Goal: Information Seeking & Learning: Learn about a topic

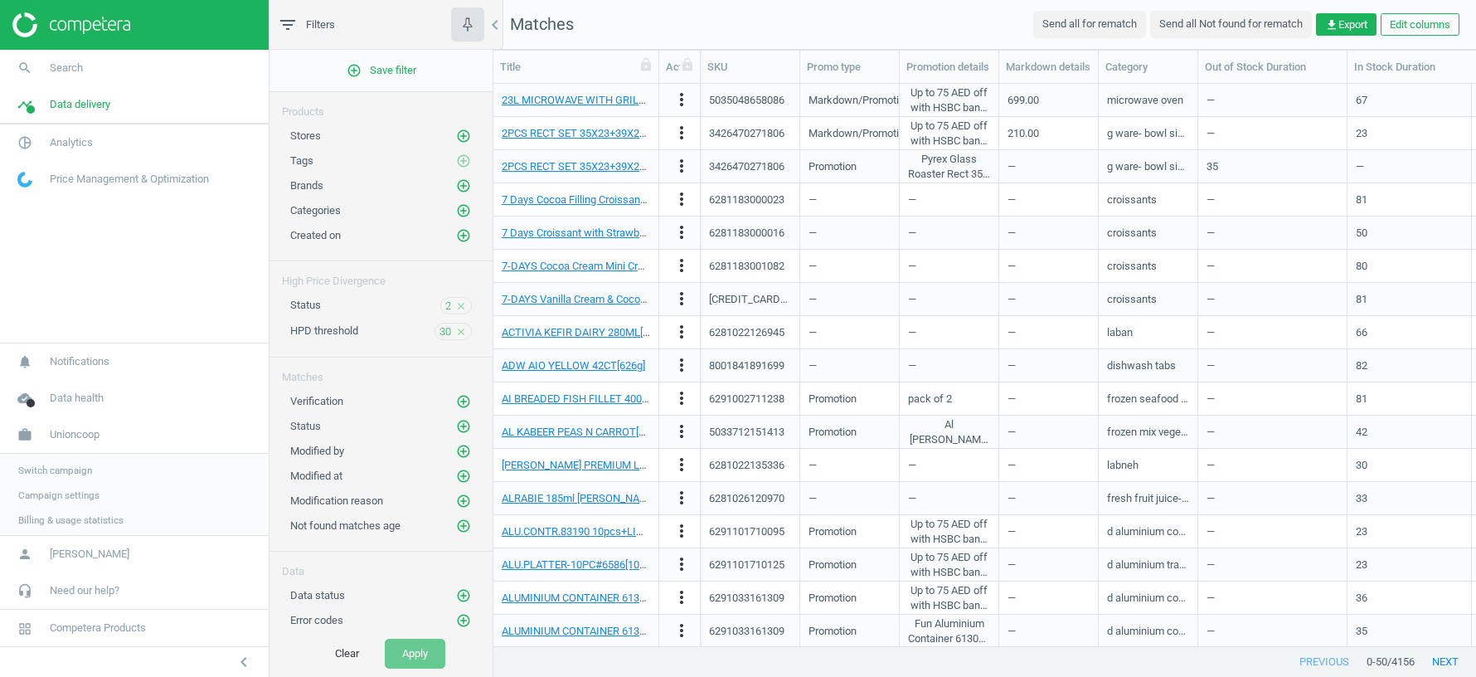
scroll to position [562, 983]
click at [70, 475] on span "Switch campaign" at bounding box center [55, 468] width 74 height 13
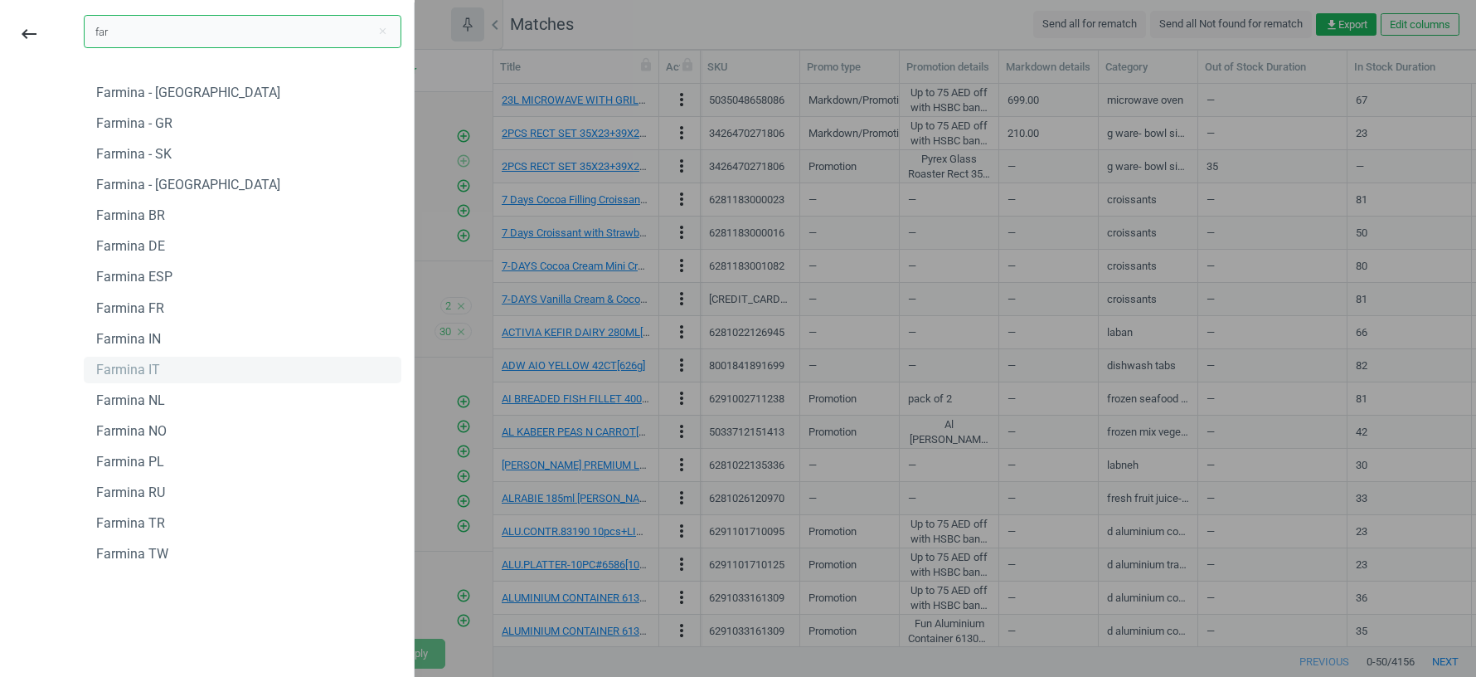
type input "far"
click at [126, 365] on div "Farmina IT" at bounding box center [128, 370] width 64 height 18
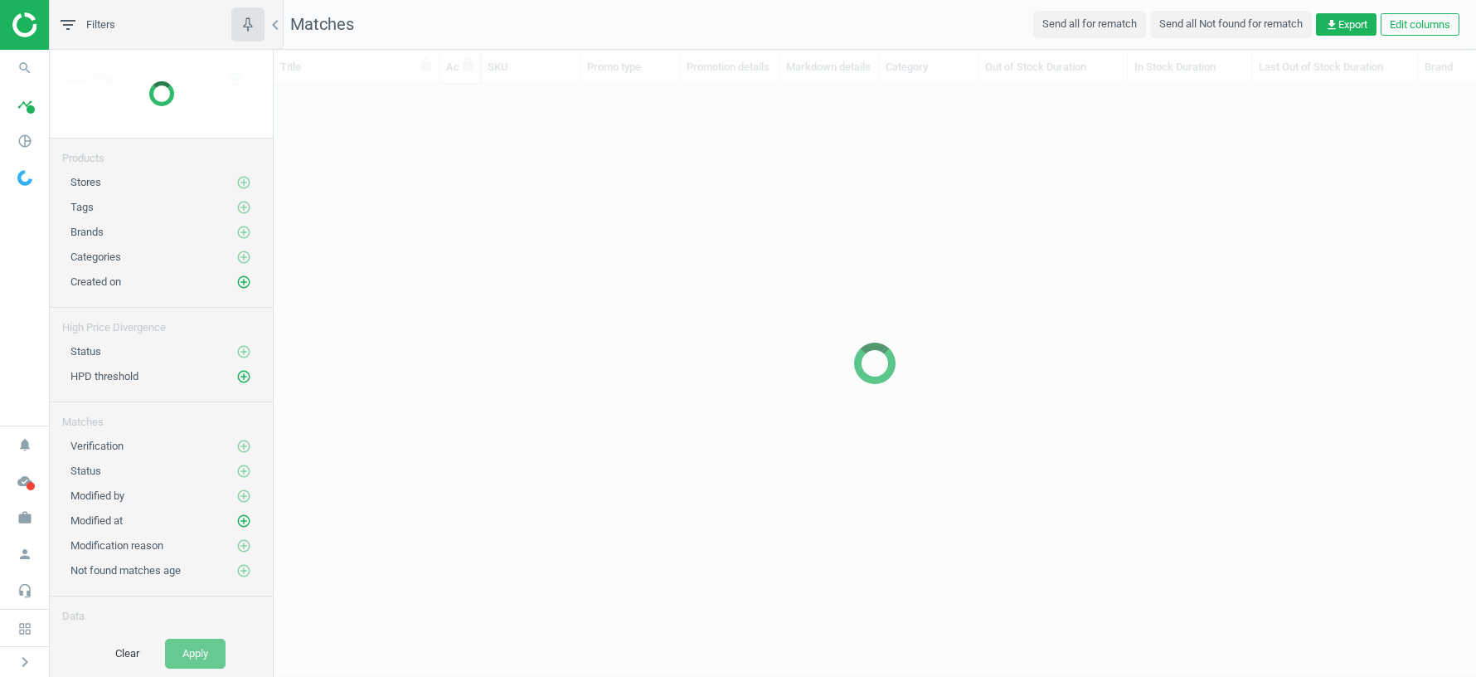
scroll to position [562, 1202]
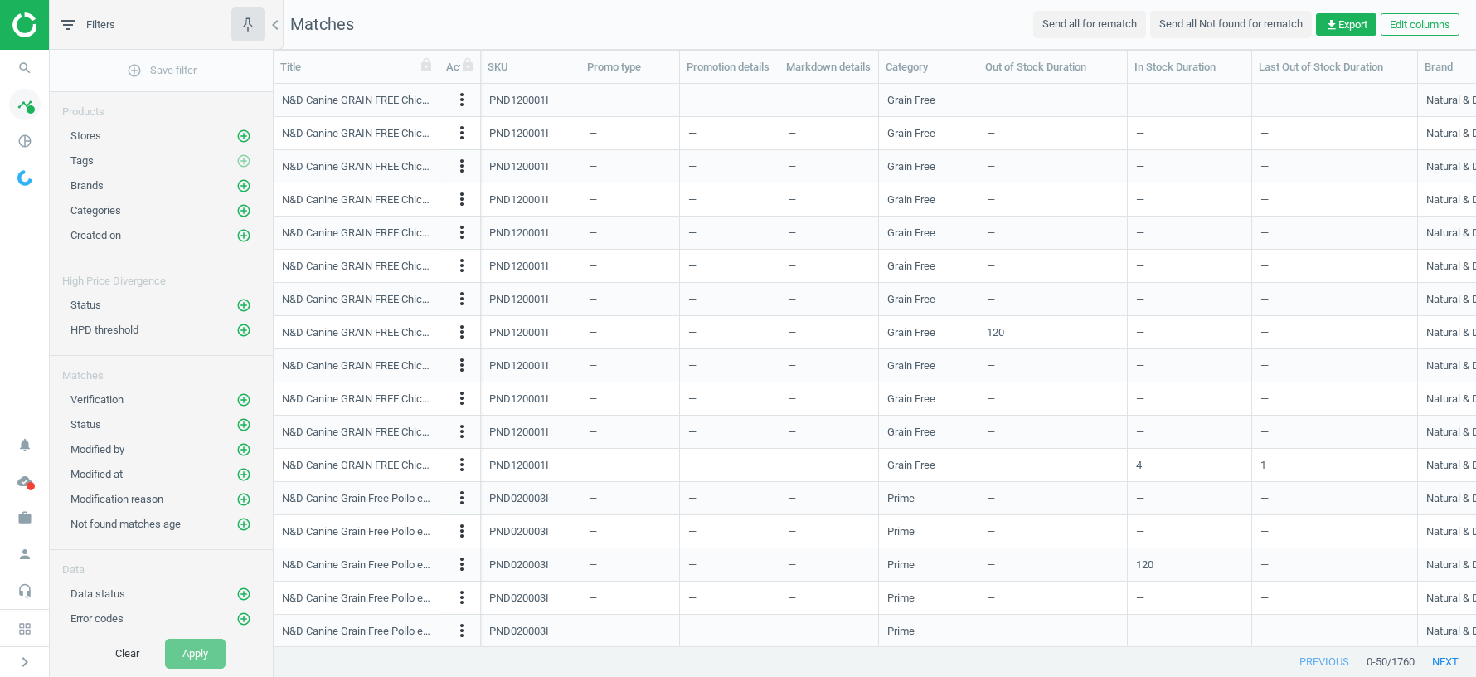
click at [28, 105] on span at bounding box center [31, 109] width 8 height 8
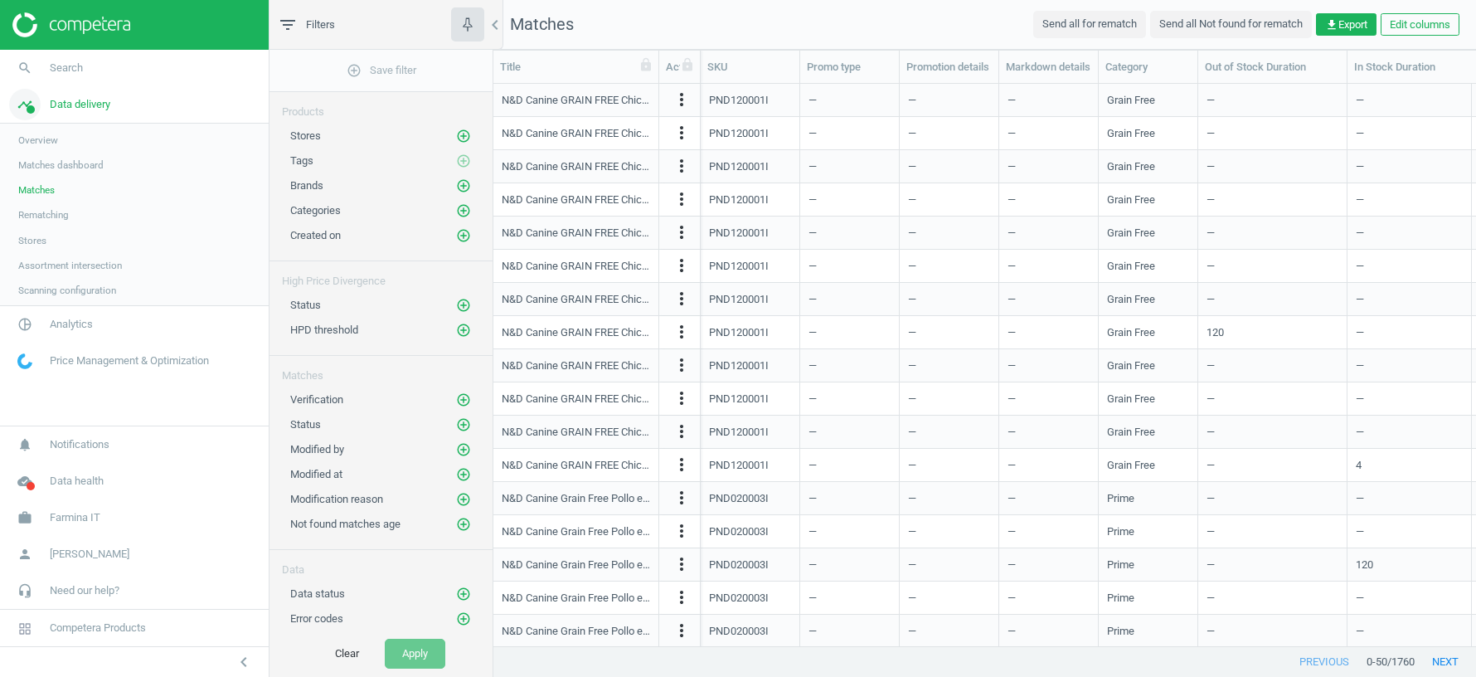
scroll to position [1, 1]
click at [71, 100] on span "Data delivery" at bounding box center [80, 104] width 61 height 15
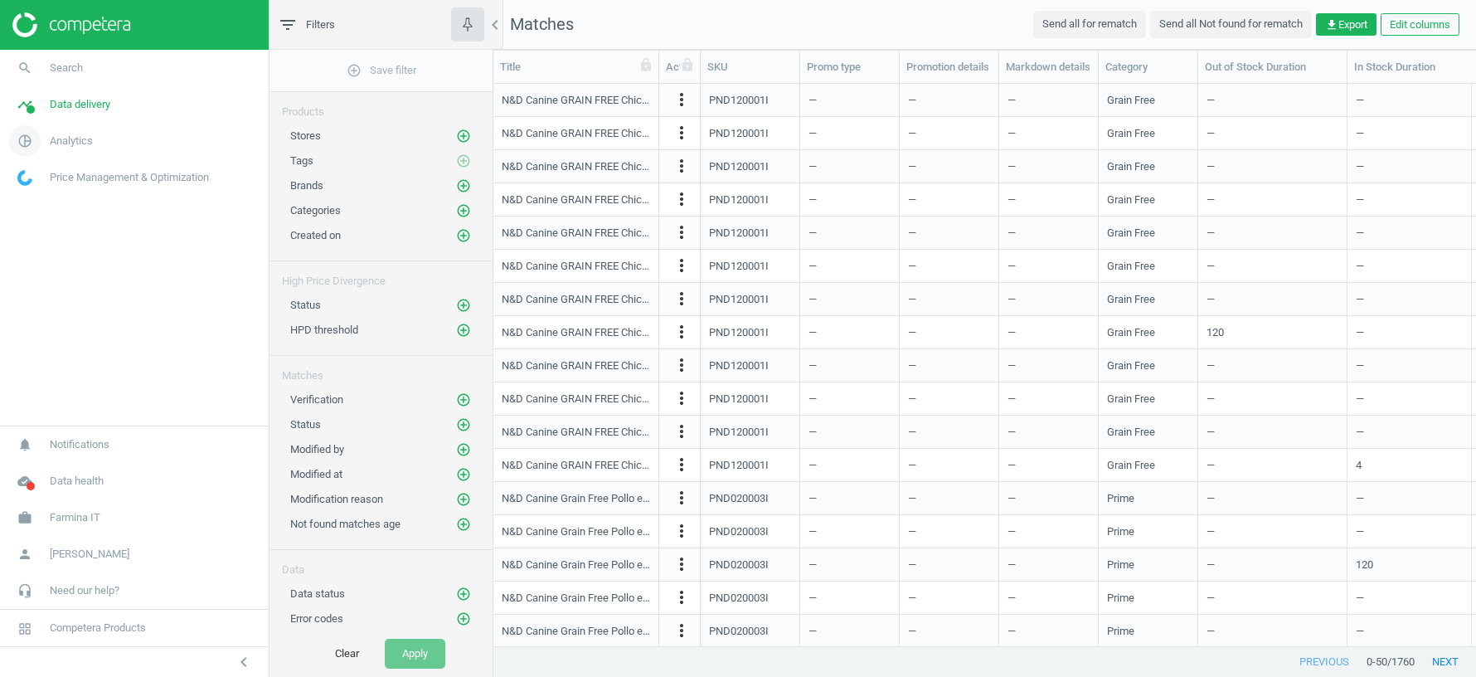
click at [60, 138] on span "Analytics" at bounding box center [71, 141] width 43 height 15
click at [36, 203] on span "Products" at bounding box center [37, 201] width 39 height 13
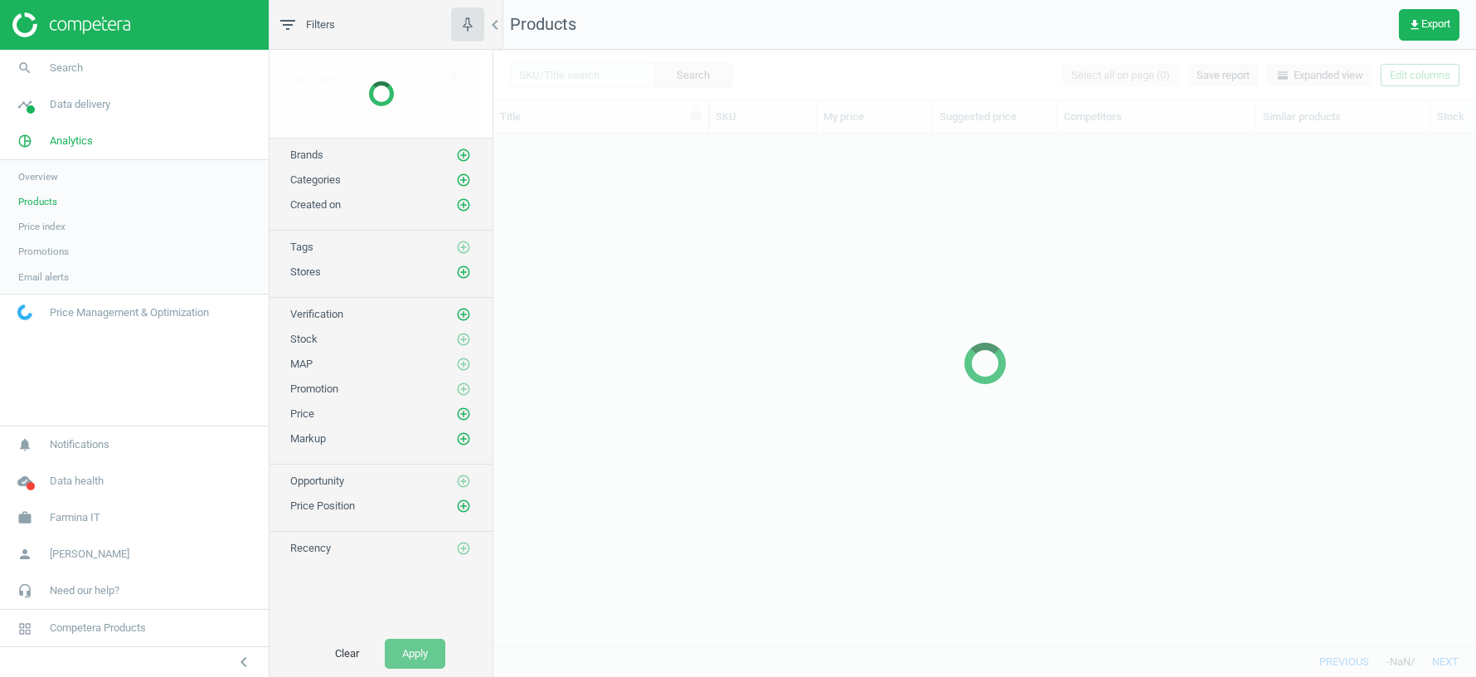
scroll to position [512, 983]
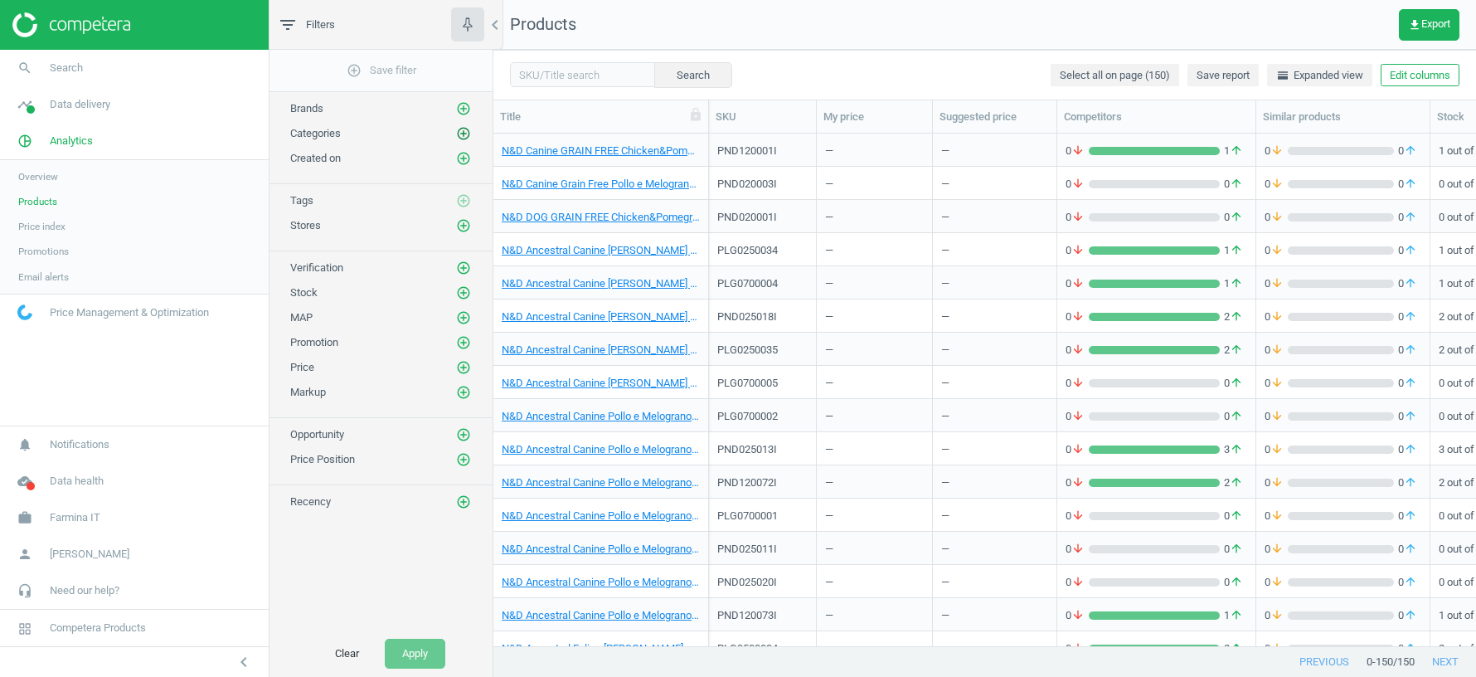
click at [464, 134] on icon "add_circle_outline" at bounding box center [463, 133] width 15 height 15
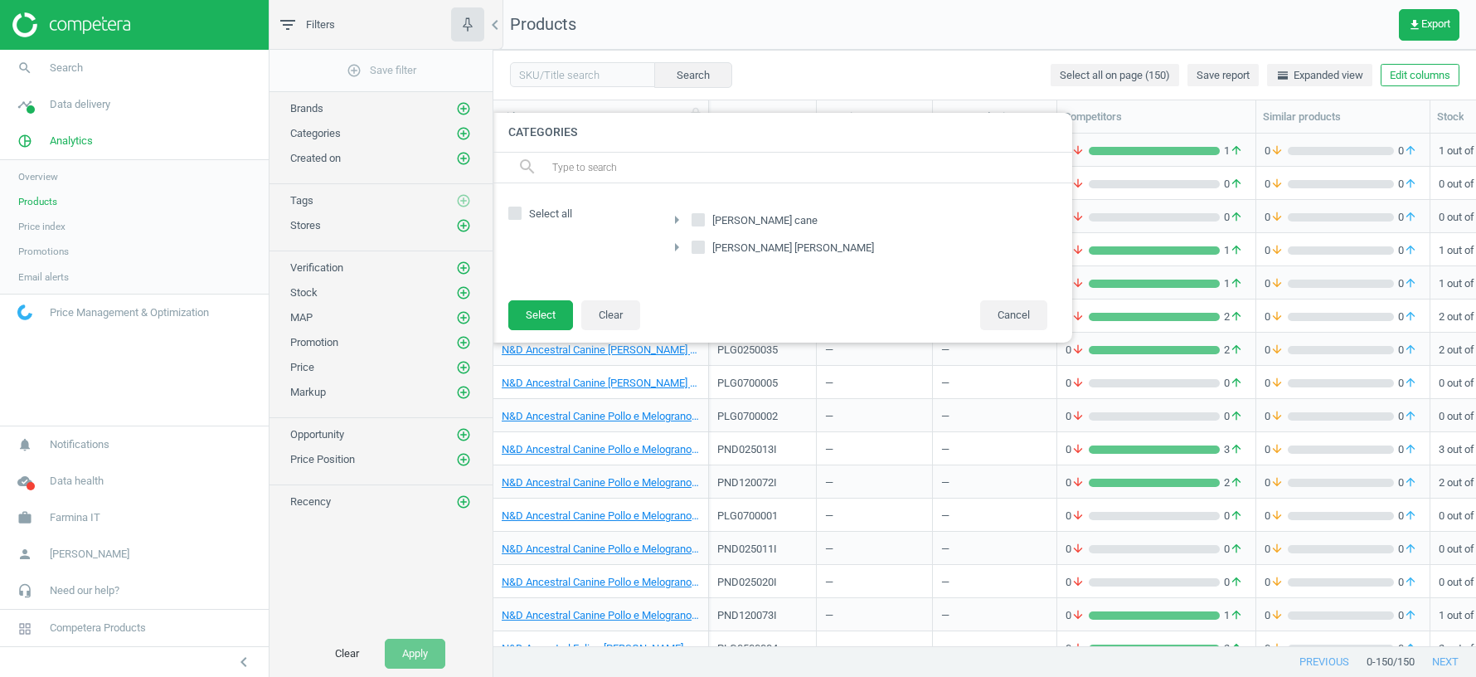
click at [675, 214] on icon "arrow_right" at bounding box center [677, 220] width 20 height 20
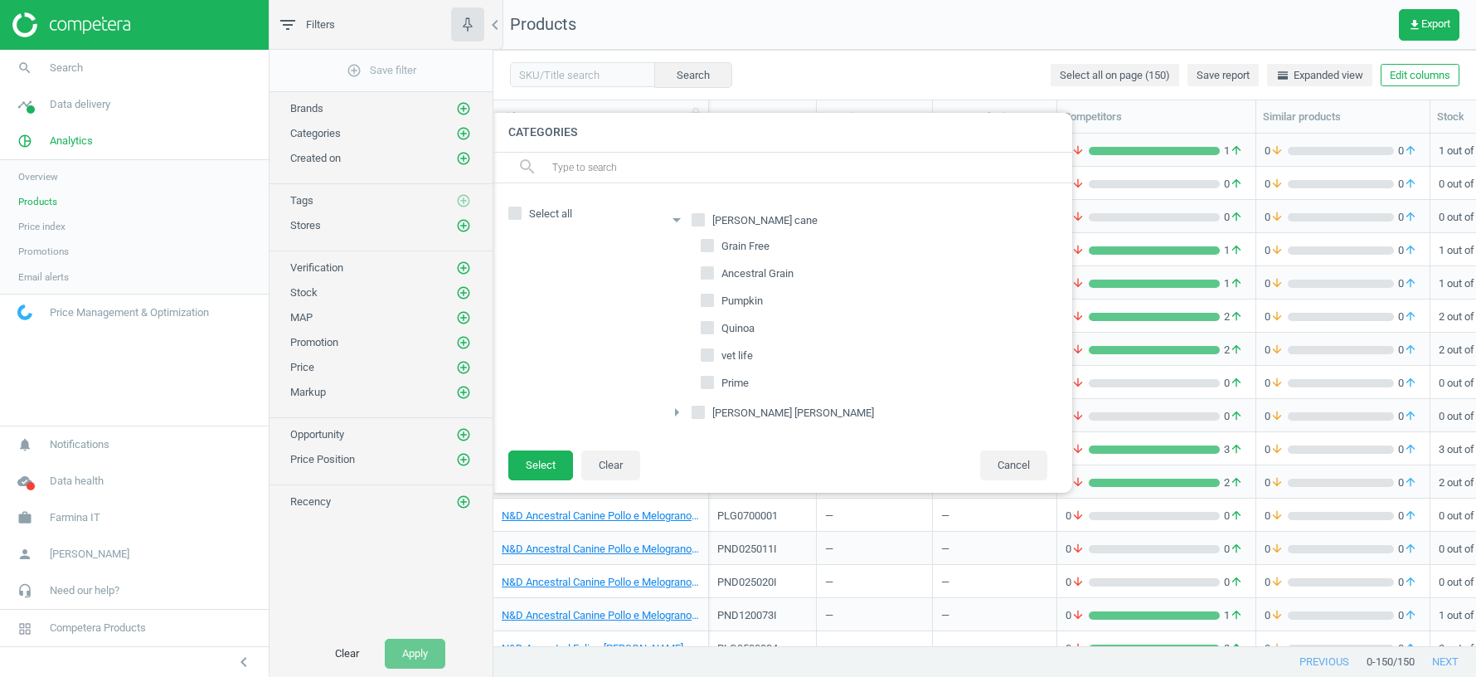
click at [675, 405] on icon "arrow_right" at bounding box center [677, 412] width 20 height 20
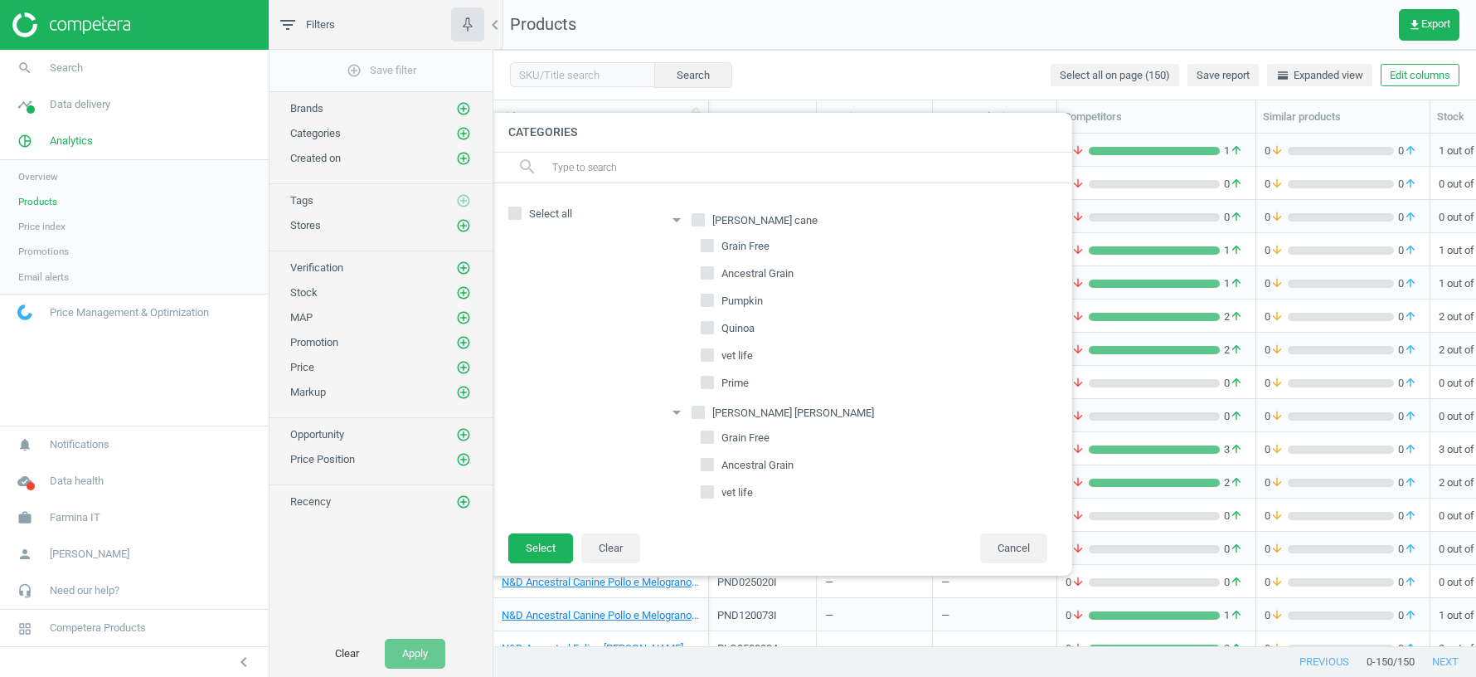
click at [960, 75] on div at bounding box center [1231, 338] width 1476 height 677
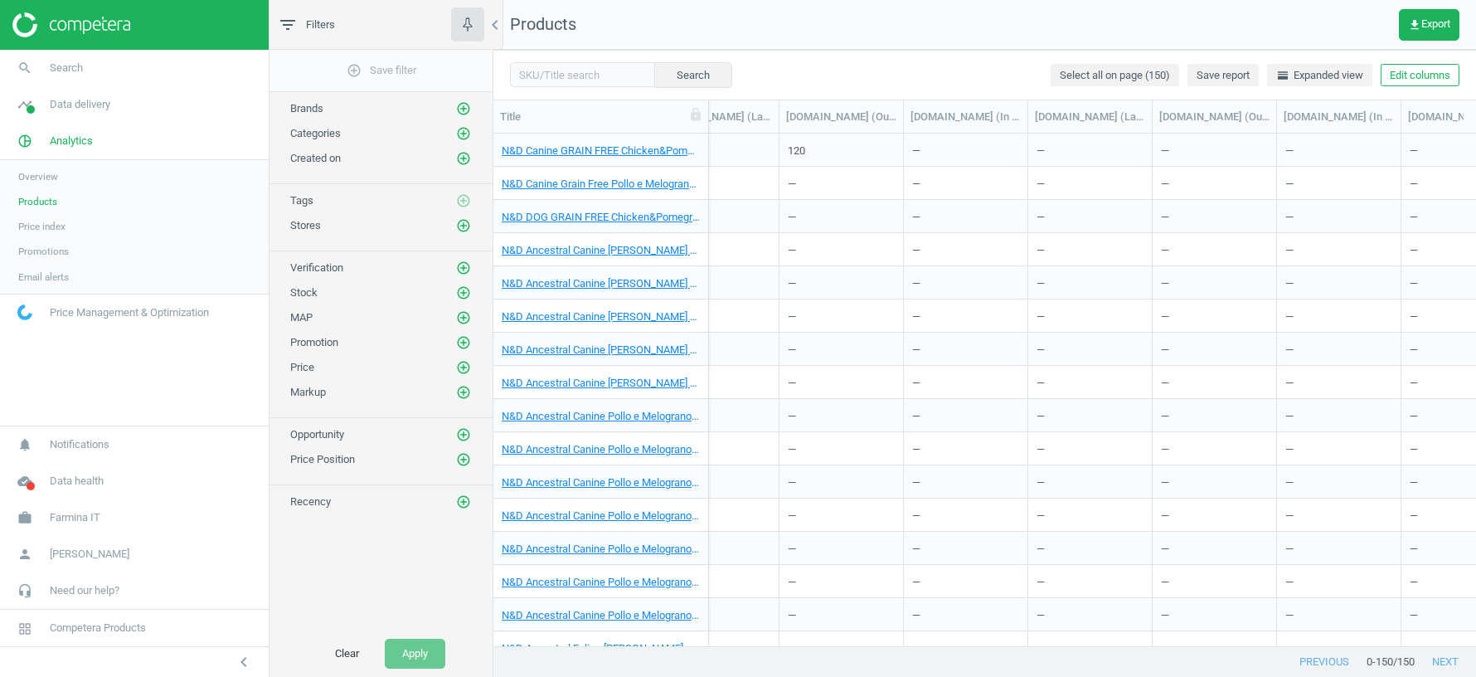
scroll to position [0, 5778]
click at [84, 561] on span "[PERSON_NAME]" at bounding box center [90, 553] width 80 height 15
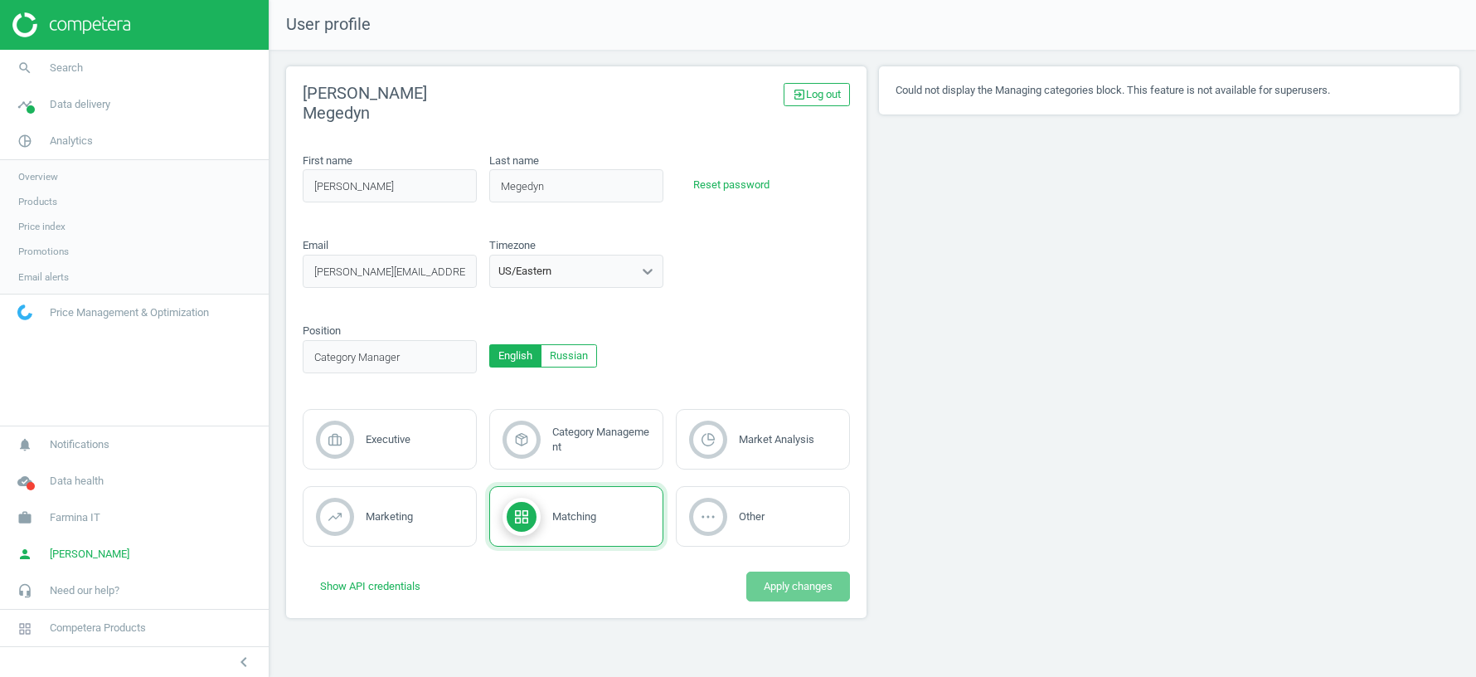
click at [590, 277] on div "US/Eastern" at bounding box center [561, 271] width 143 height 22
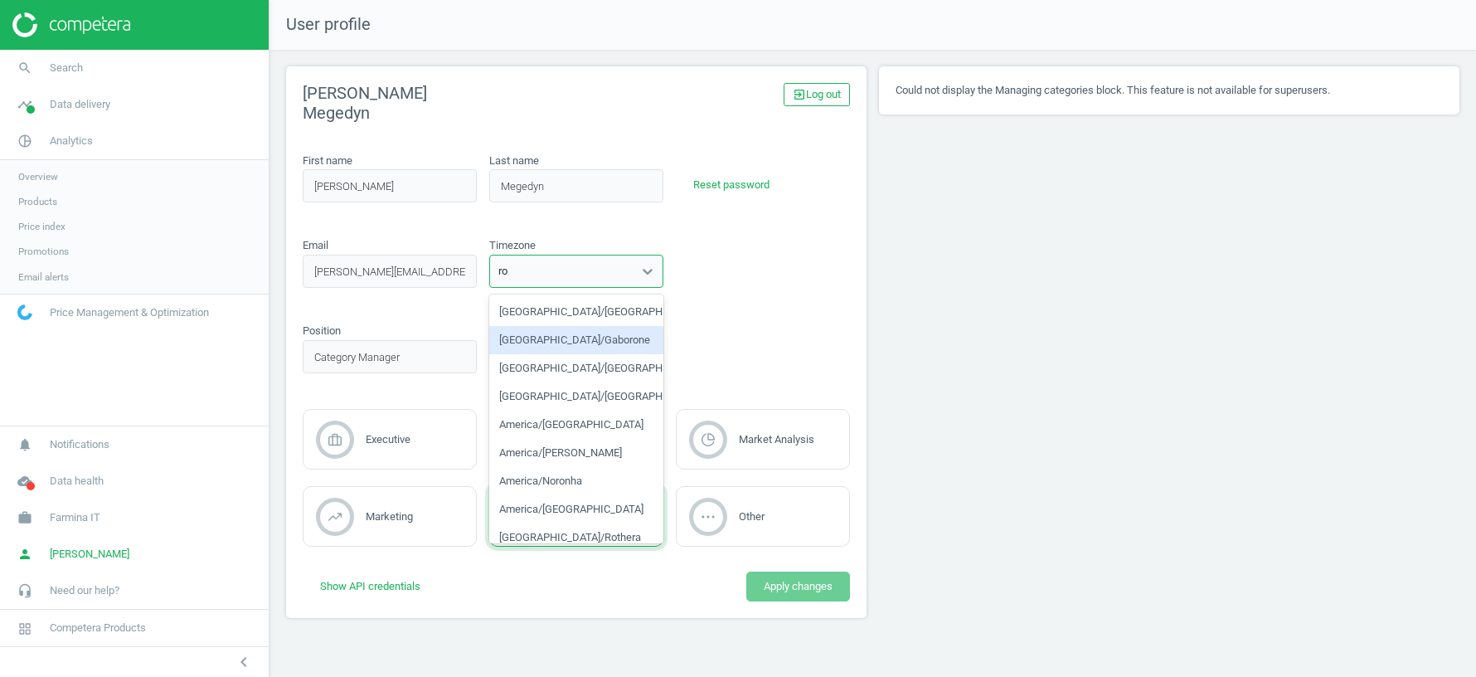
type input "rom"
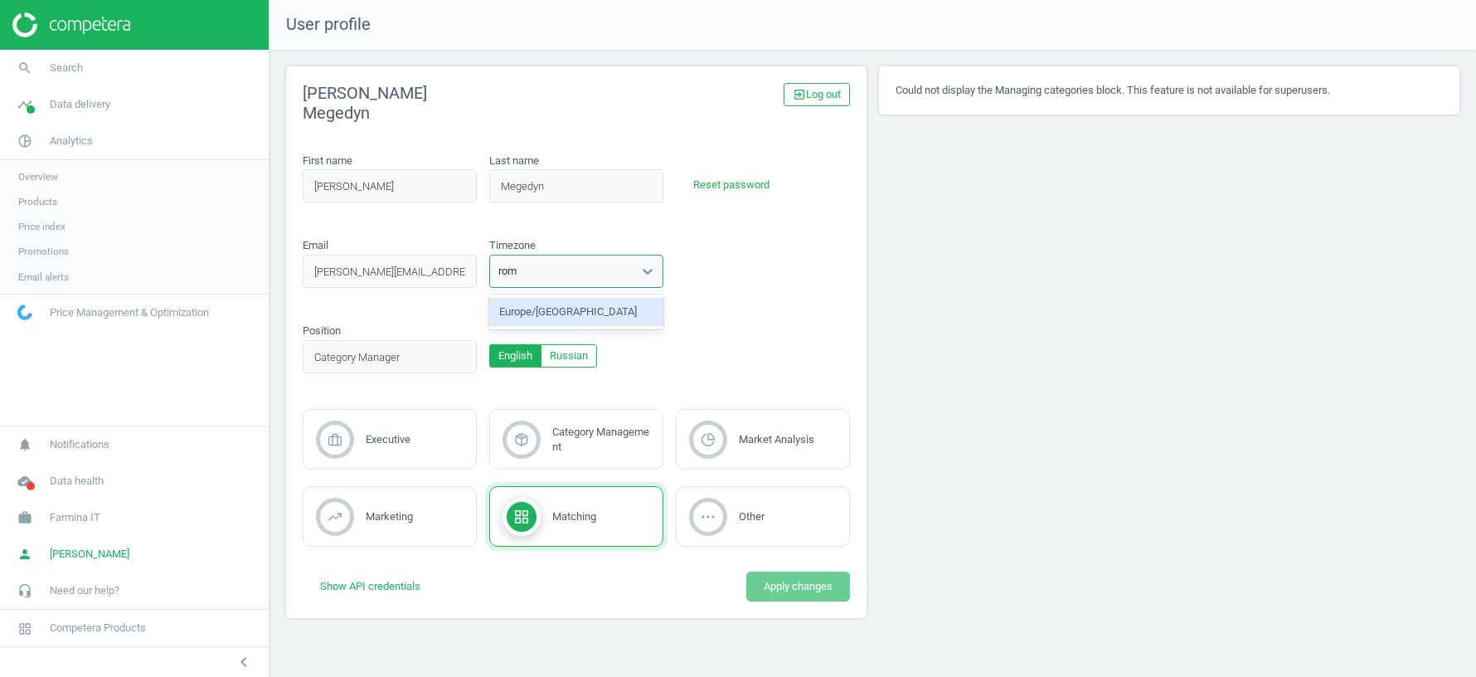
click at [547, 314] on div "Europe/[GEOGRAPHIC_DATA]" at bounding box center [576, 312] width 174 height 28
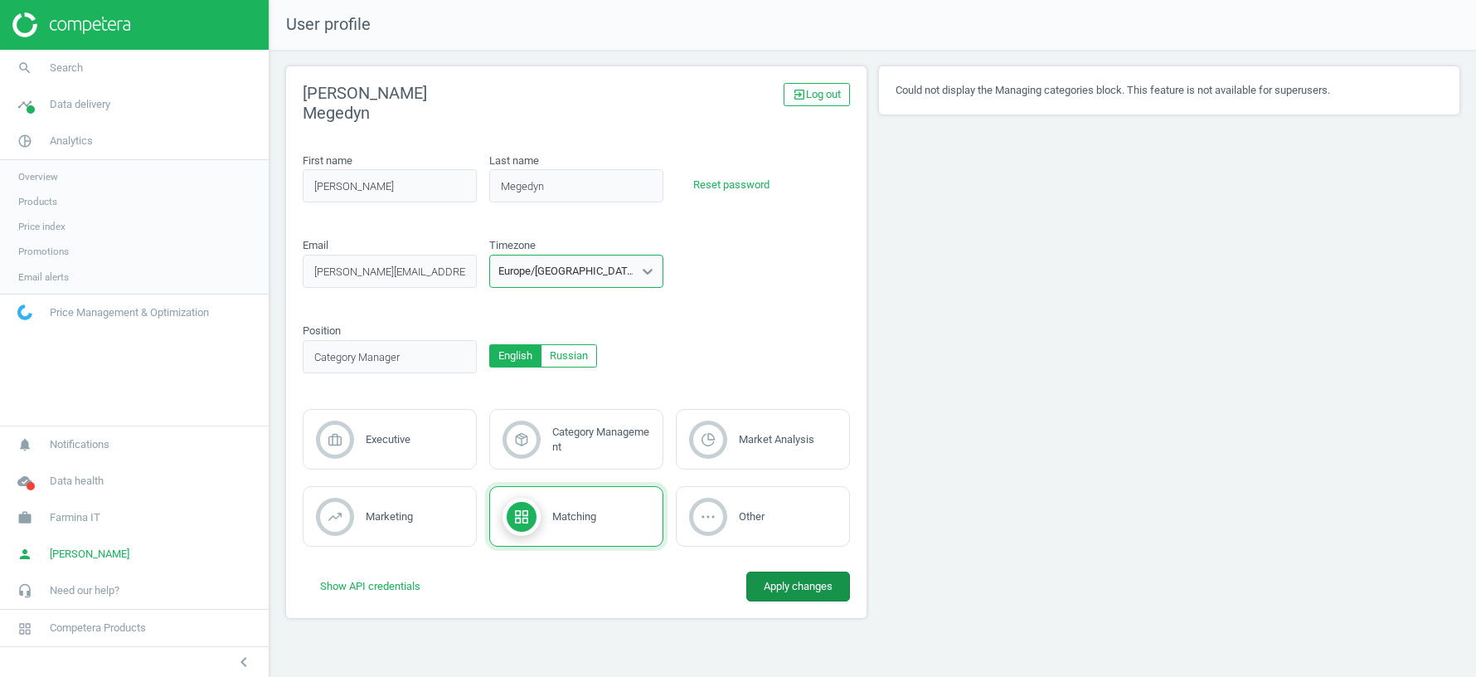
click at [782, 590] on button "Apply changes" at bounding box center [798, 586] width 104 height 30
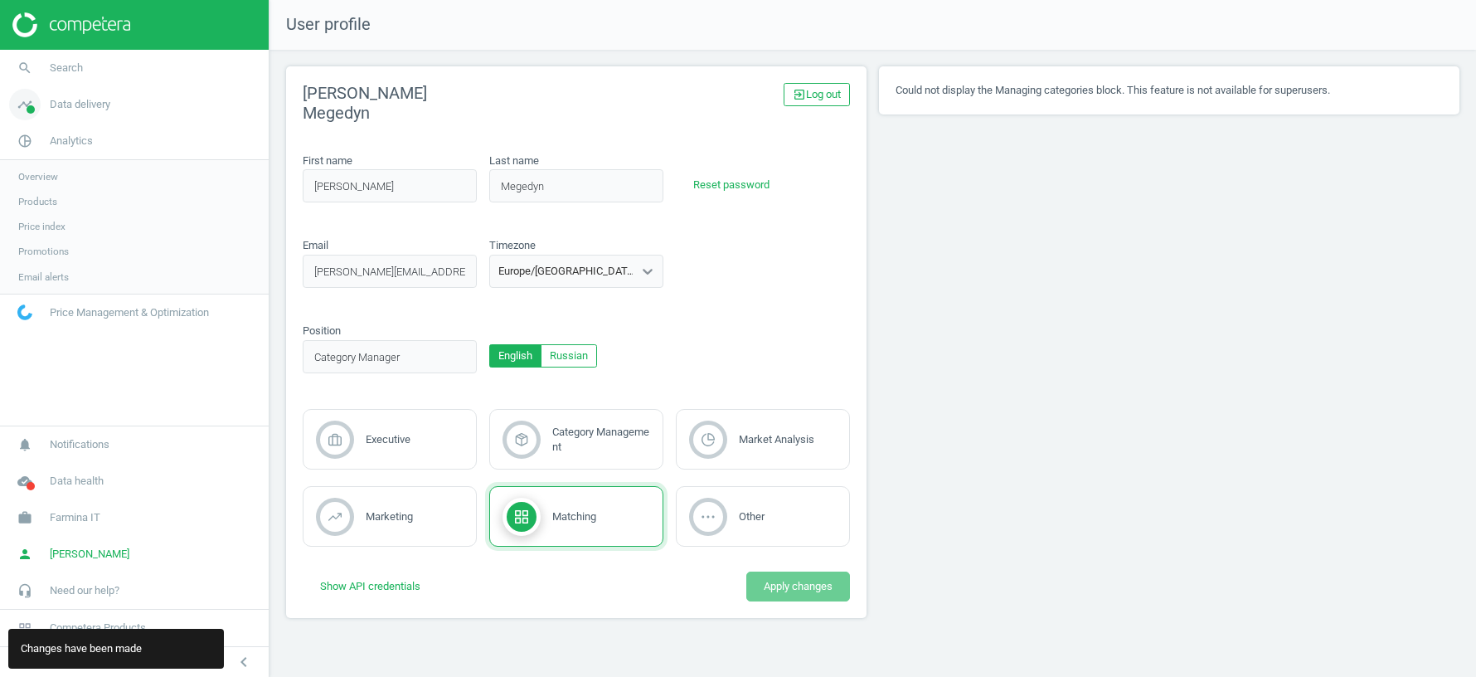
click at [103, 109] on span "Data delivery" at bounding box center [80, 104] width 61 height 15
click at [74, 295] on span "Scanning configuration" at bounding box center [67, 290] width 98 height 13
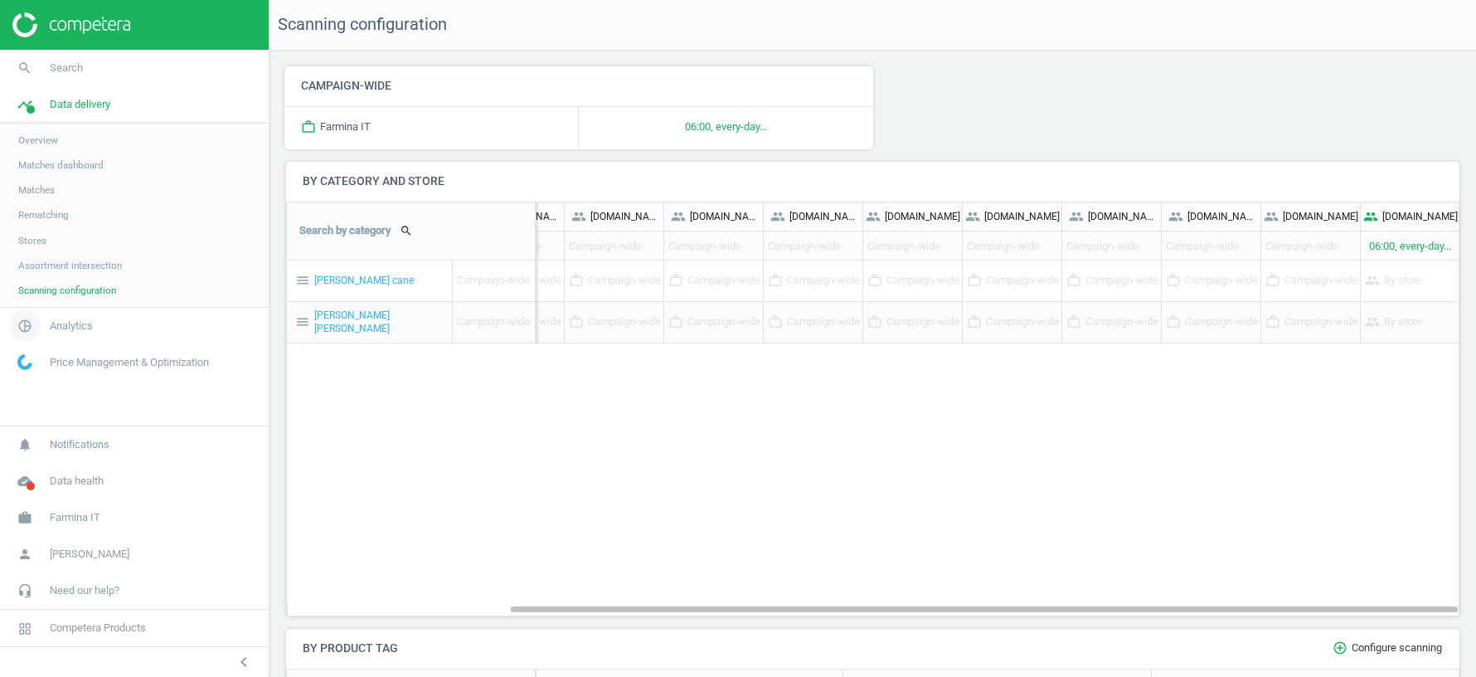
click at [69, 323] on span "Analytics" at bounding box center [71, 325] width 43 height 15
click at [53, 195] on span "Products" at bounding box center [37, 201] width 39 height 13
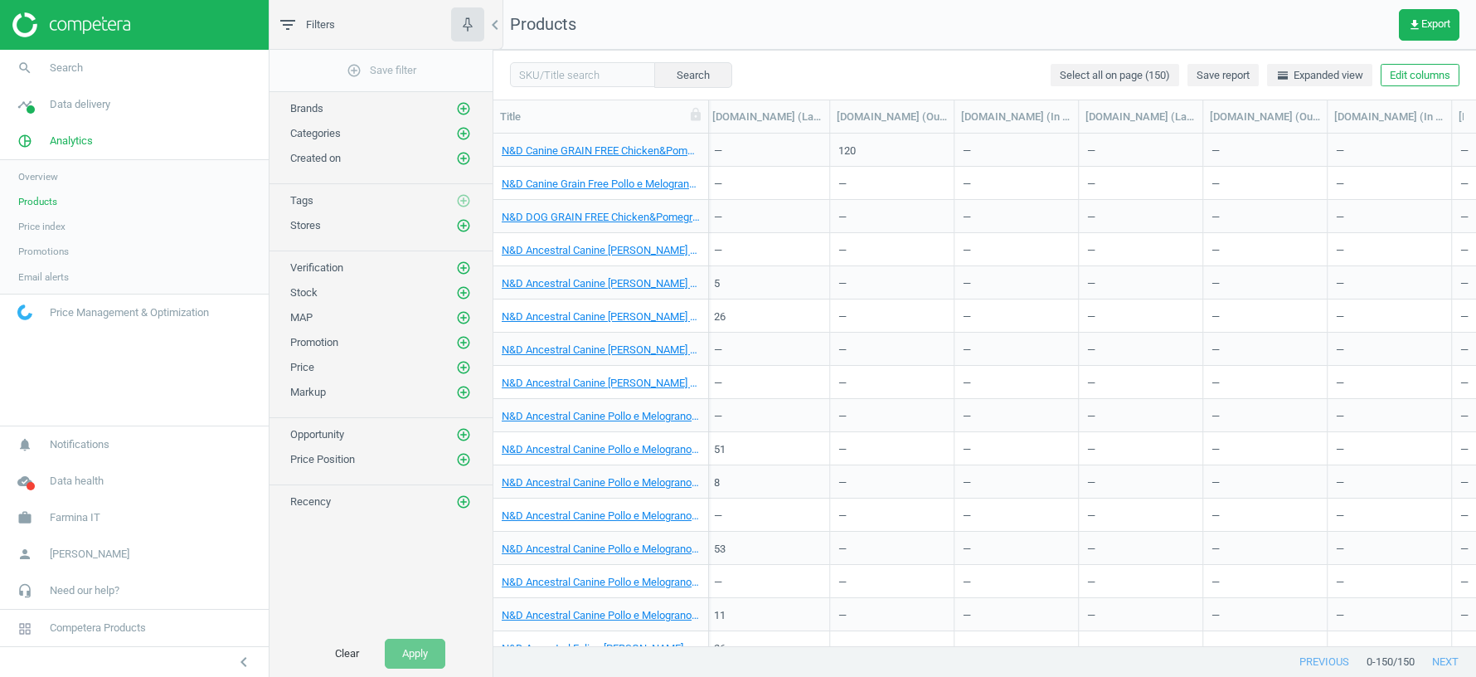
scroll to position [0, 5778]
click at [104, 106] on span "Data delivery" at bounding box center [80, 104] width 61 height 15
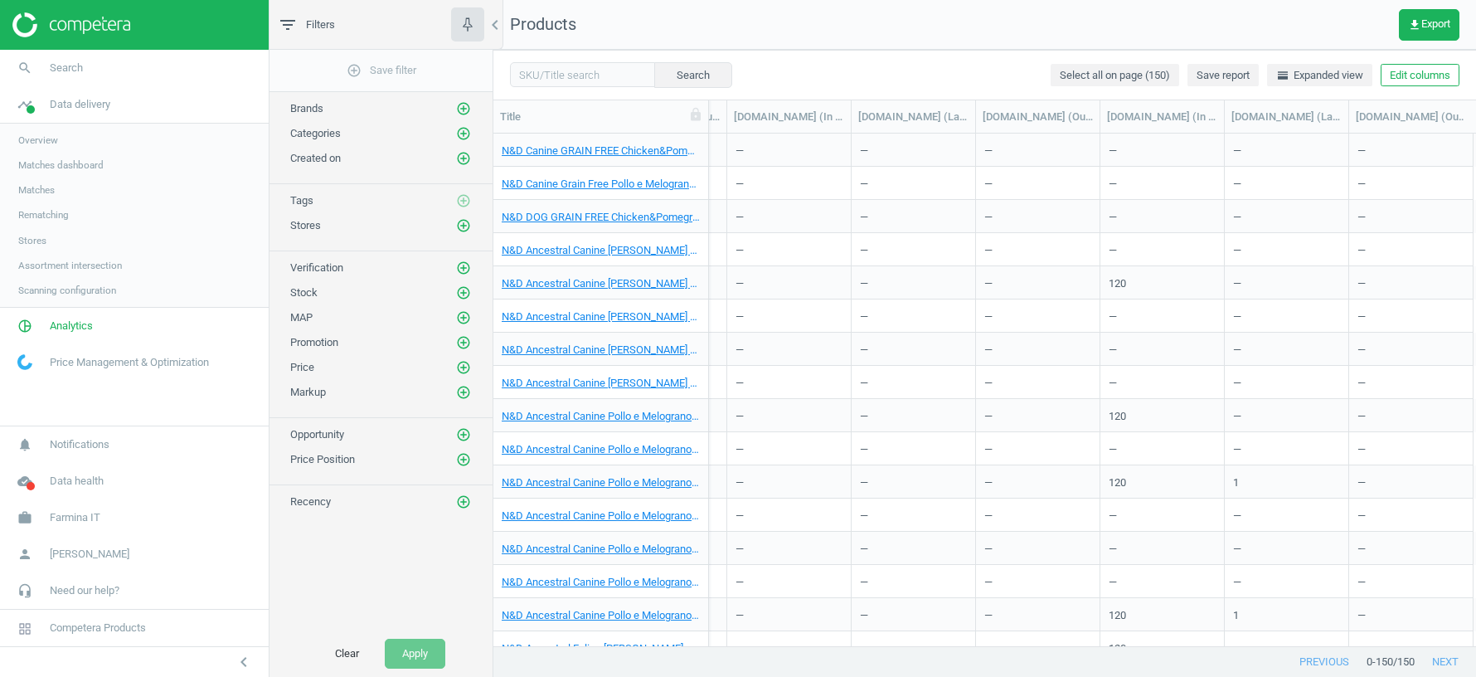
click at [32, 238] on span "Stores" at bounding box center [32, 240] width 28 height 13
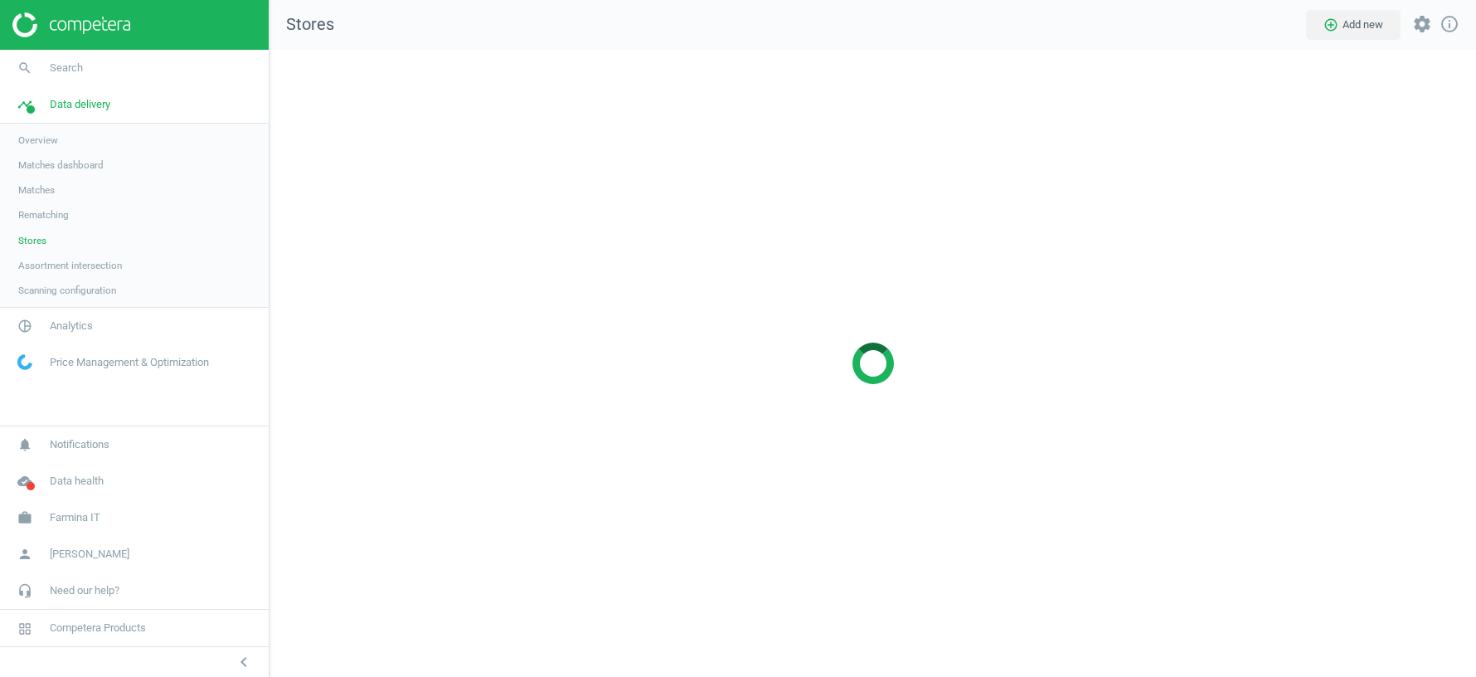
scroll to position [627, 1207]
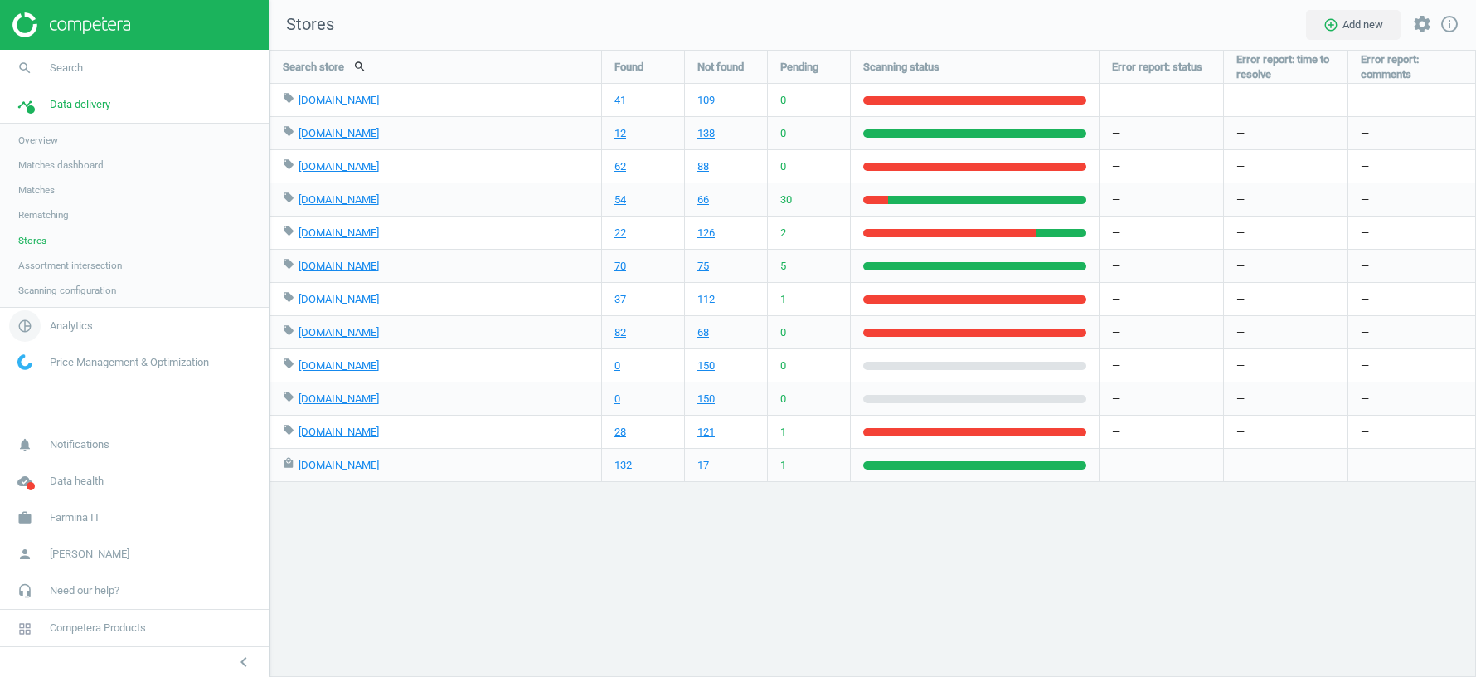
click at [72, 328] on span "Analytics" at bounding box center [71, 325] width 43 height 15
click at [42, 198] on span "Products" at bounding box center [37, 201] width 39 height 13
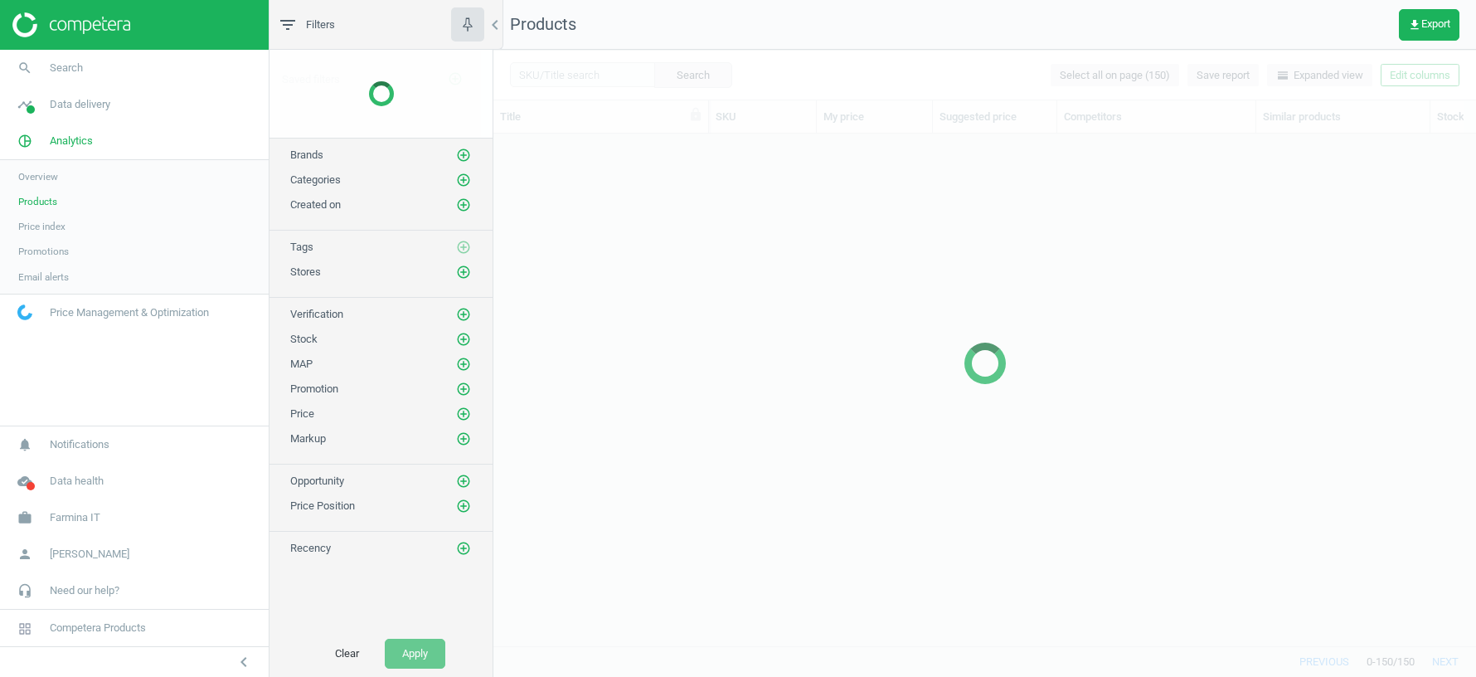
scroll to position [512, 983]
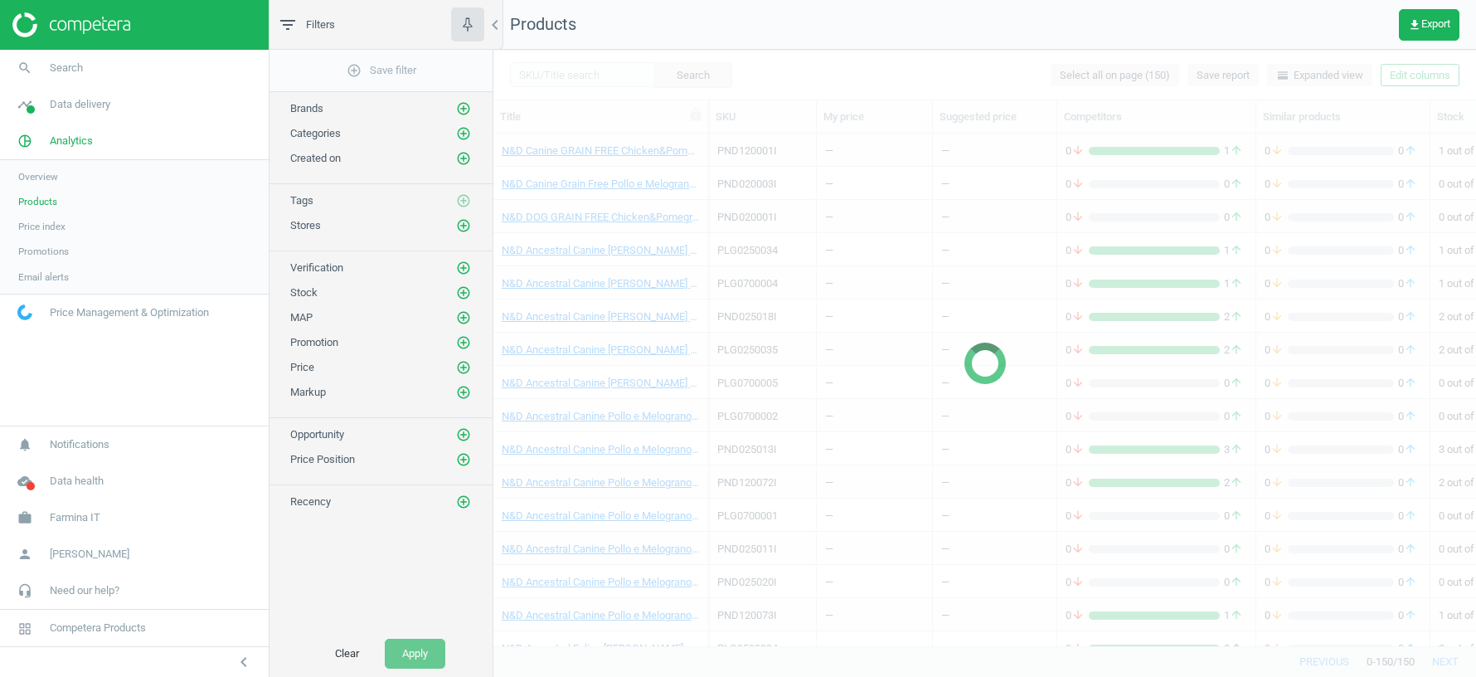
click at [570, 157] on div at bounding box center [984, 363] width 983 height 627
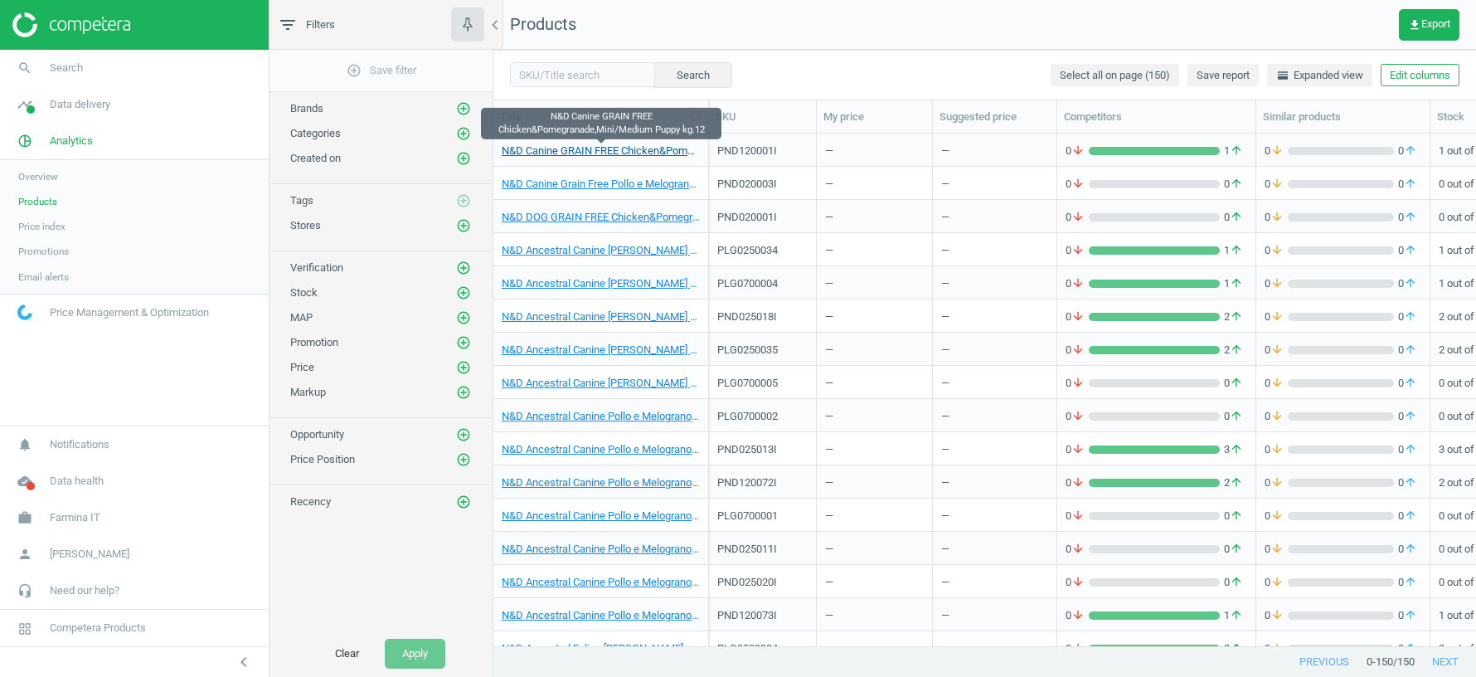
click at [560, 153] on link "N&D Canine GRAIN FREE Chicken&Pomegranade,Mini/Medium Puppy kg.12" at bounding box center [601, 150] width 198 height 15
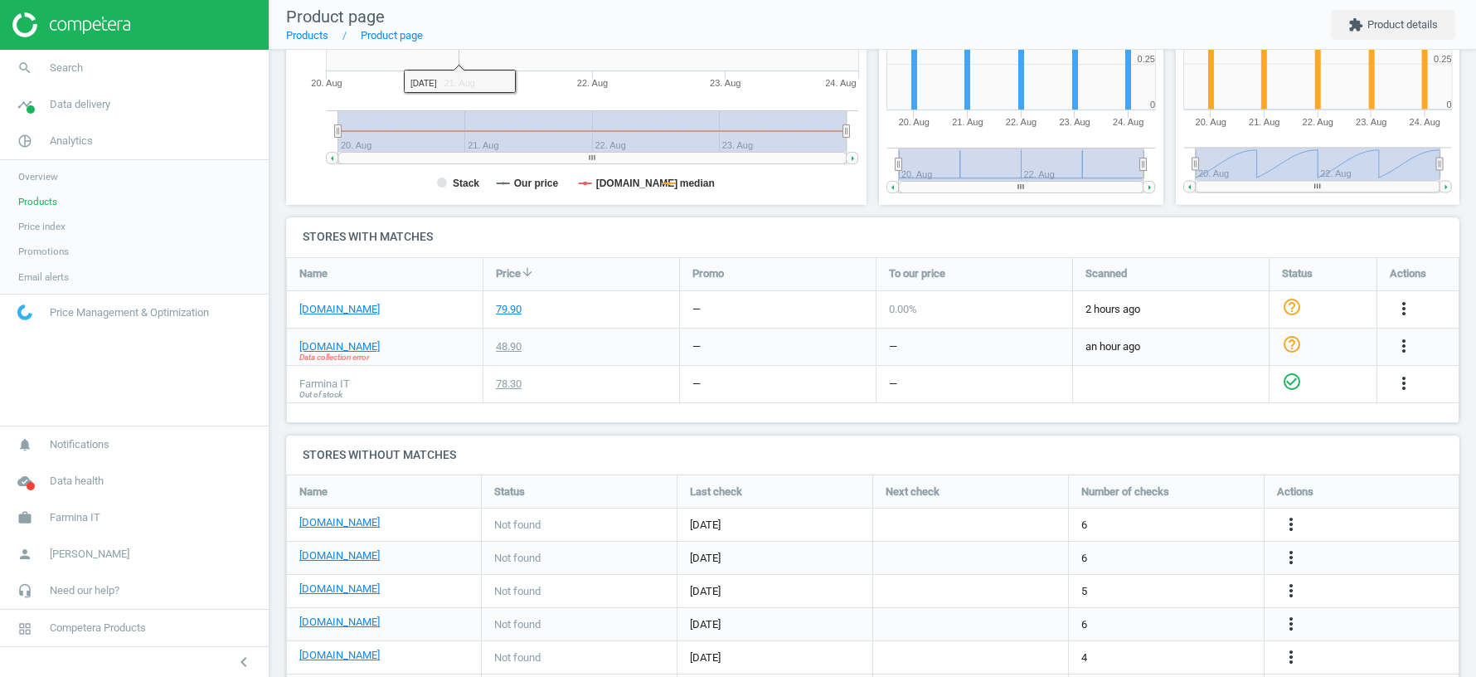
scroll to position [416, 0]
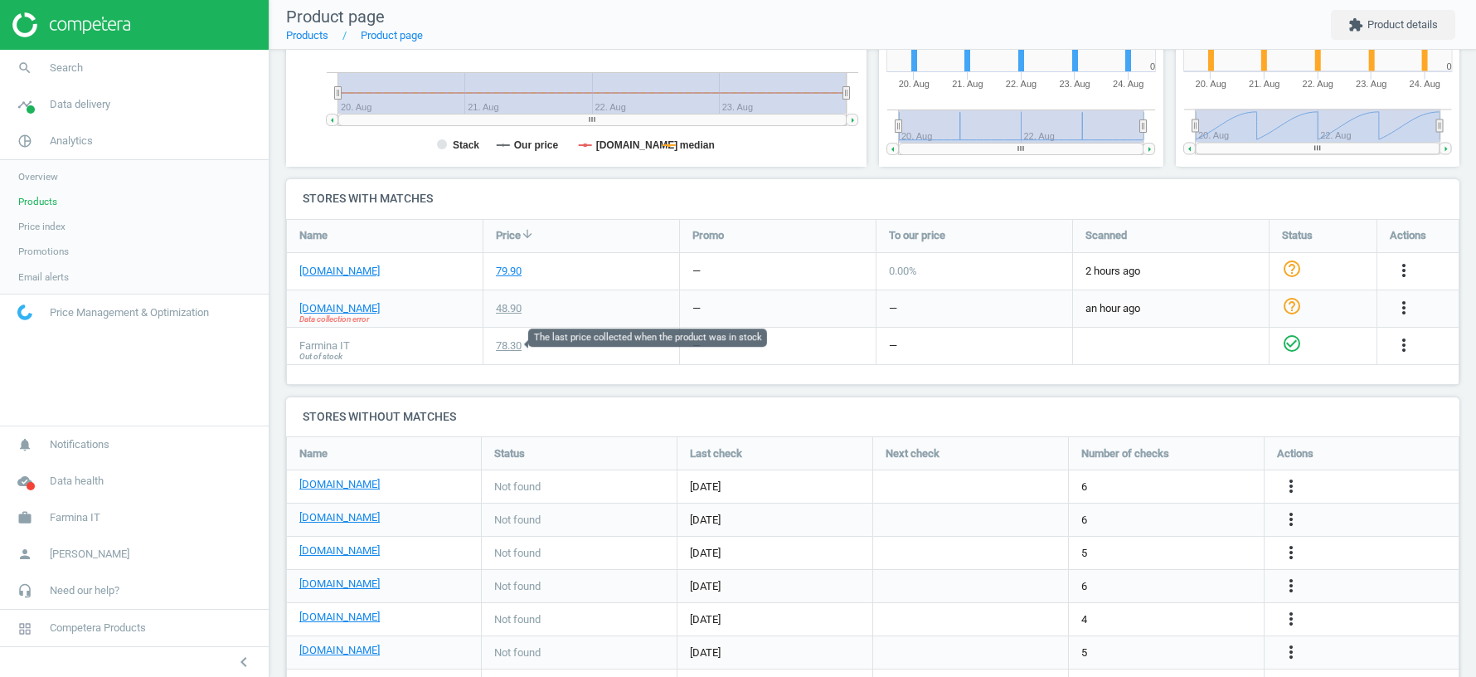
click at [511, 342] on div "78.30" at bounding box center [509, 345] width 26 height 15
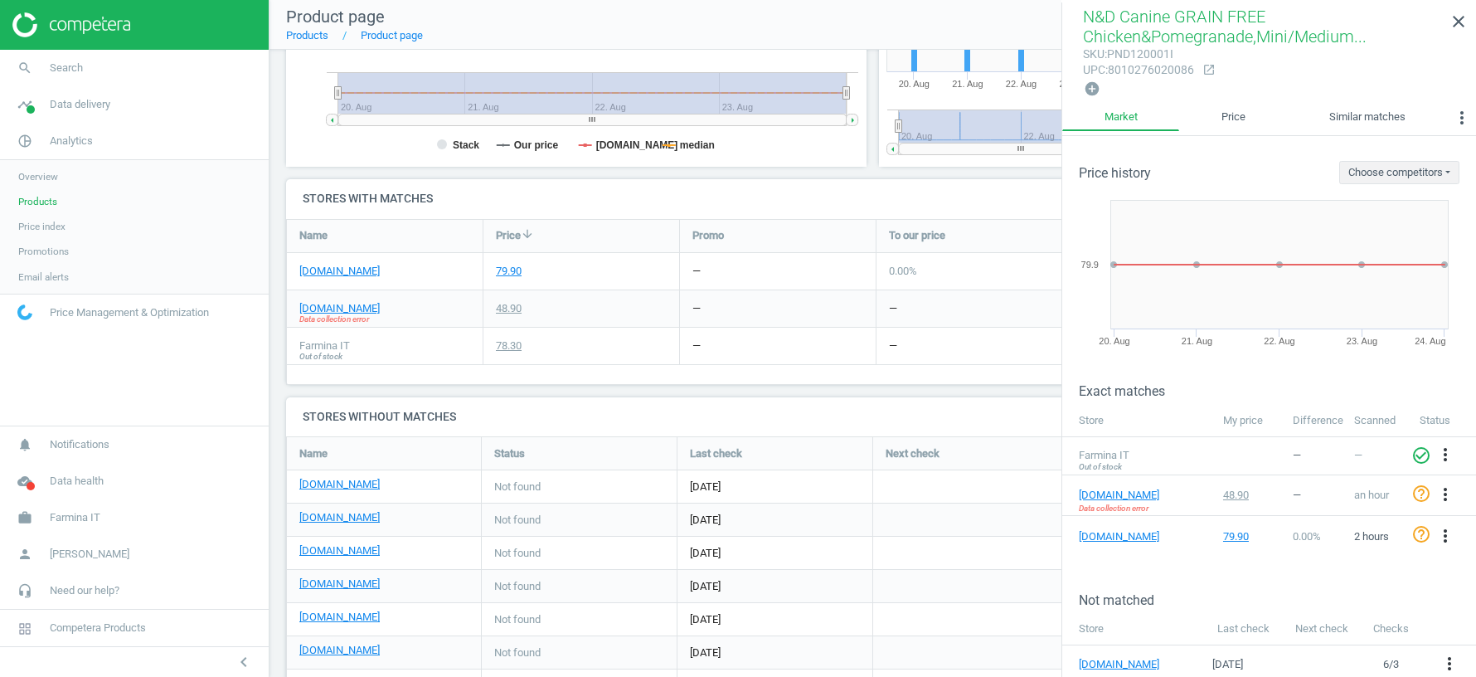
click at [37, 195] on span "Products" at bounding box center [37, 201] width 39 height 13
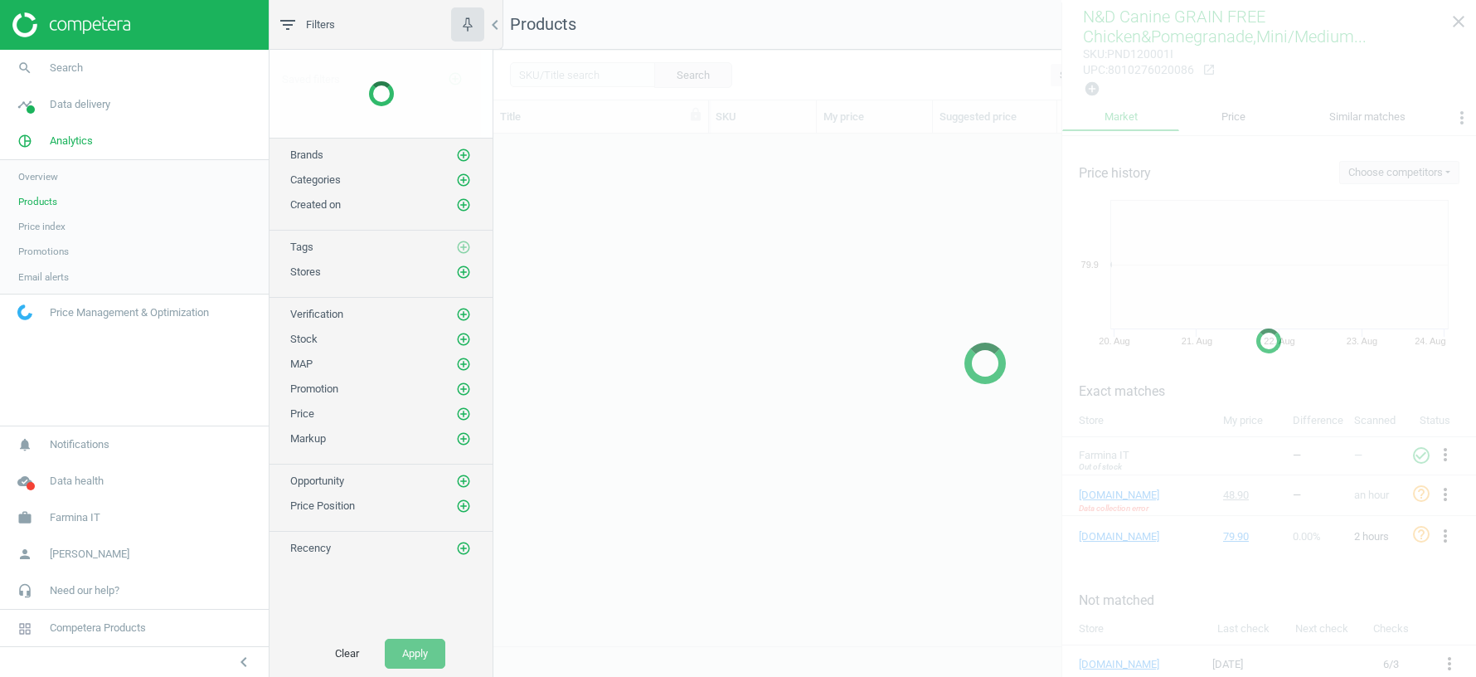
scroll to position [512, 983]
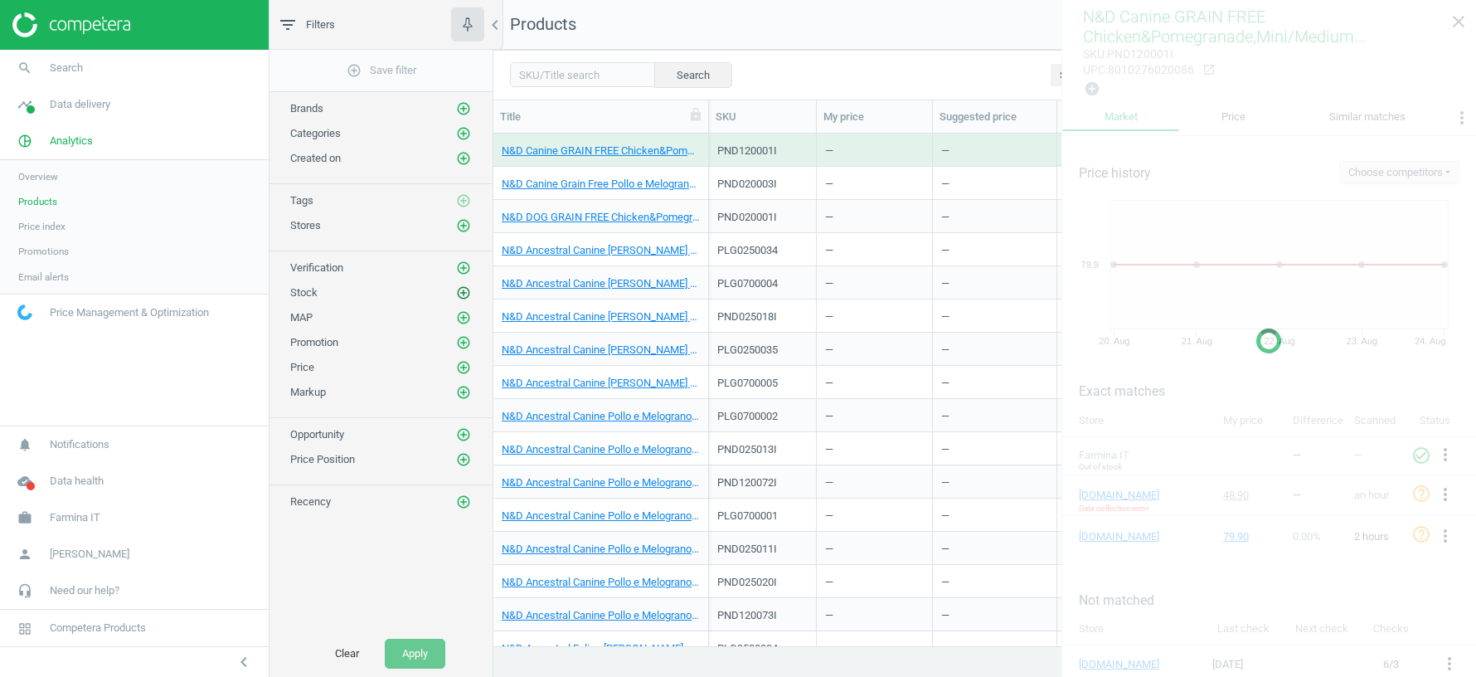
click at [464, 285] on icon "add_circle_outline" at bounding box center [463, 292] width 15 height 15
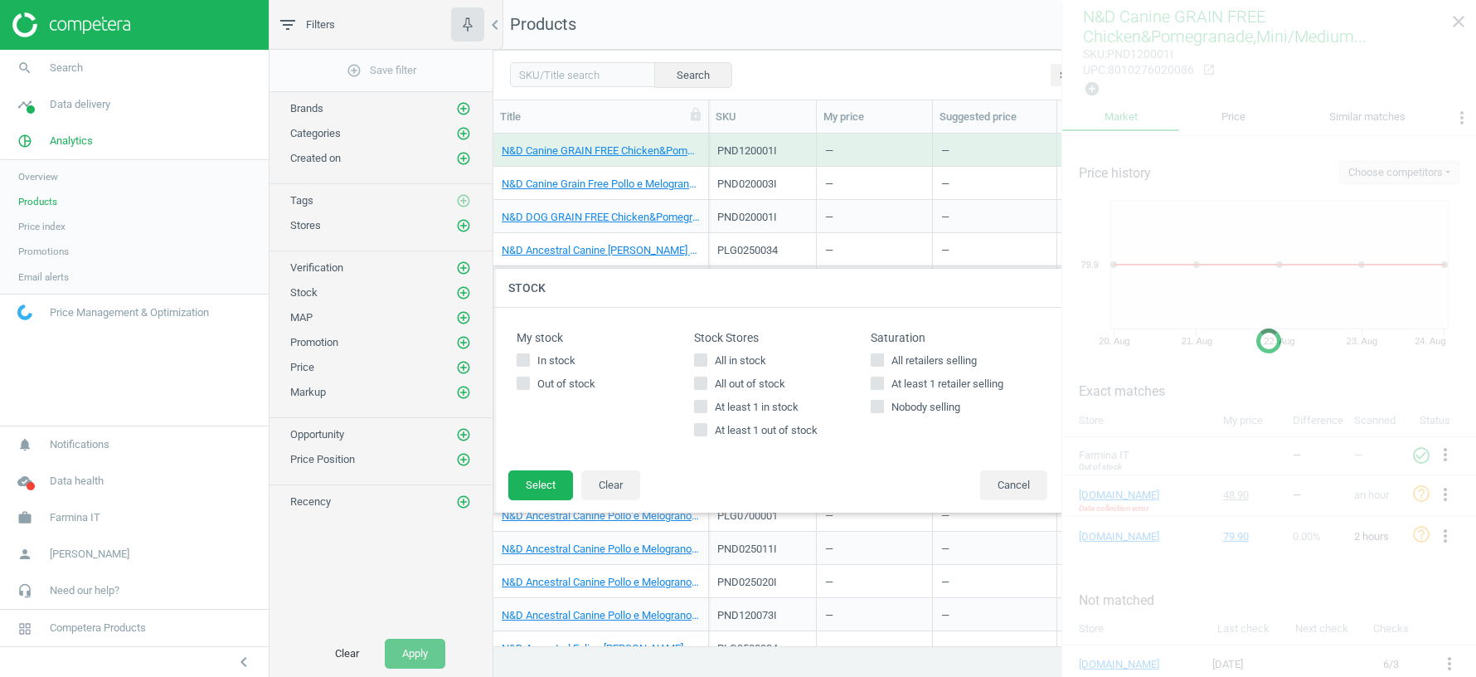
click at [523, 356] on input "In stock" at bounding box center [523, 360] width 11 height 11
checkbox input "true"
click at [534, 479] on button "Select" at bounding box center [540, 485] width 65 height 30
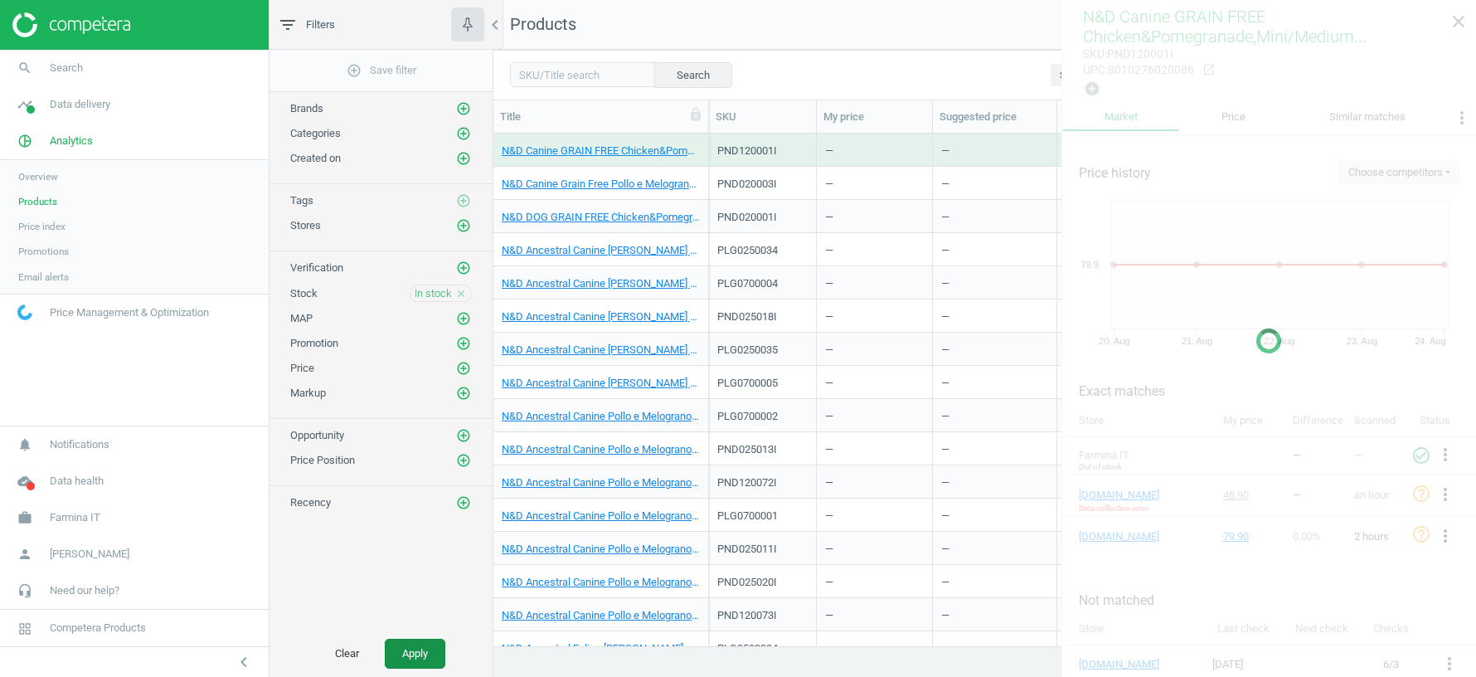
click at [410, 649] on button "Apply" at bounding box center [415, 654] width 61 height 30
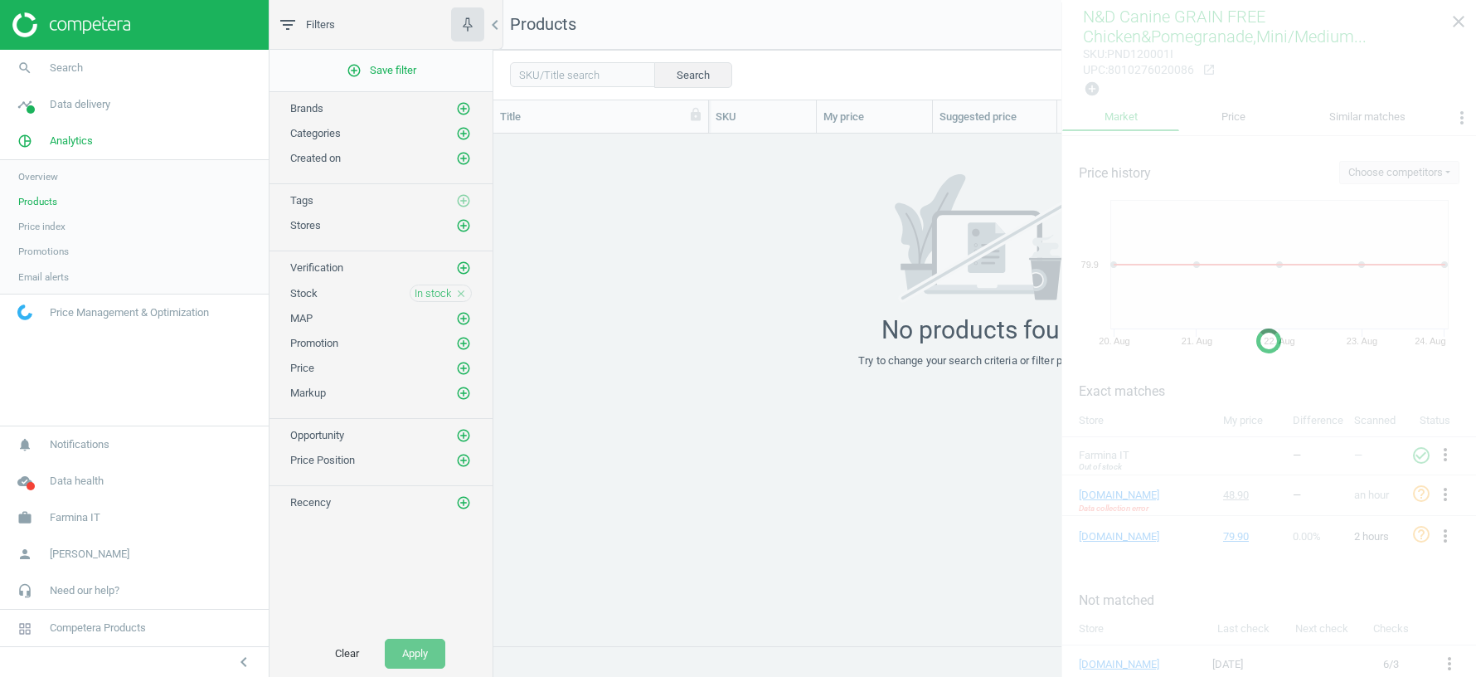
click at [1458, 19] on div at bounding box center [1268, 340] width 415 height 677
click at [1459, 18] on div at bounding box center [1268, 340] width 415 height 677
click at [779, 460] on div "grid" at bounding box center [984, 390] width 983 height 513
click at [1449, 17] on div at bounding box center [1268, 340] width 415 height 677
click at [463, 288] on icon "close" at bounding box center [461, 294] width 12 height 12
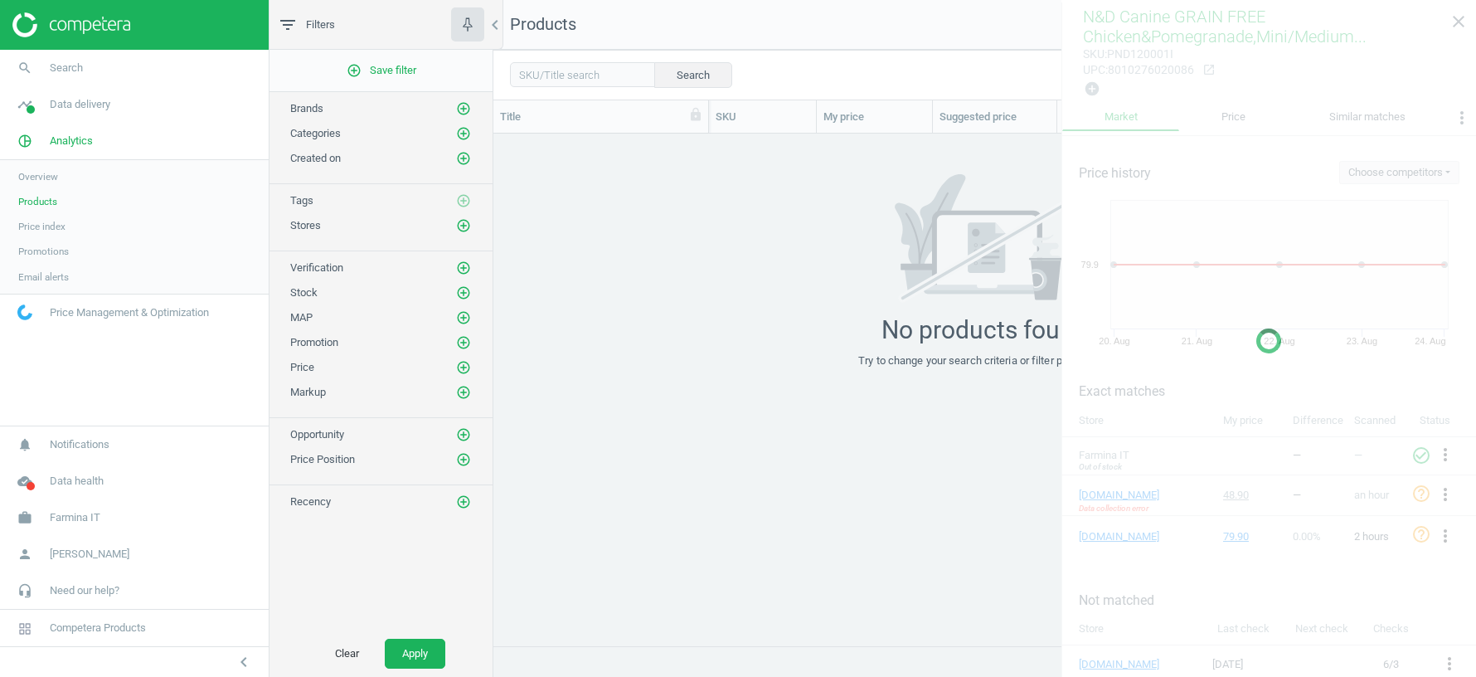
click at [36, 176] on span "Overview" at bounding box center [38, 176] width 40 height 13
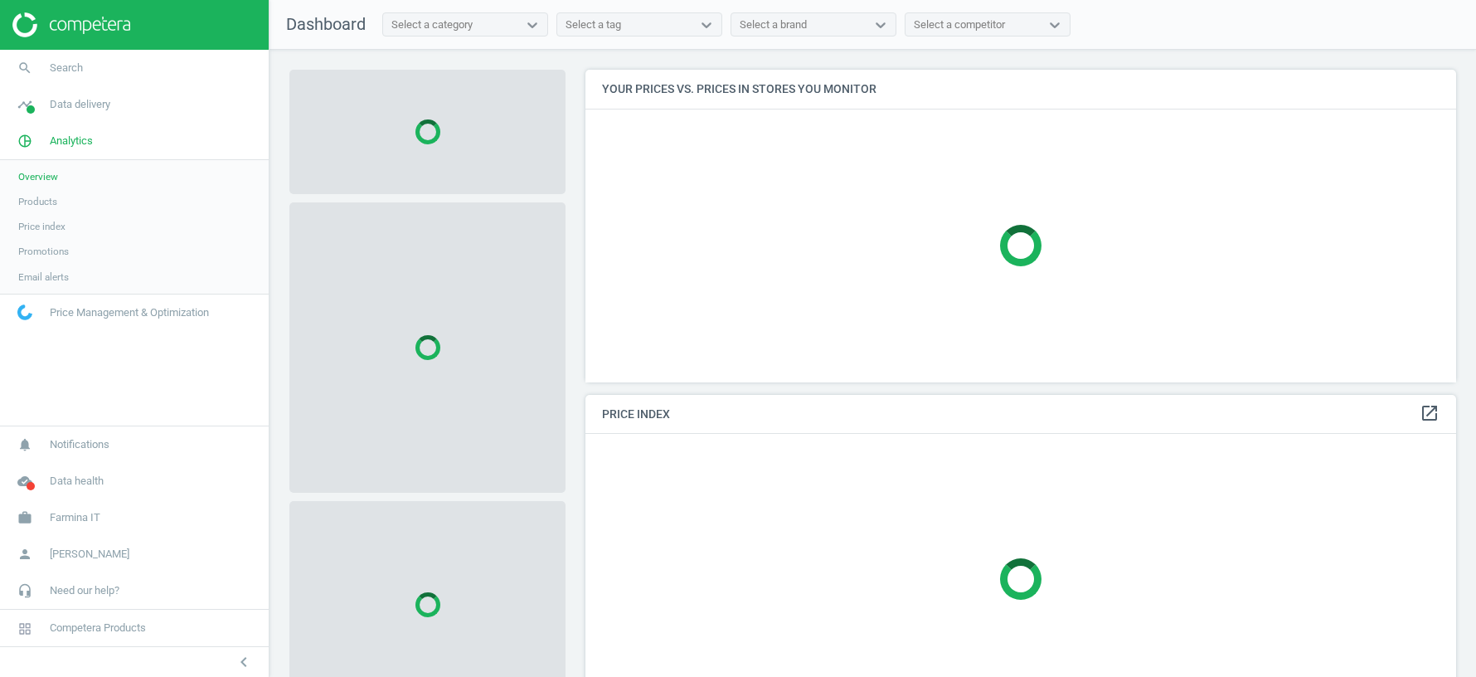
scroll to position [312, 871]
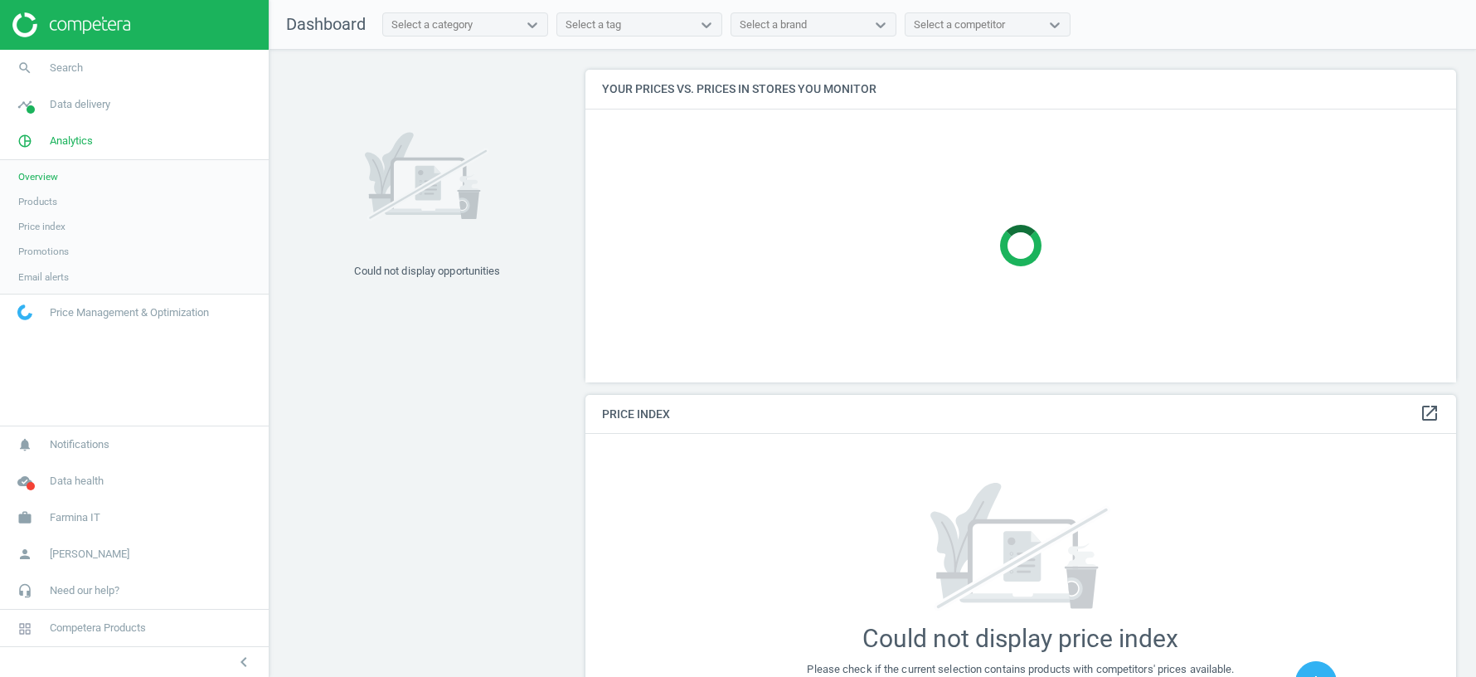
click at [32, 195] on span "Products" at bounding box center [37, 201] width 39 height 13
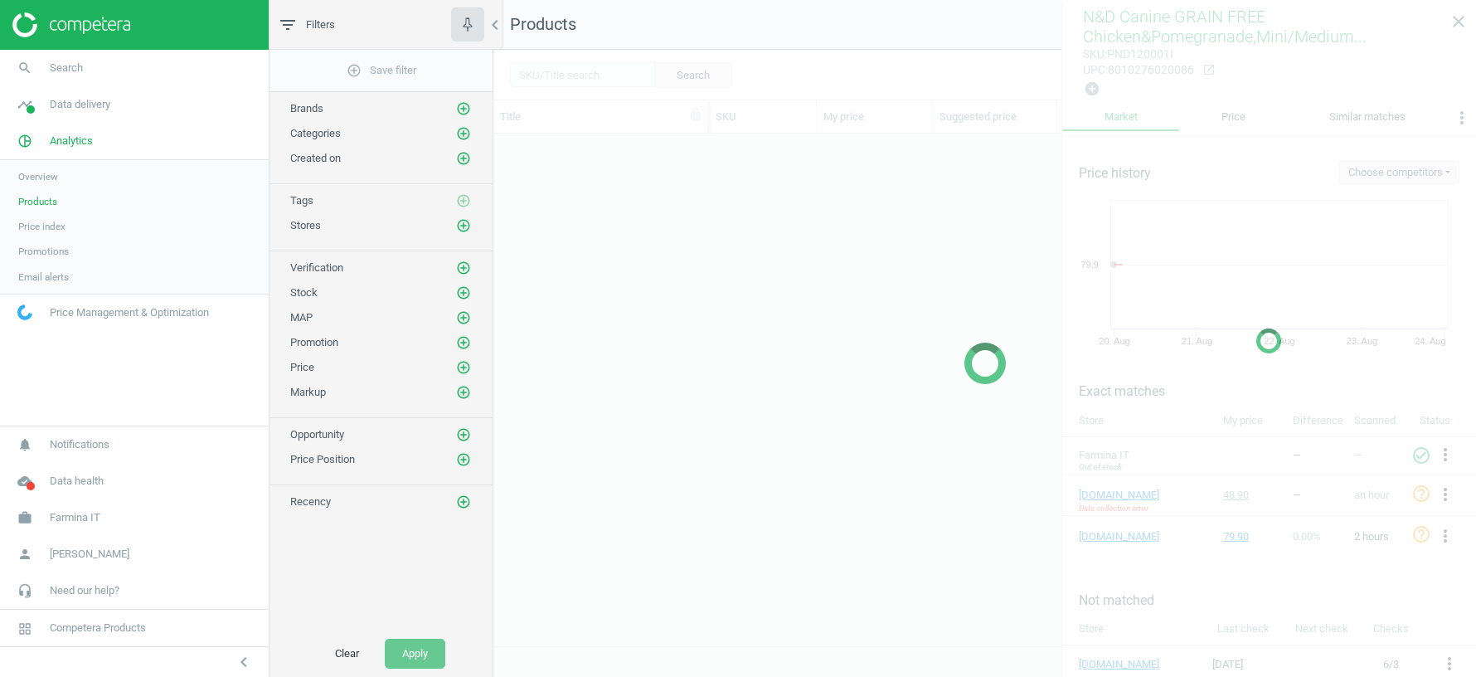
scroll to position [512, 983]
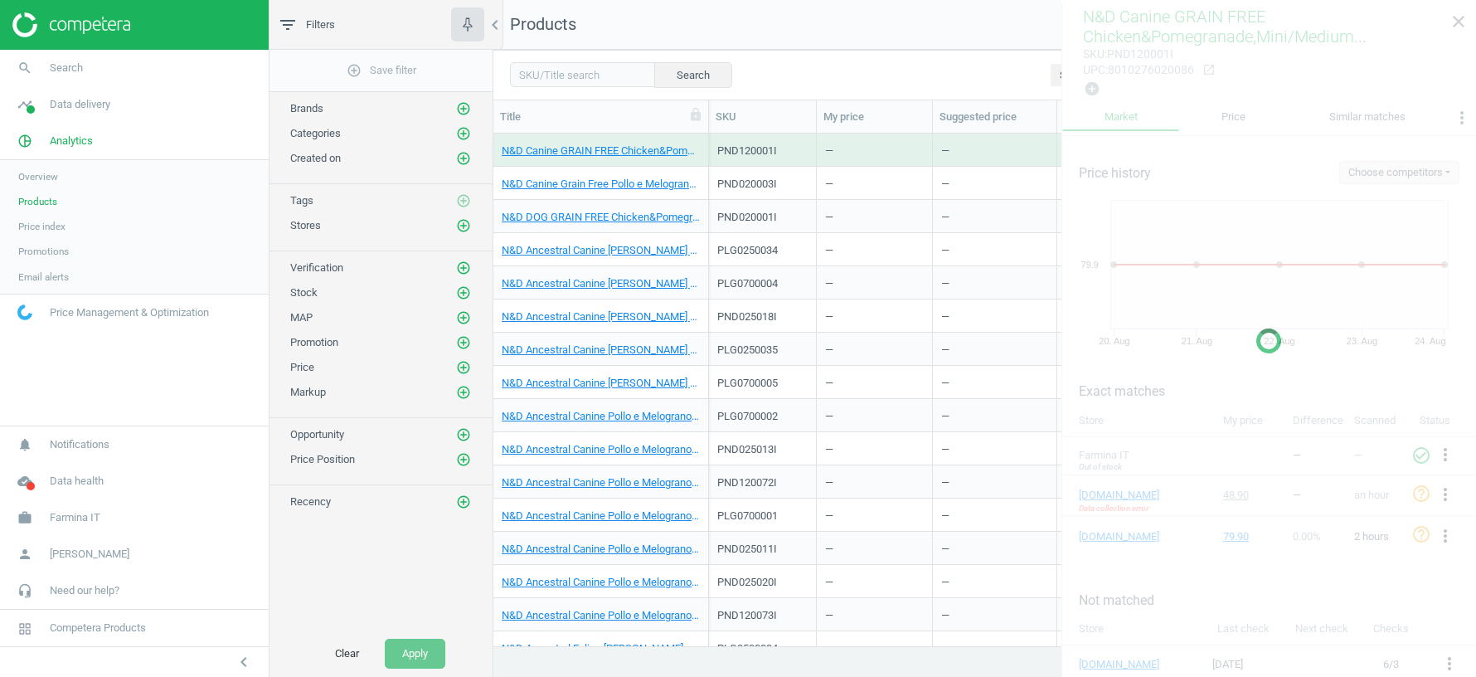
click at [1454, 19] on div at bounding box center [1268, 340] width 415 height 677
click at [30, 204] on span "Products" at bounding box center [37, 201] width 39 height 13
click at [41, 173] on span "Overview" at bounding box center [38, 176] width 40 height 13
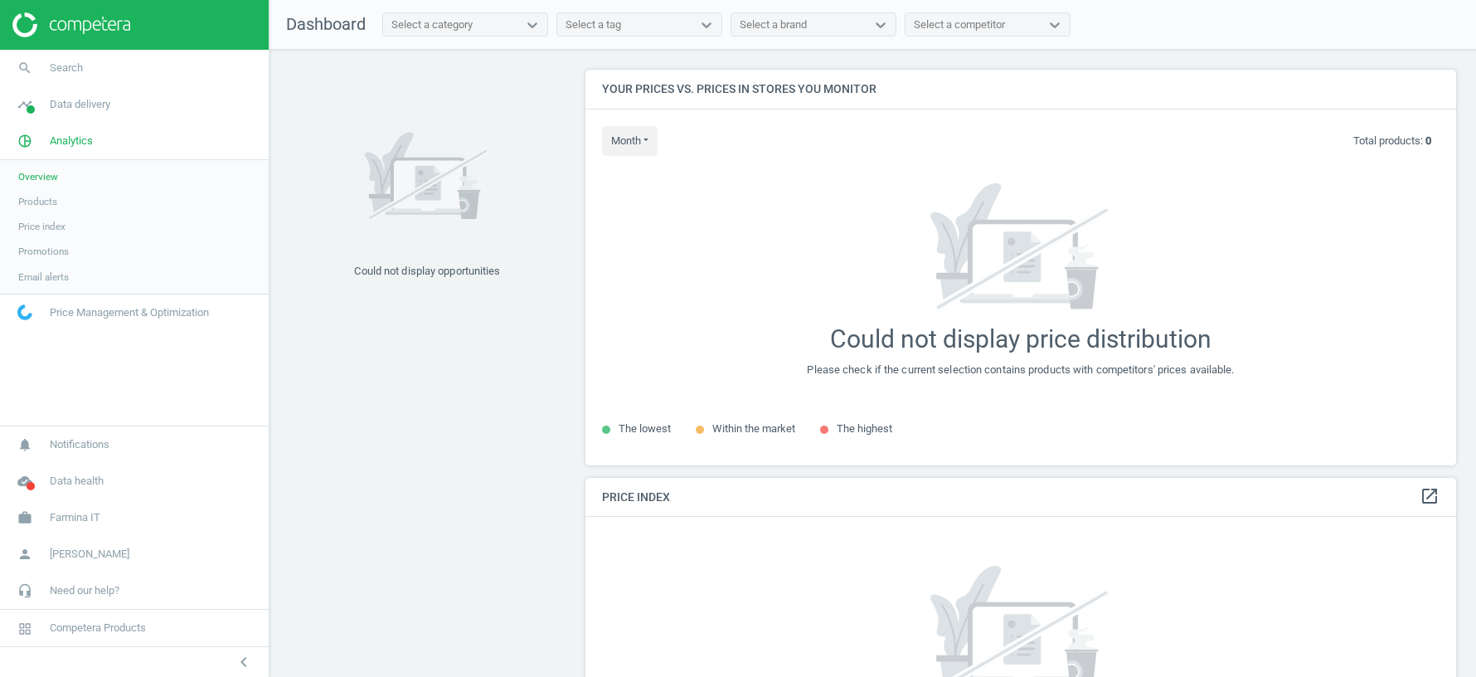
scroll to position [8, 8]
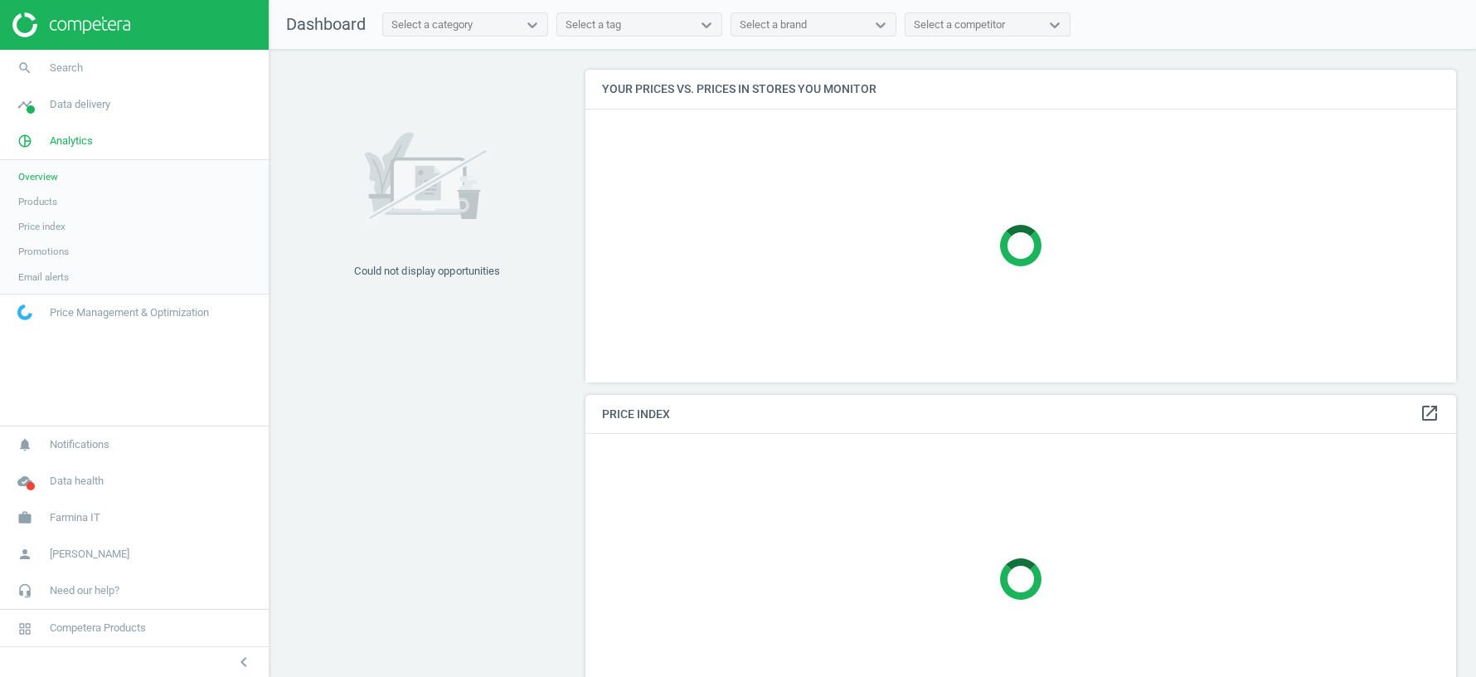
click at [39, 208] on link "Products" at bounding box center [134, 201] width 269 height 25
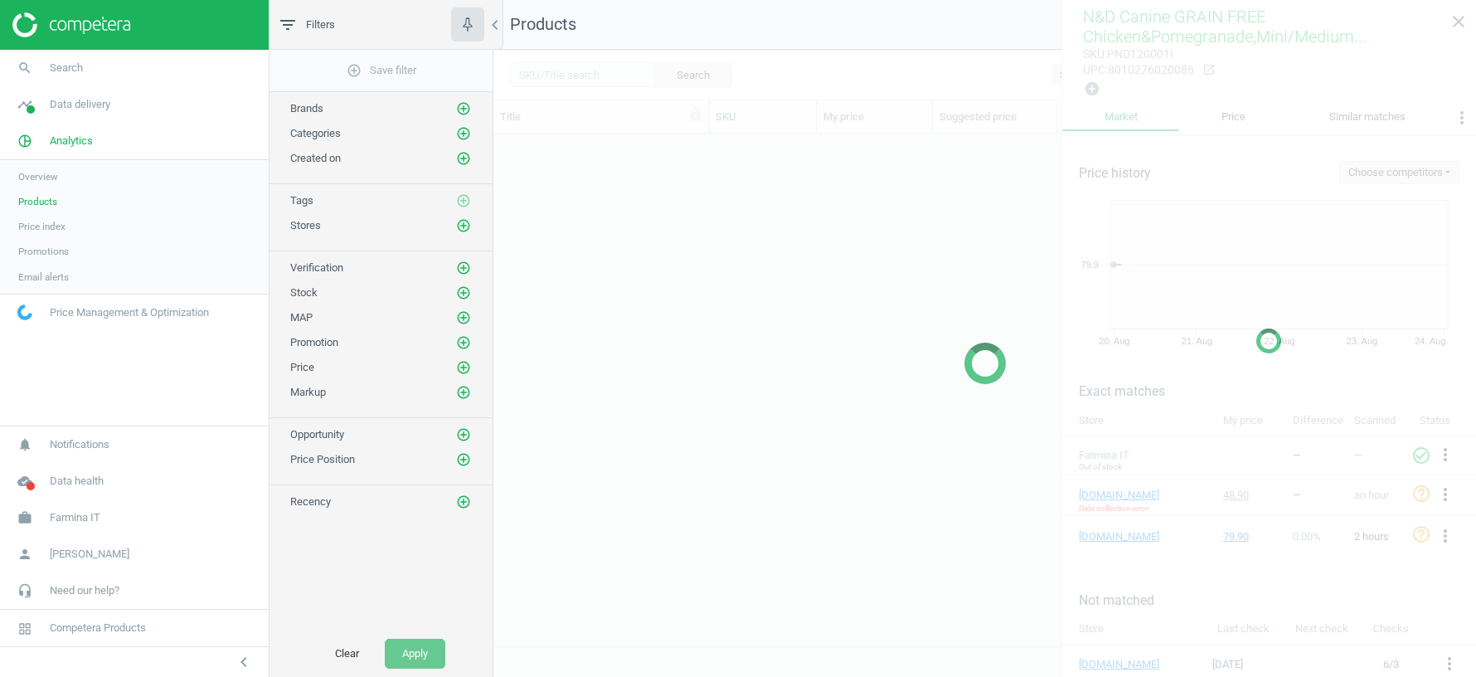
scroll to position [512, 983]
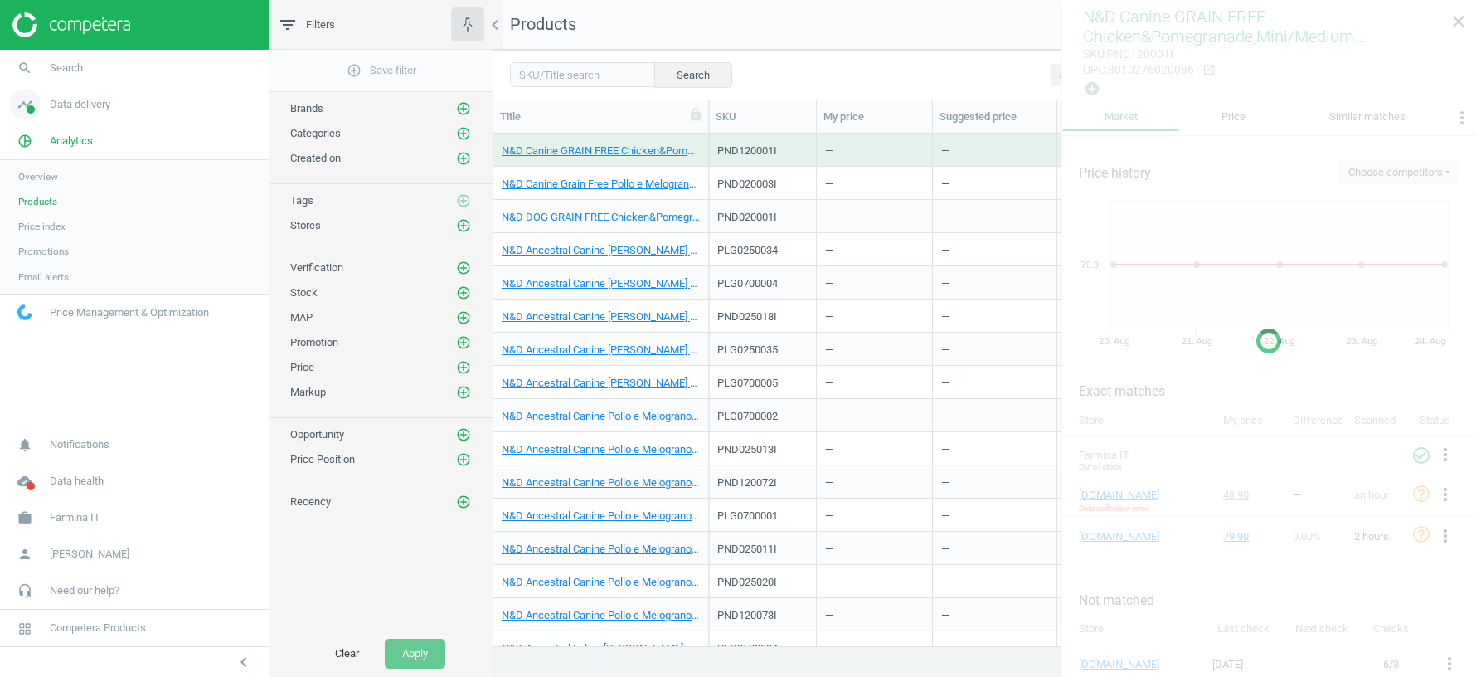
click at [88, 111] on span "Data delivery" at bounding box center [80, 104] width 61 height 15
click at [58, 288] on span "Scanning configuration" at bounding box center [67, 290] width 98 height 13
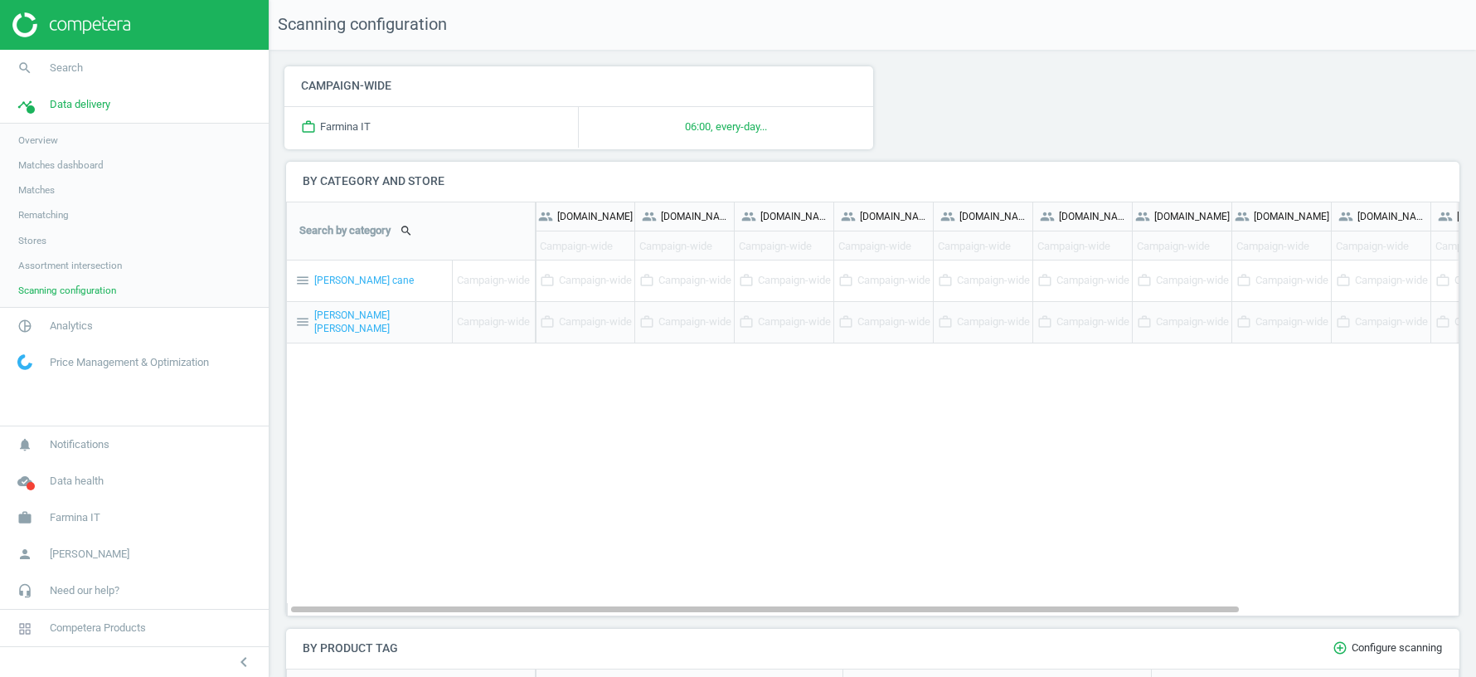
click at [358, 121] on div "work_outline Farmina IT" at bounding box center [431, 127] width 294 height 41
click at [334, 134] on div "work_outline Farmina IT" at bounding box center [431, 127] width 294 height 41
click at [328, 125] on div "work_outline Farmina IT" at bounding box center [431, 127] width 294 height 41
click at [42, 190] on span "Matches" at bounding box center [36, 189] width 36 height 13
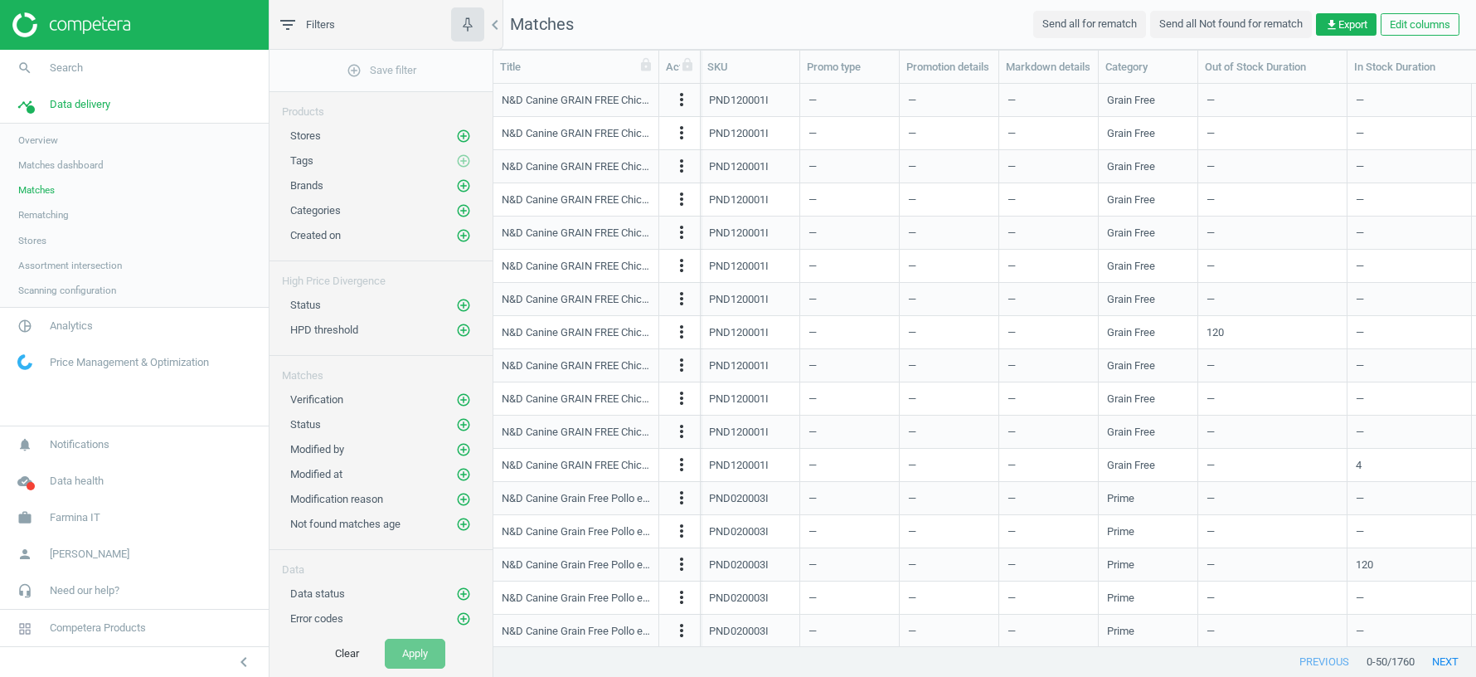
scroll to position [562, 983]
click at [726, 394] on div "PND120001I" at bounding box center [739, 398] width 60 height 15
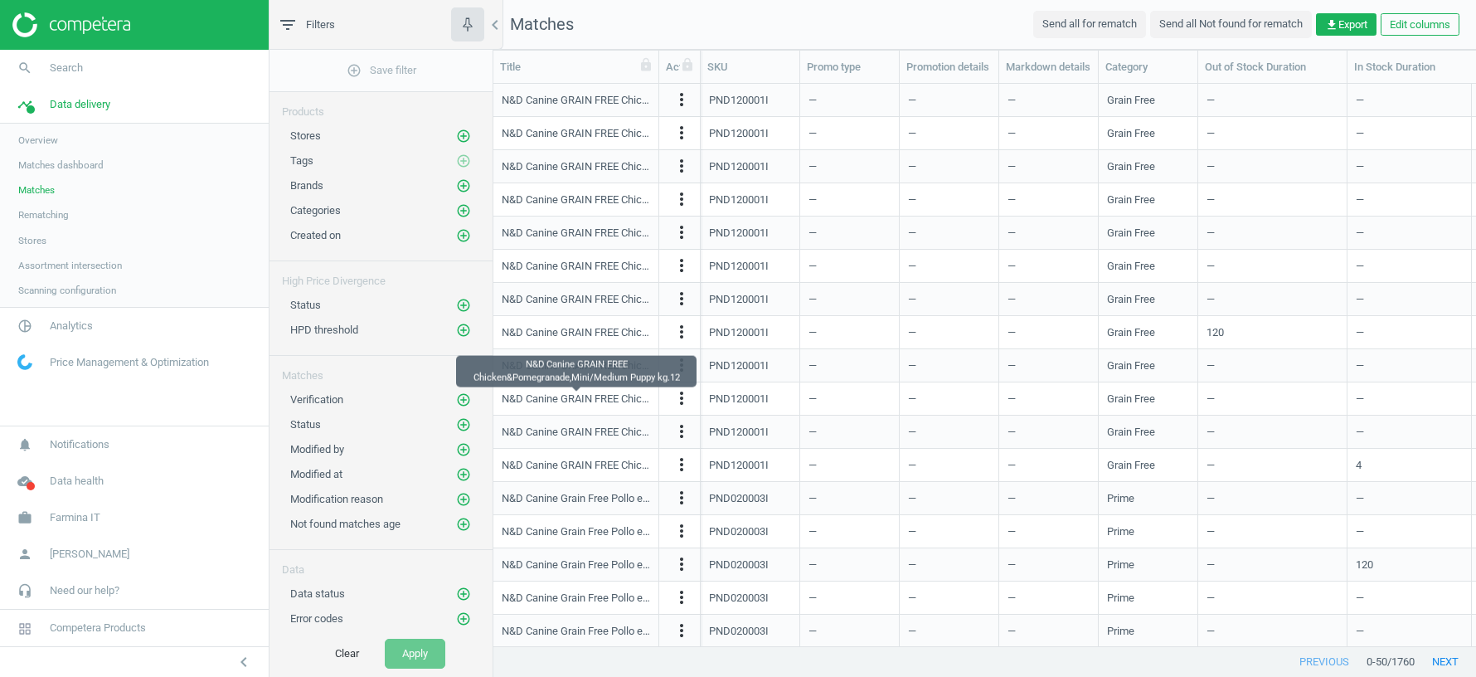
click at [596, 403] on div "N&D Canine GRAIN FREE Chicken&Pomegranade,Mini/Medium Puppy kg.12" at bounding box center [576, 398] width 148 height 15
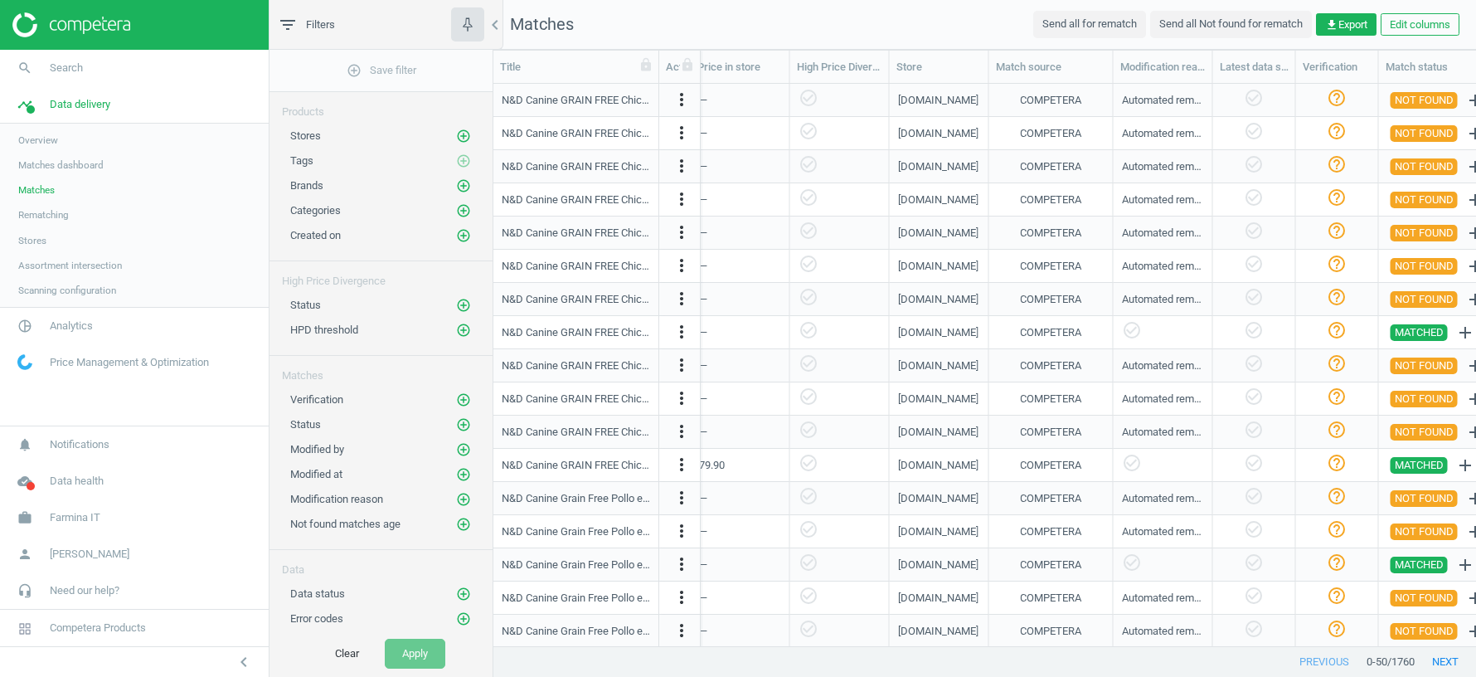
scroll to position [0, 1473]
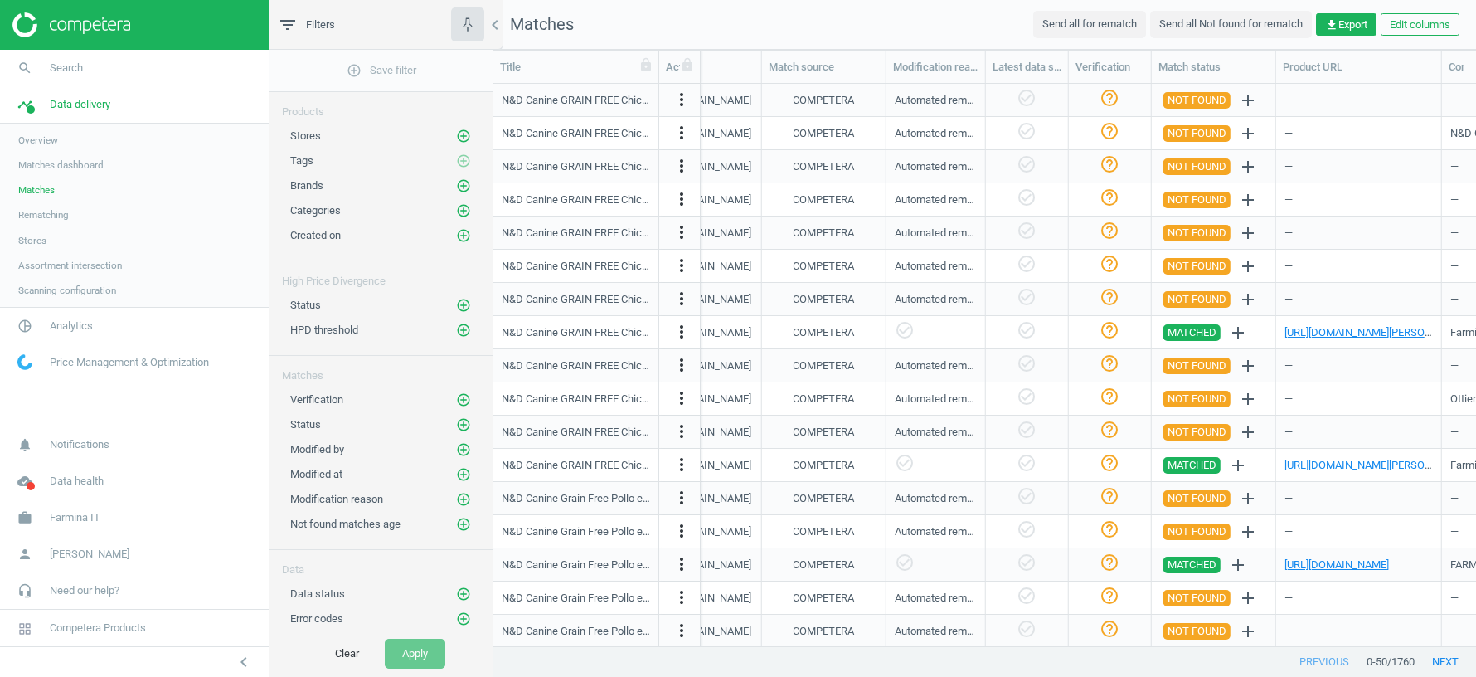
click at [44, 138] on span "Overview" at bounding box center [38, 140] width 40 height 13
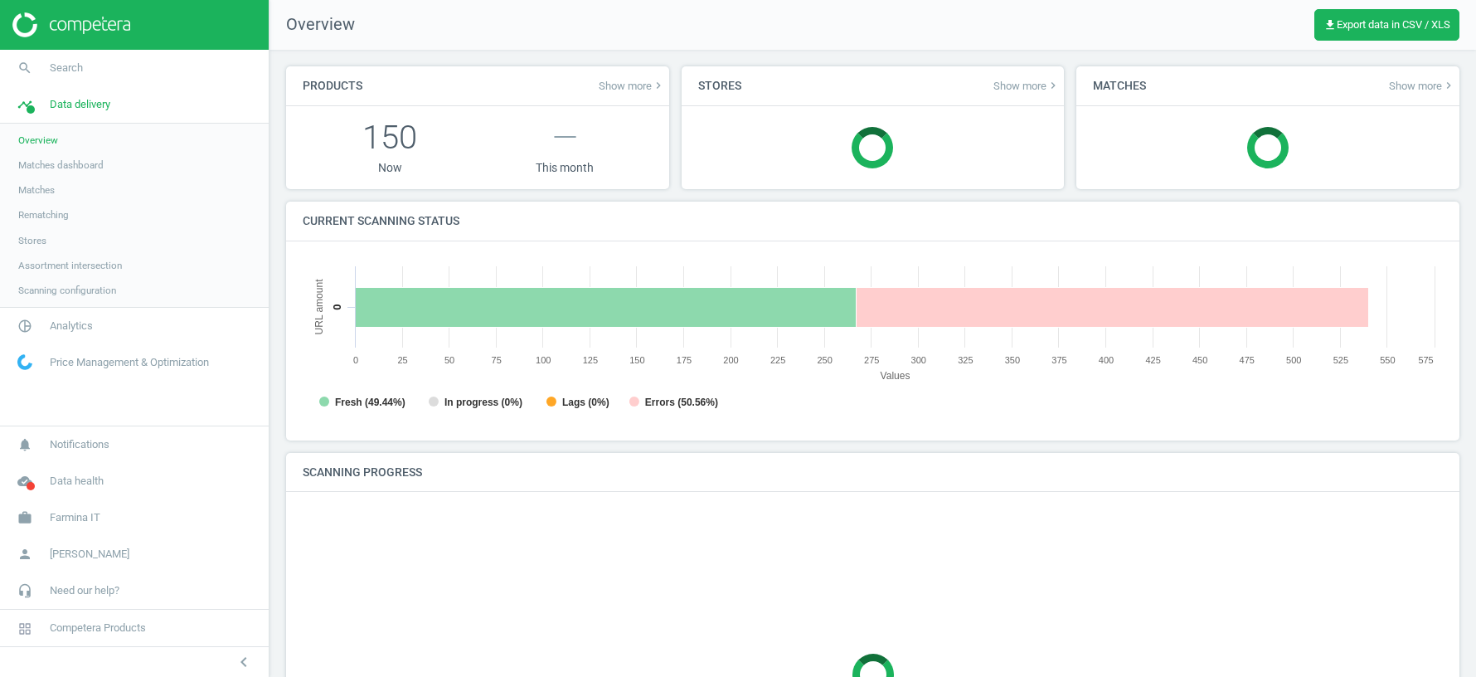
scroll to position [332, 1140]
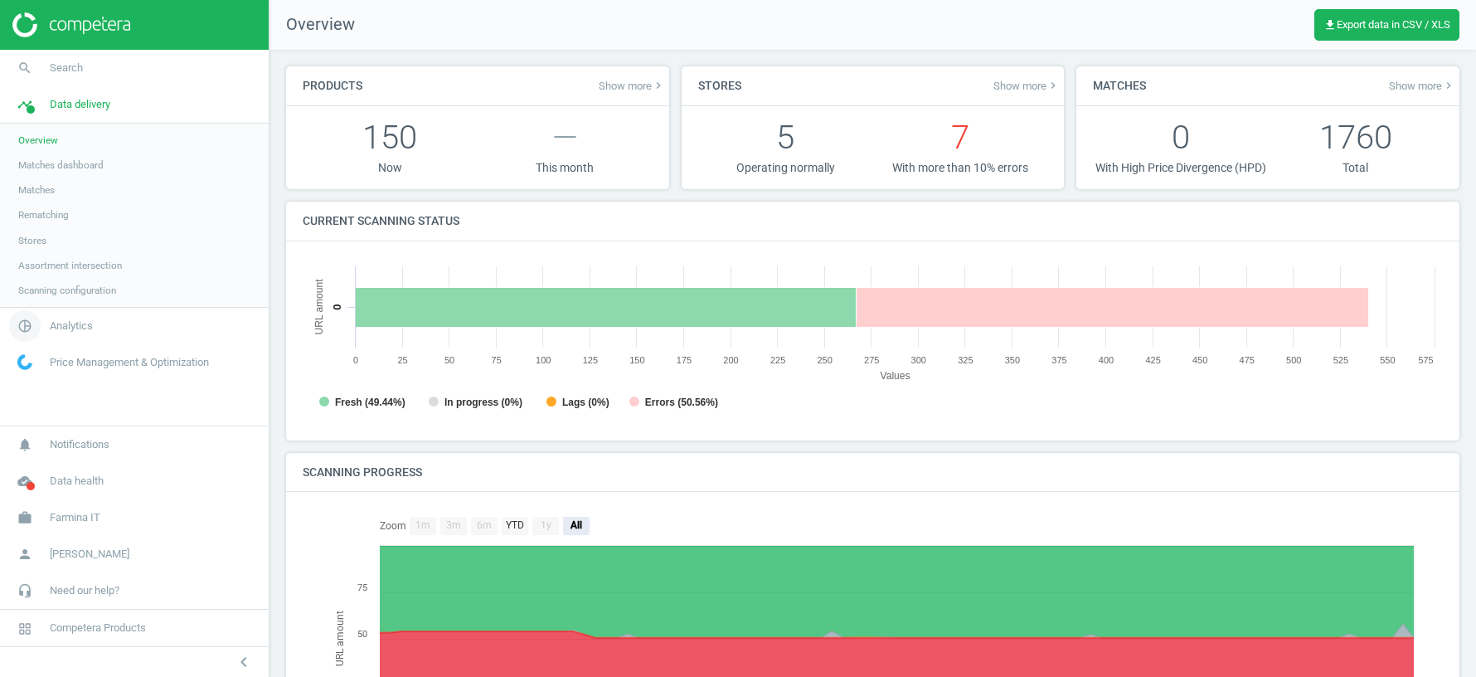
click at [71, 318] on span "Analytics" at bounding box center [71, 325] width 43 height 15
click at [42, 198] on span "Products" at bounding box center [37, 201] width 39 height 13
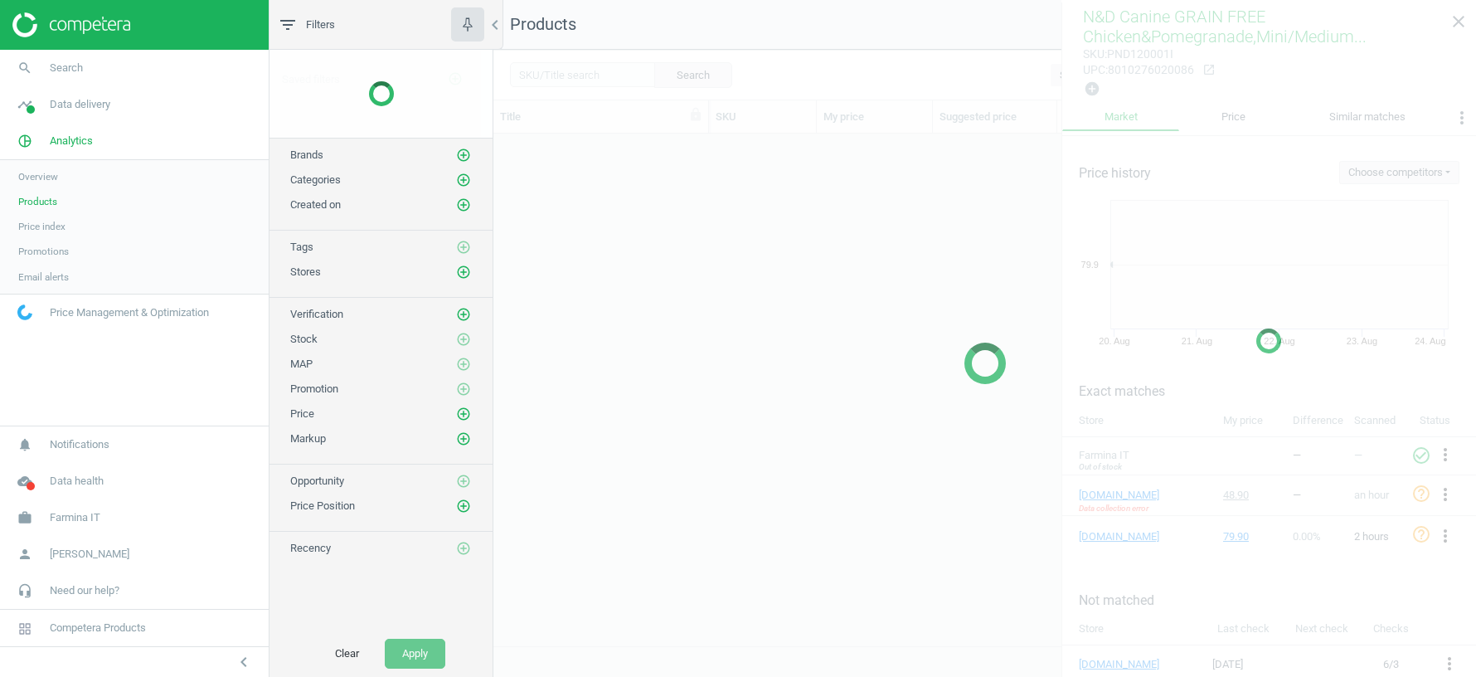
scroll to position [512, 983]
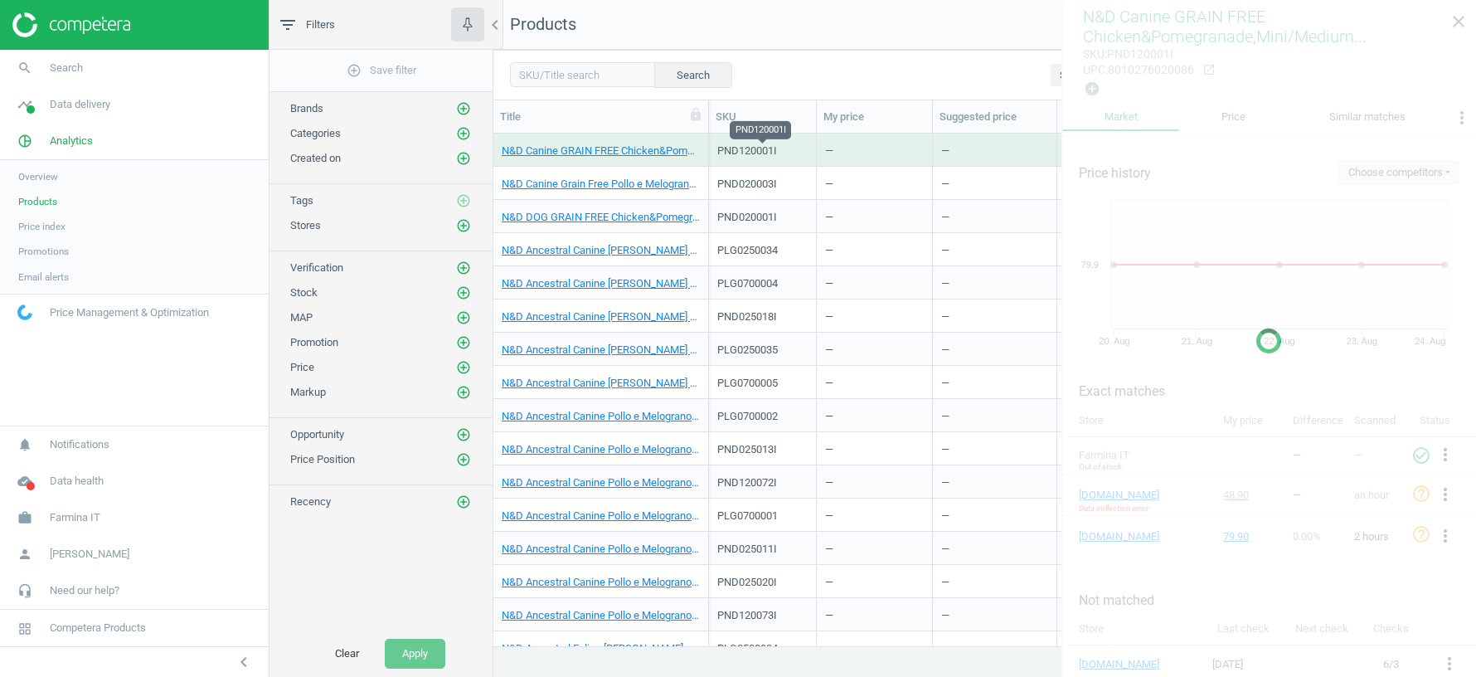
click at [740, 148] on div "PND120001I" at bounding box center [762, 150] width 90 height 15
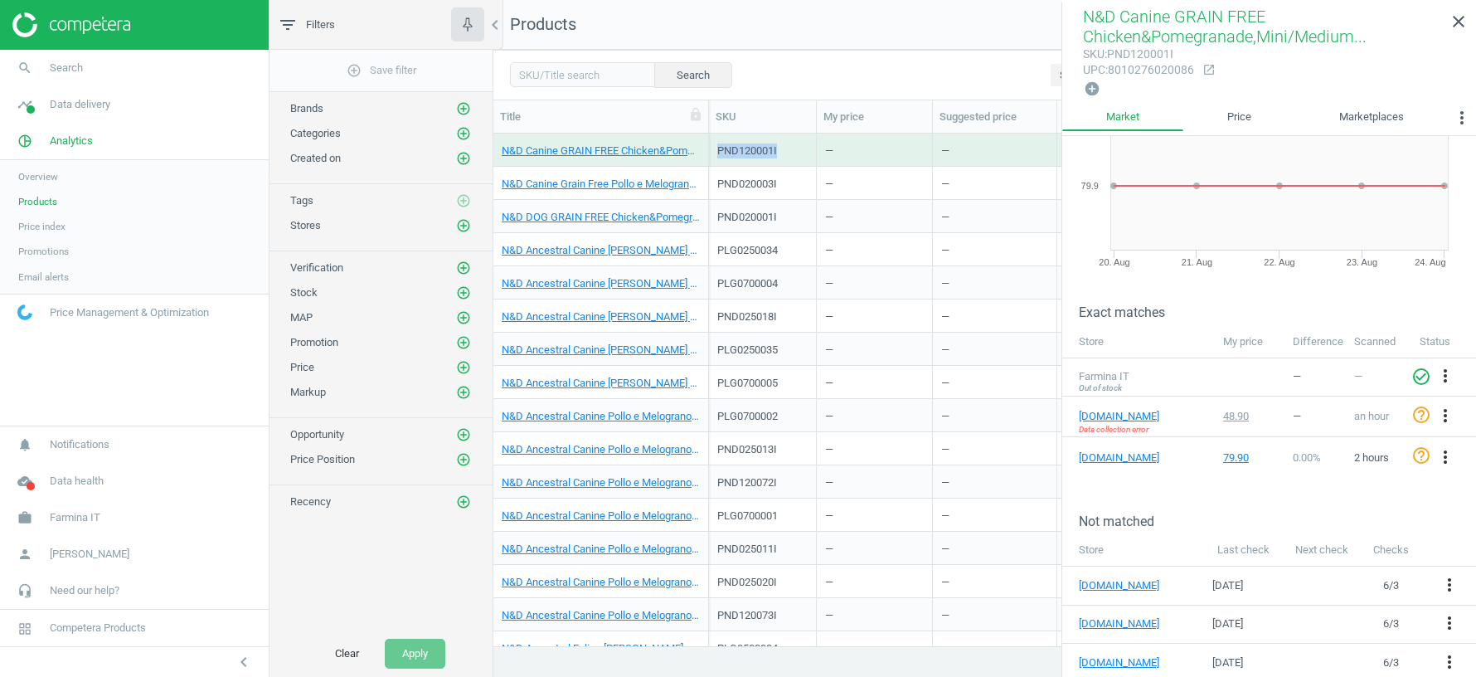
scroll to position [81, 0]
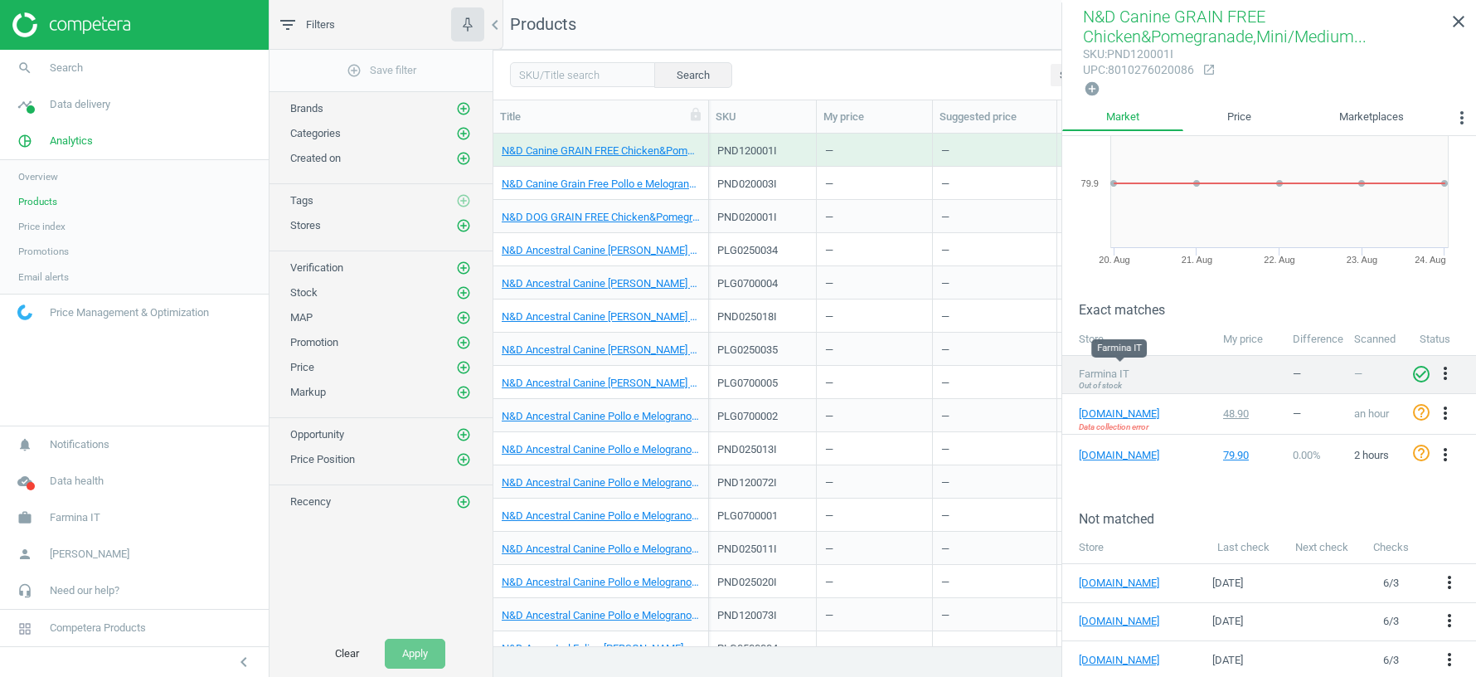
click at [1110, 367] on span "Farmina IT" at bounding box center [1120, 374] width 83 height 15
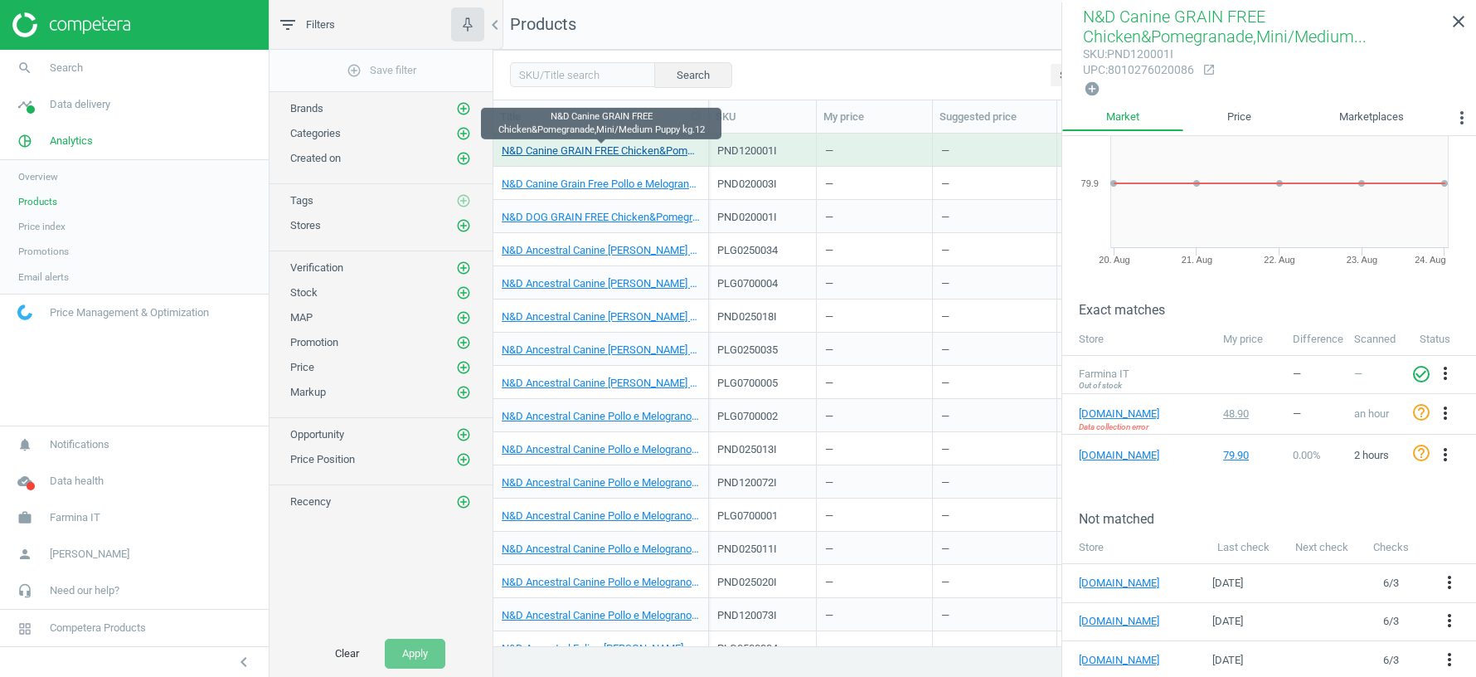
click at [650, 144] on link "N&D Canine GRAIN FREE Chicken&Pomegranade,Mini/Medium Puppy kg.12" at bounding box center [601, 150] width 198 height 15
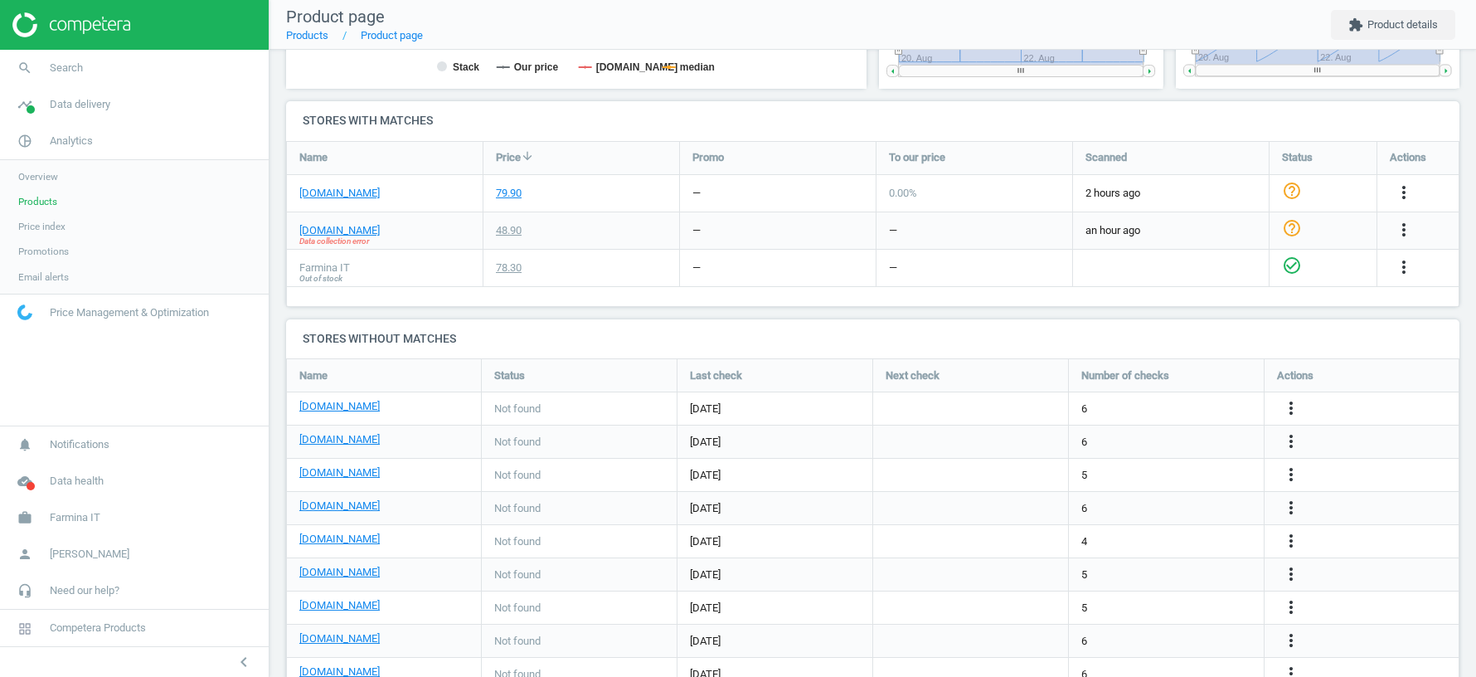
scroll to position [570, 0]
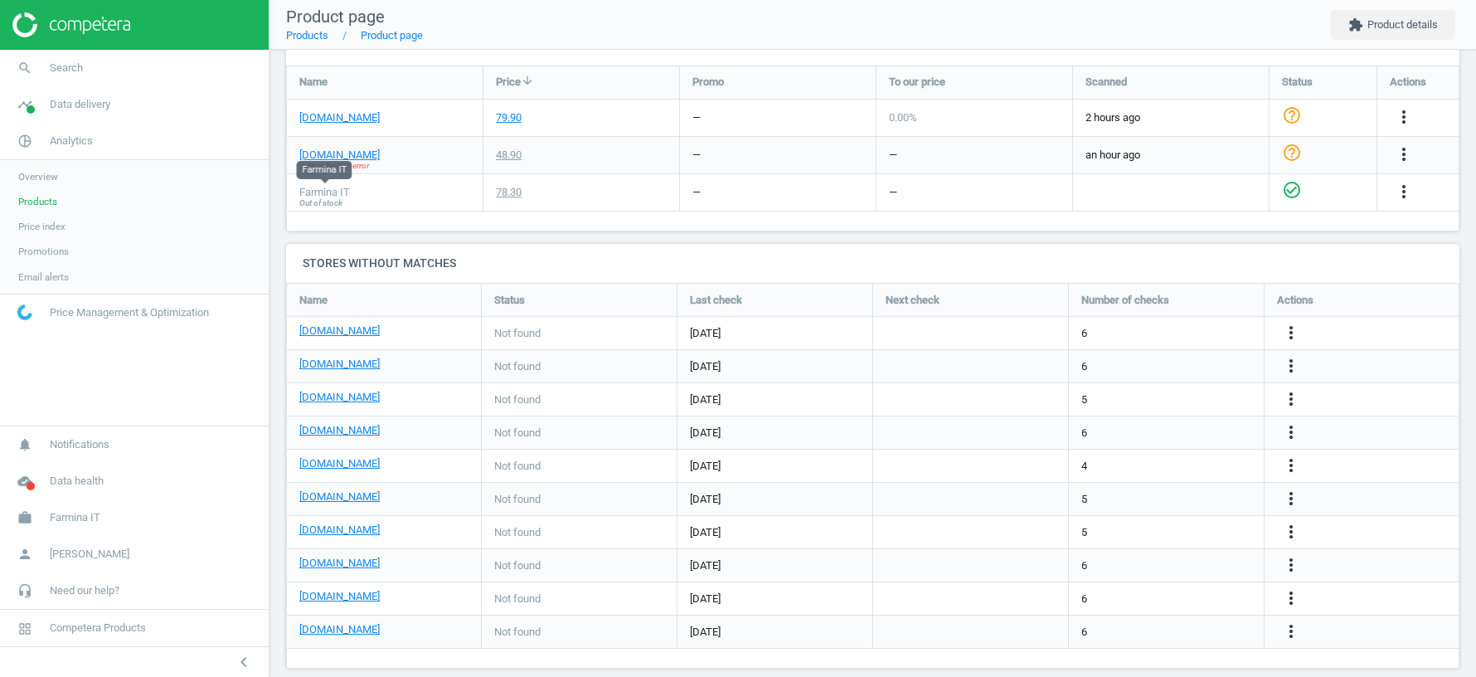
click at [325, 192] on span "Farmina IT" at bounding box center [324, 192] width 51 height 15
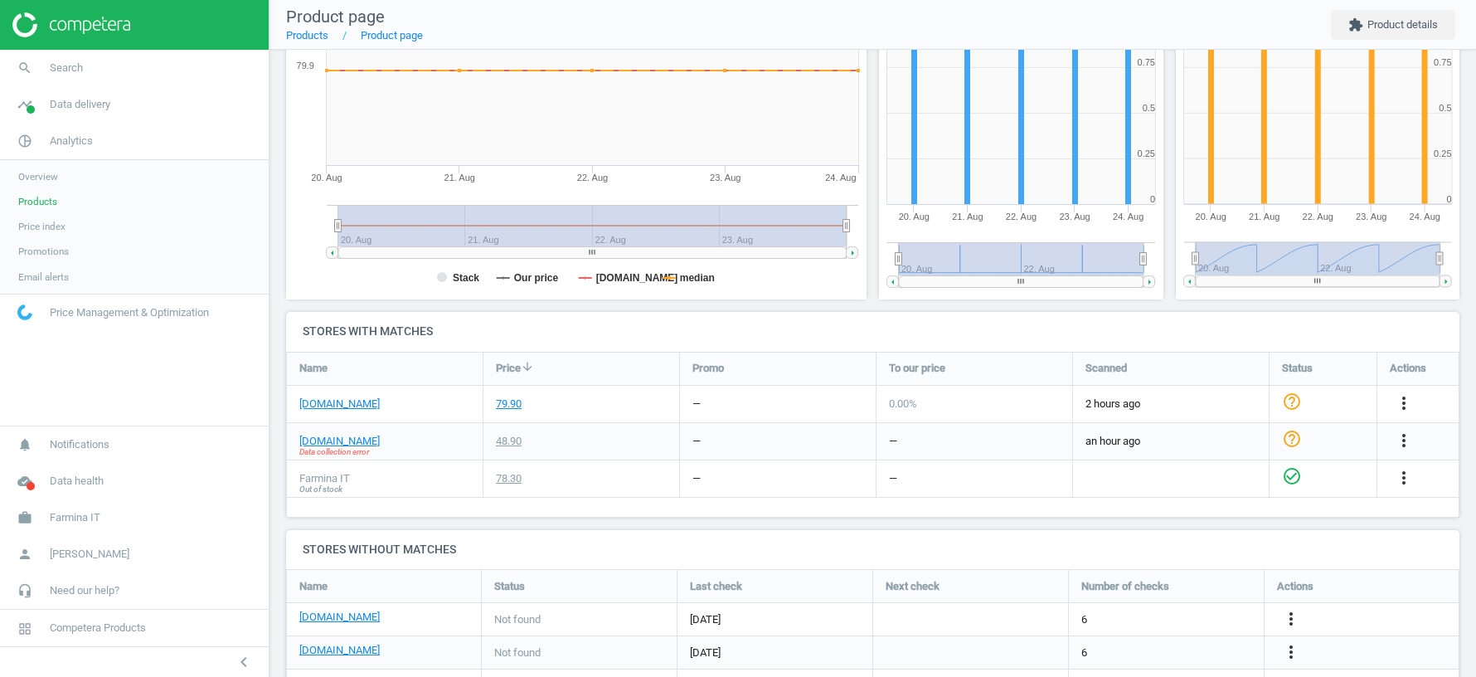
scroll to position [0, 0]
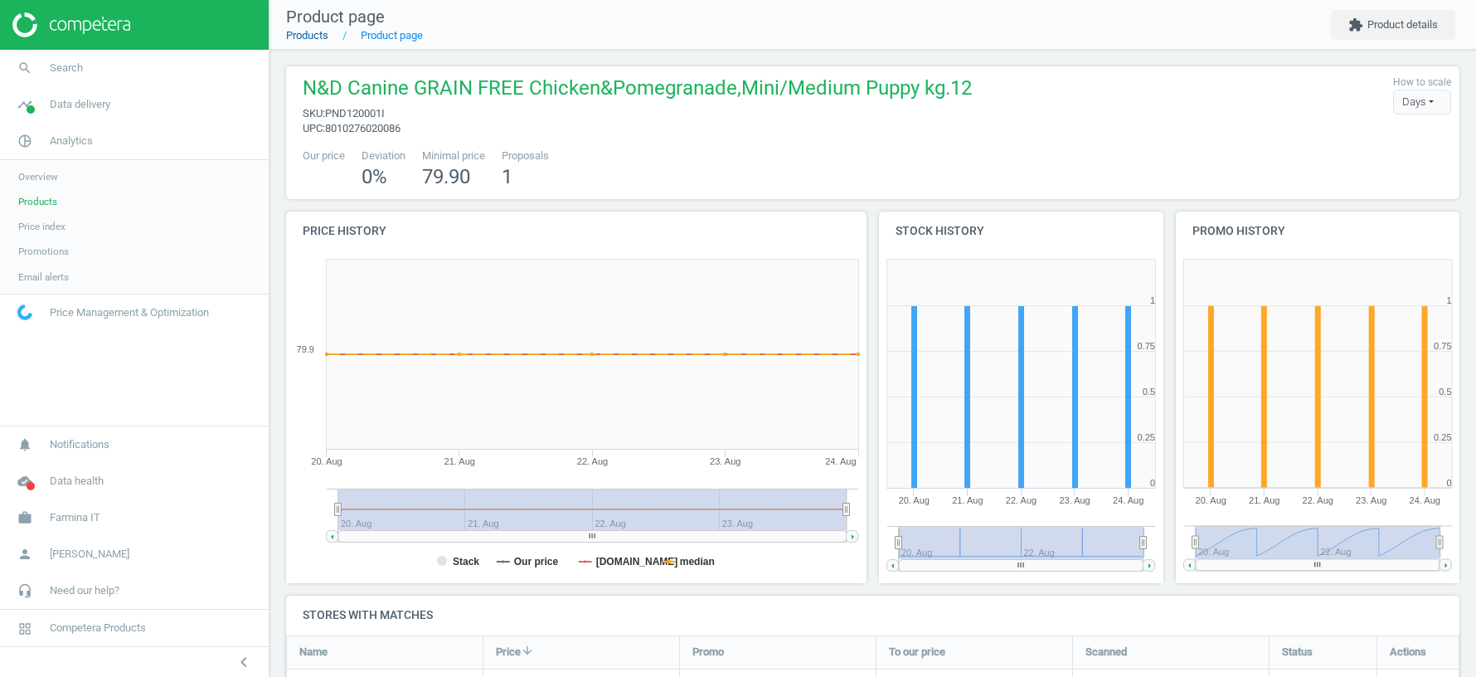
click at [308, 35] on link "Products" at bounding box center [307, 35] width 42 height 12
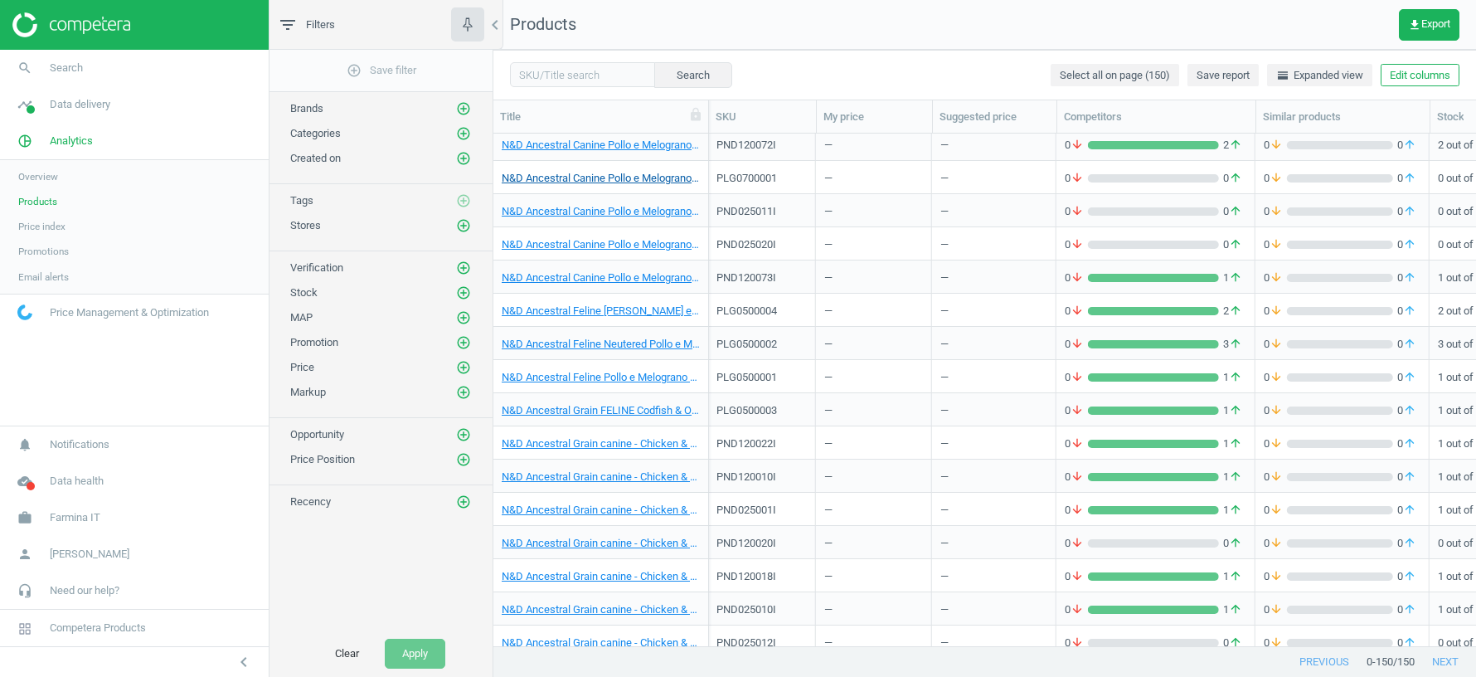
scroll to position [598, 0]
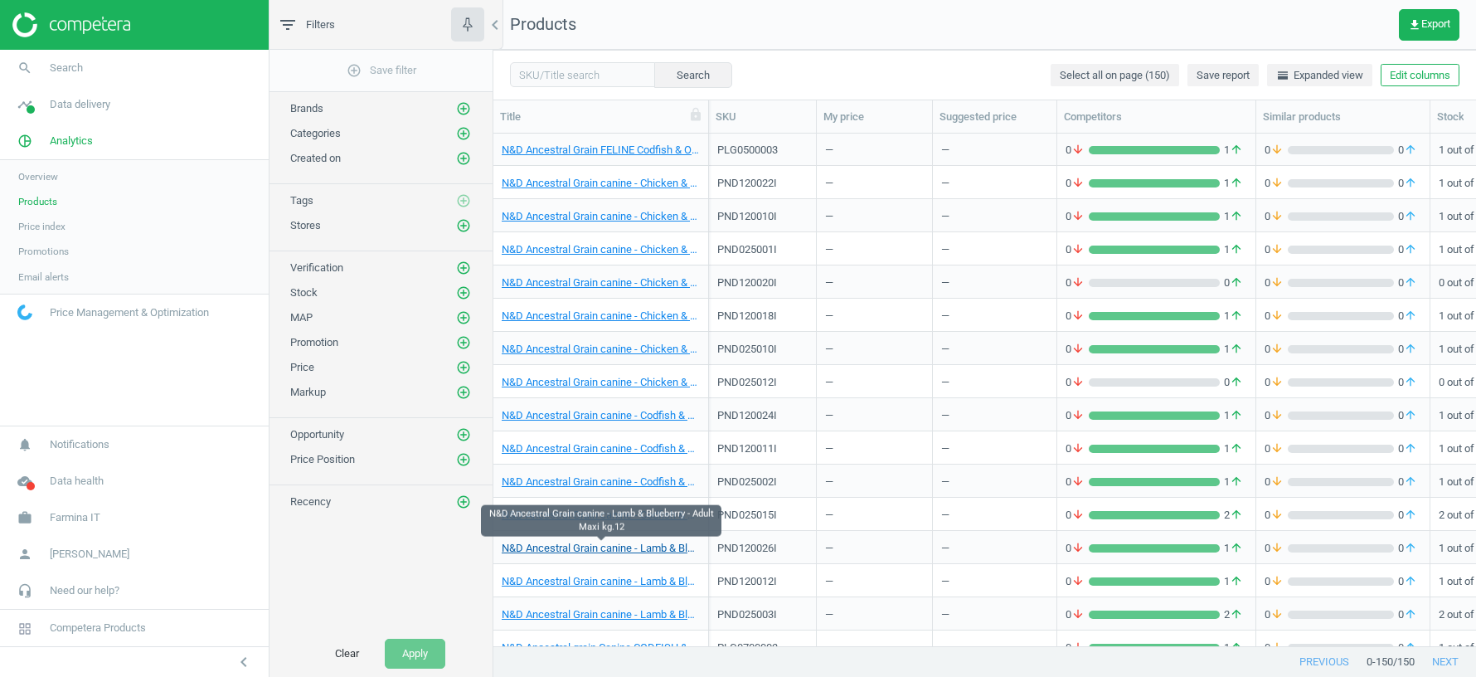
click at [610, 546] on link "N&D Ancestral Grain canine - Lamb & Blueberry - Adult Maxi kg.12" at bounding box center [601, 548] width 198 height 15
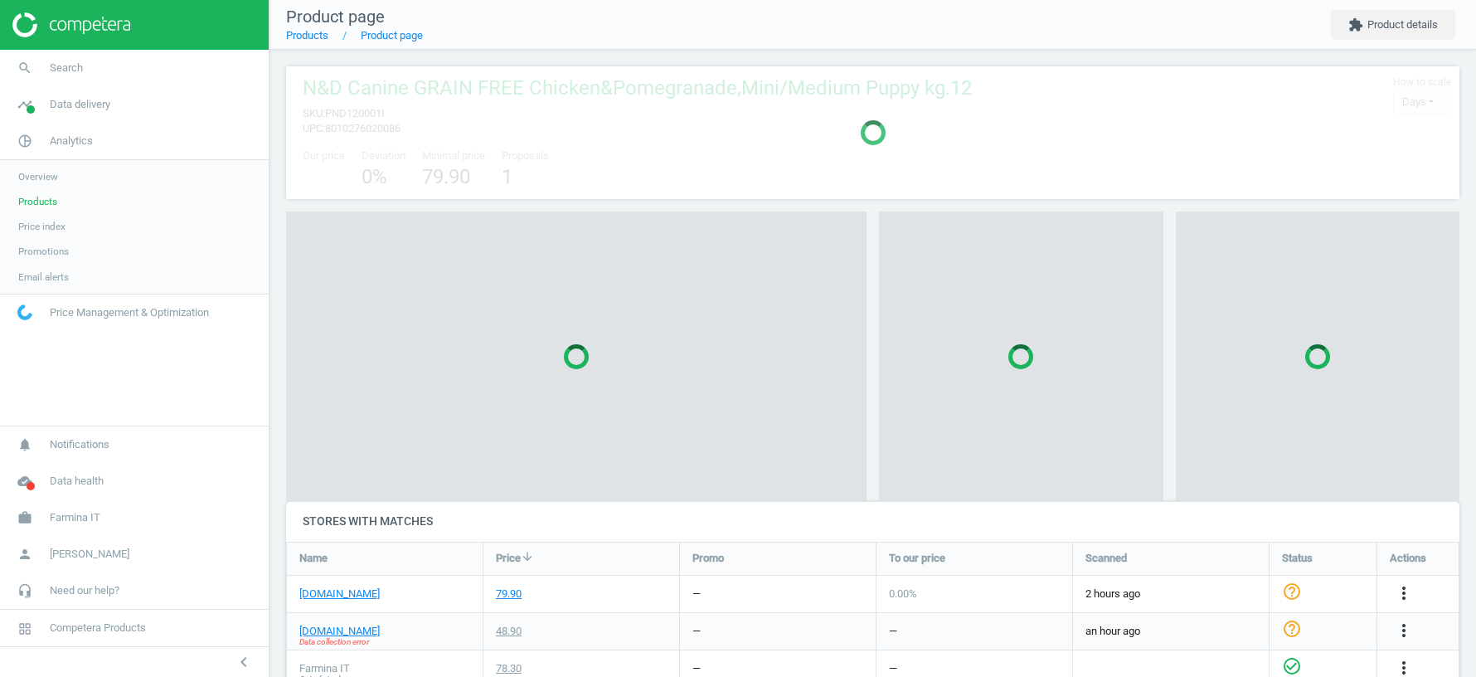
scroll to position [386, 1173]
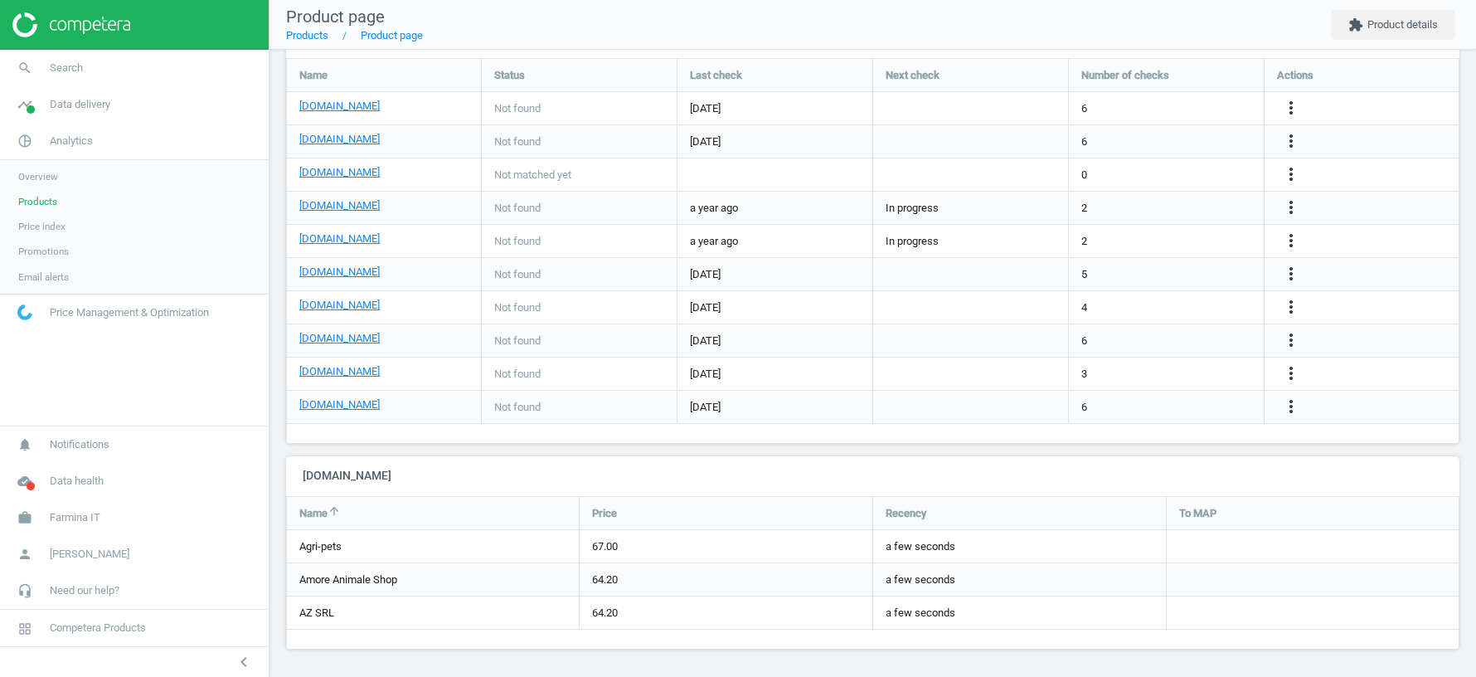
click at [29, 202] on span "Products" at bounding box center [37, 201] width 39 height 13
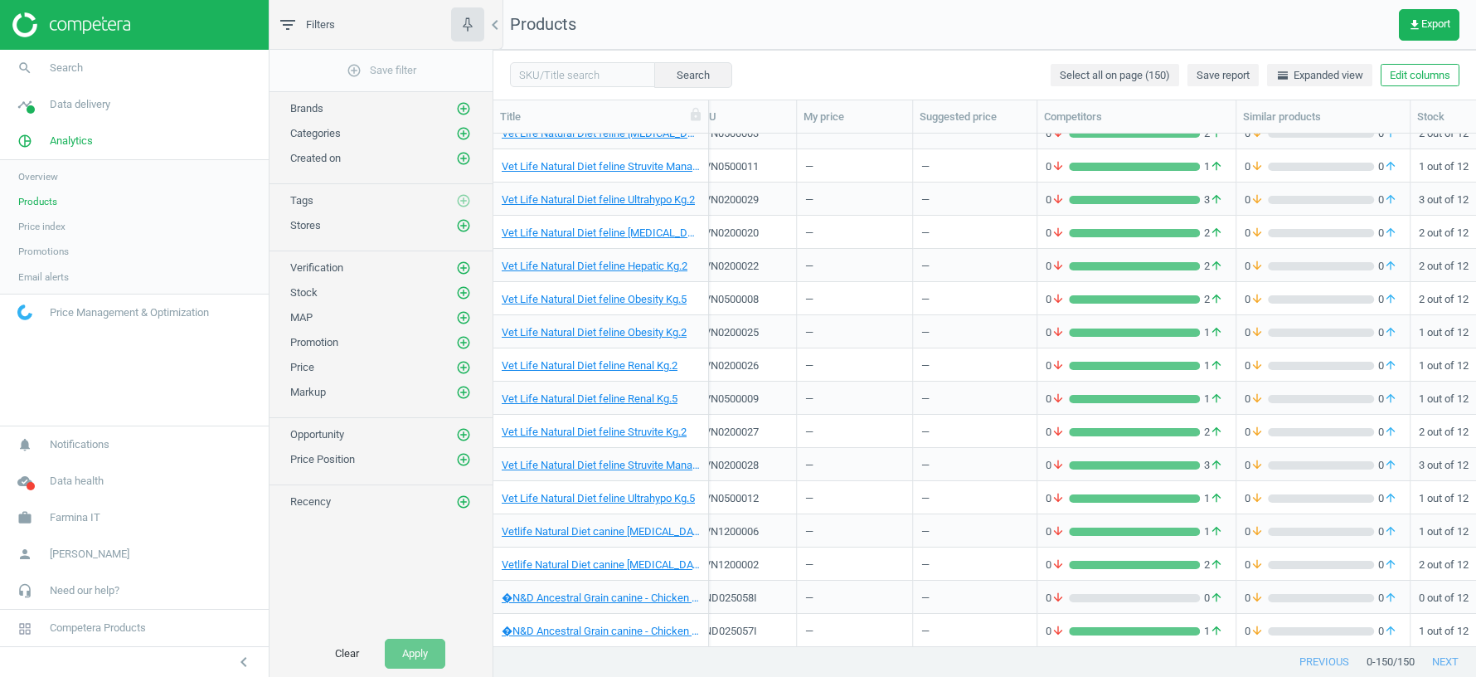
scroll to position [0, 21]
drag, startPoint x: 710, startPoint y: 116, endPoint x: 915, endPoint y: 121, distance: 205.7
click at [716, 122] on div at bounding box center [708, 116] width 17 height 32
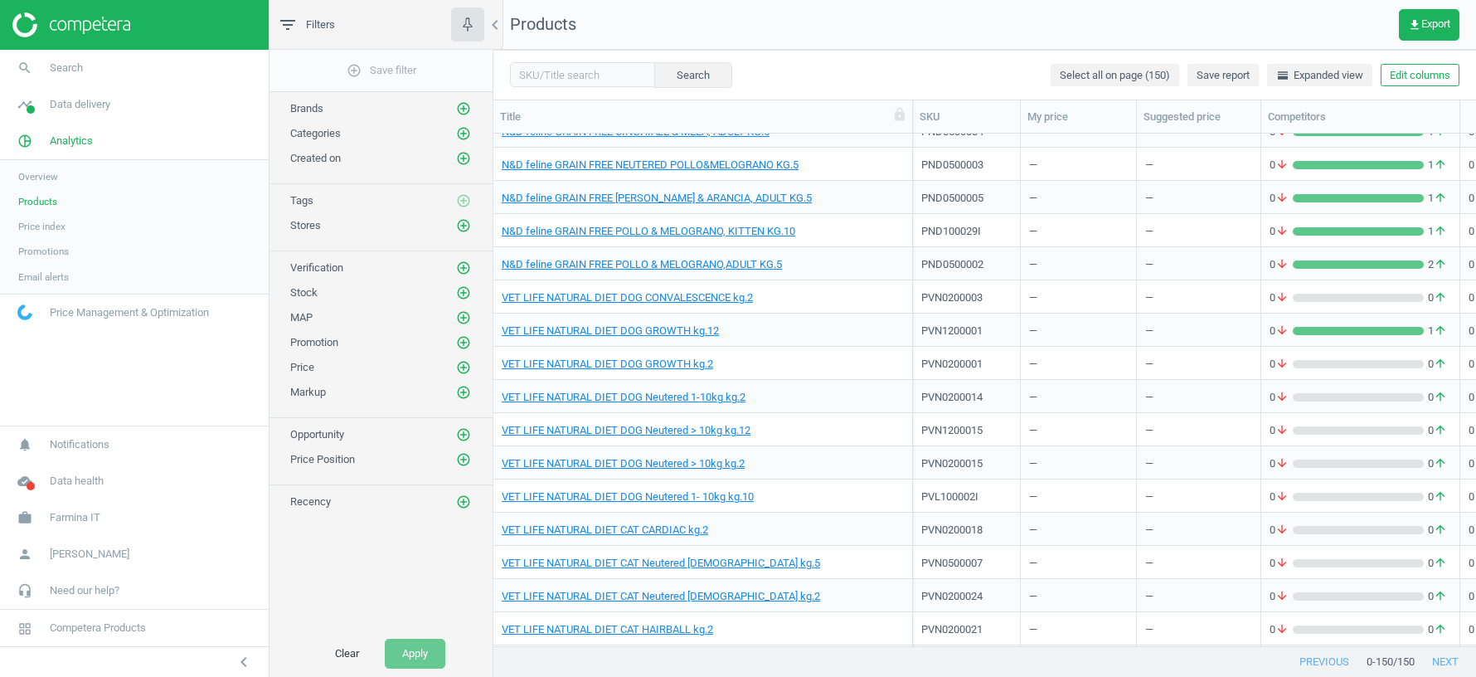
scroll to position [3072, 0]
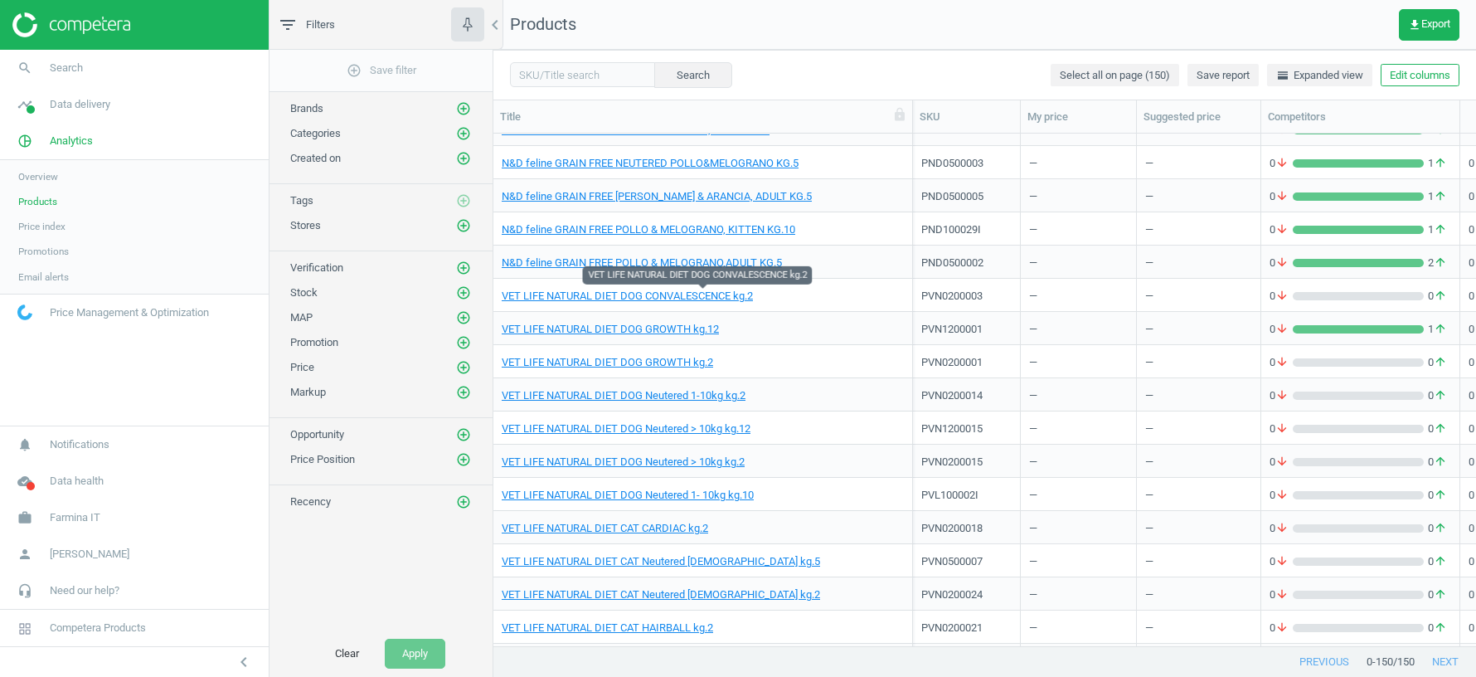
click at [818, 297] on span "VET LIFE NATURAL DIET DOG CONVALESCENCE kg.2" at bounding box center [703, 296] width 402 height 15
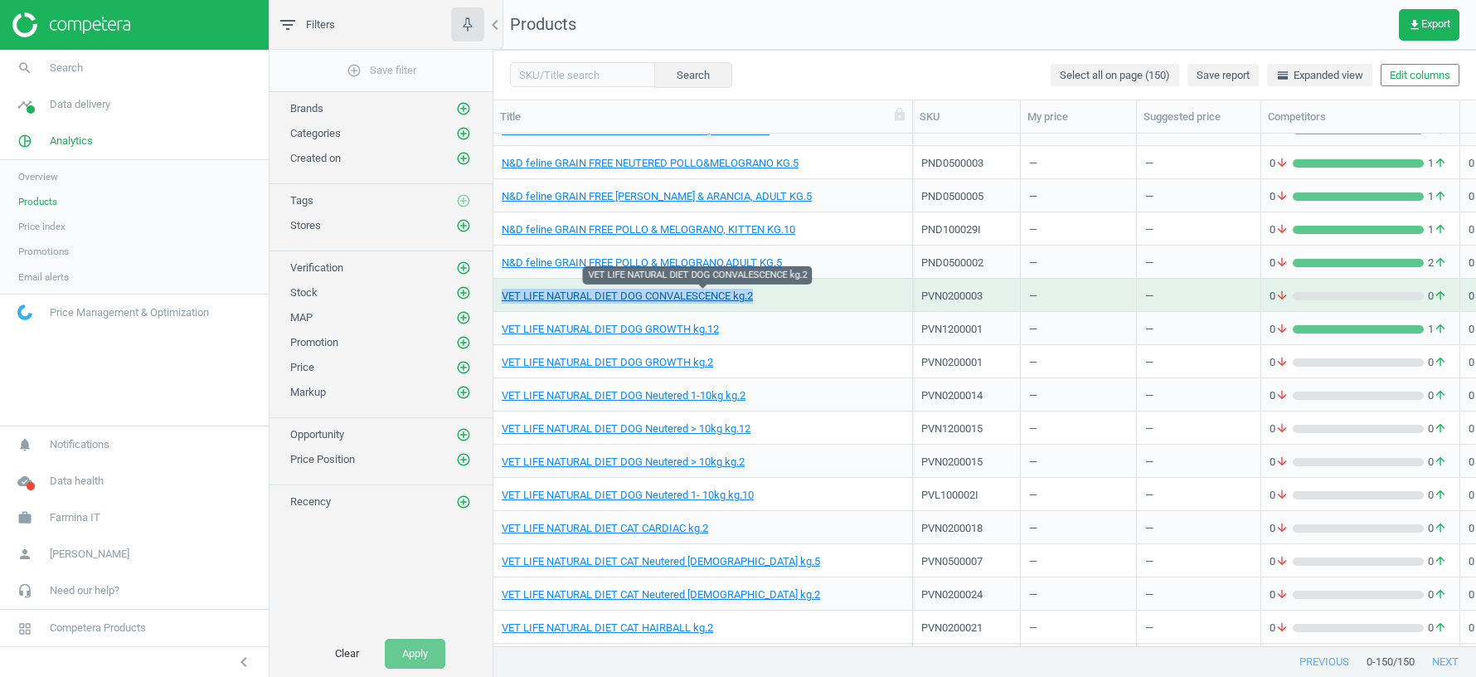
copy link "VET LIFE NATURAL DIET DOG CONVALESCENCE kg.2"
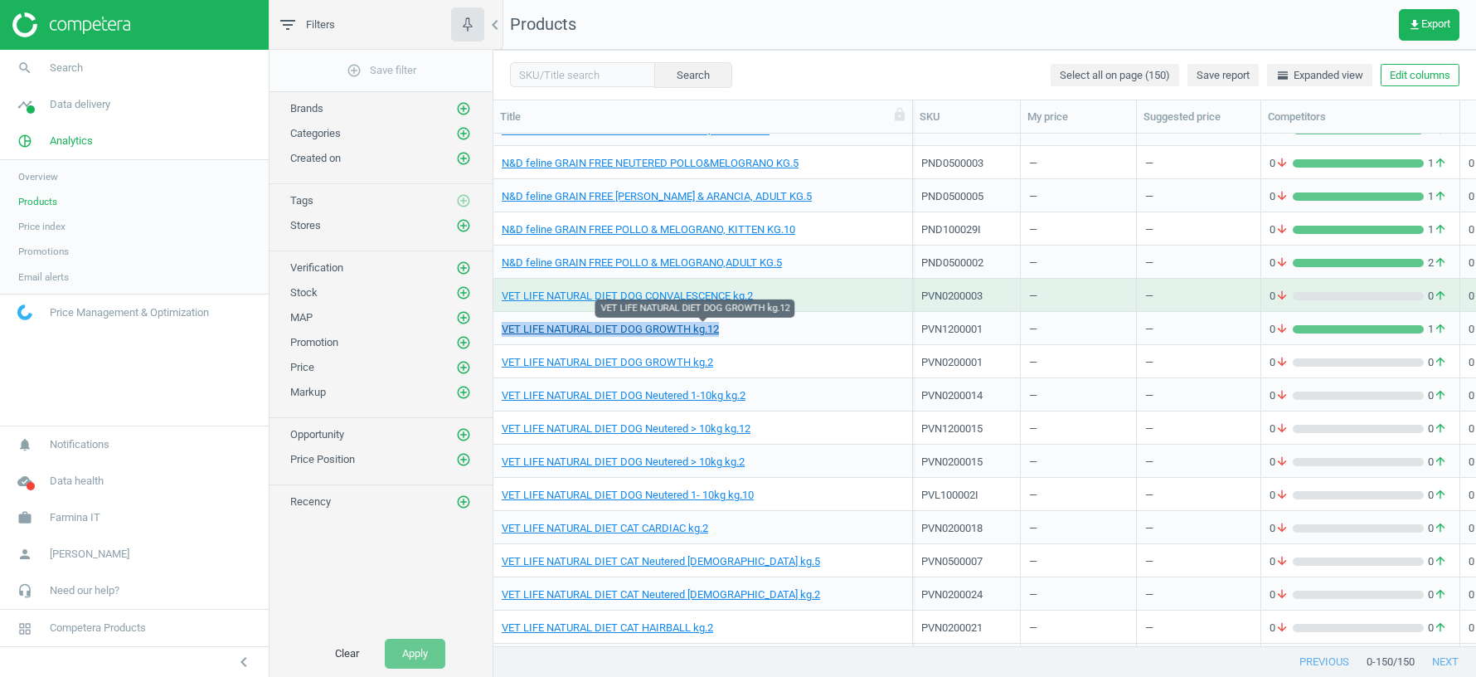
copy link "VET LIFE NATURAL DIET DOG GROWTH kg.12"
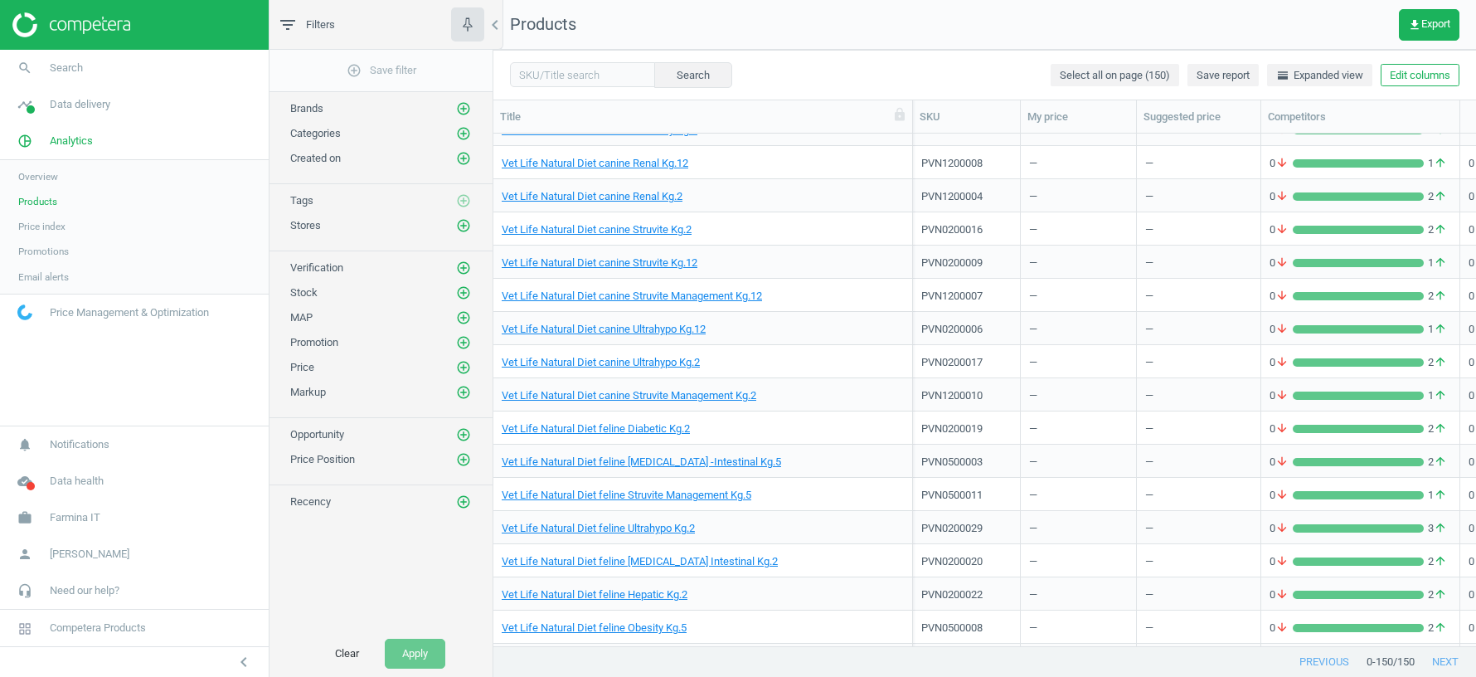
scroll to position [4230, 0]
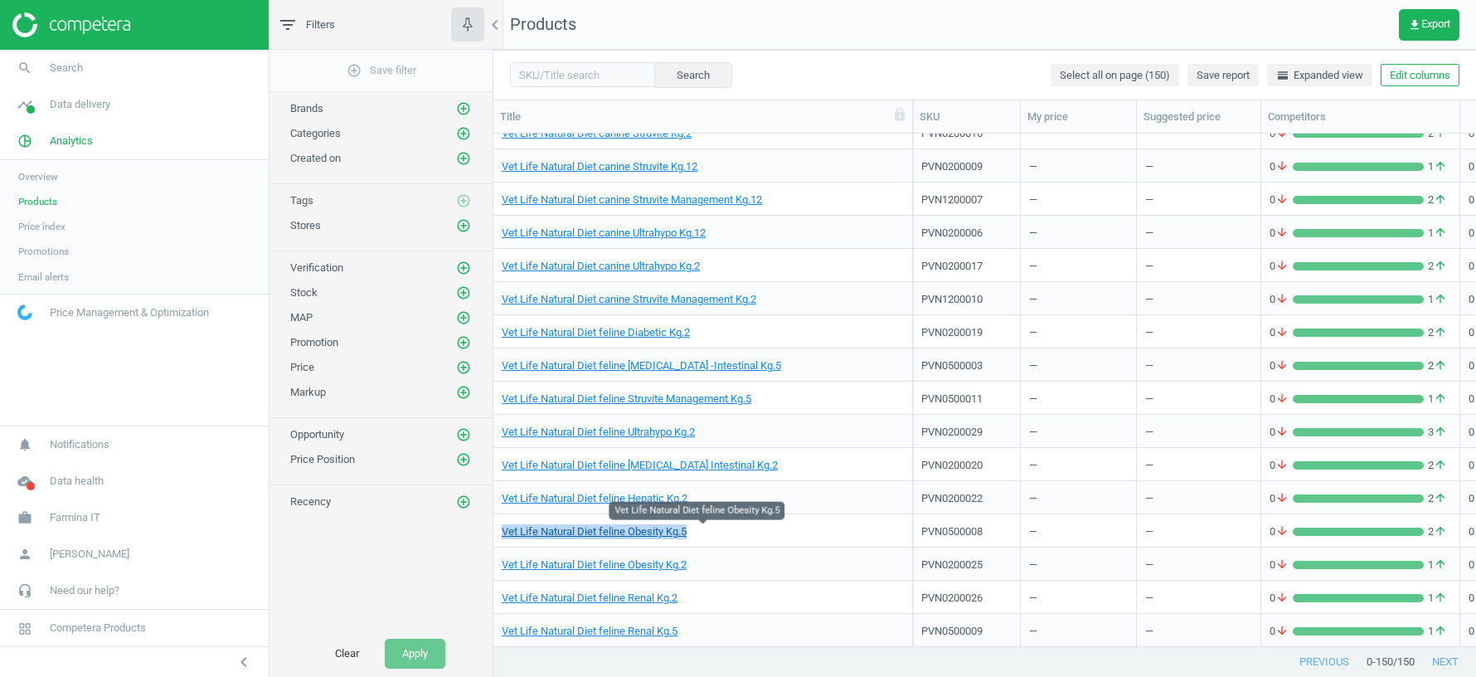
copy link "Vet Life Natural Diet feline Obesity Kg.5"
click at [462, 131] on icon "add_circle_outline" at bounding box center [463, 133] width 15 height 15
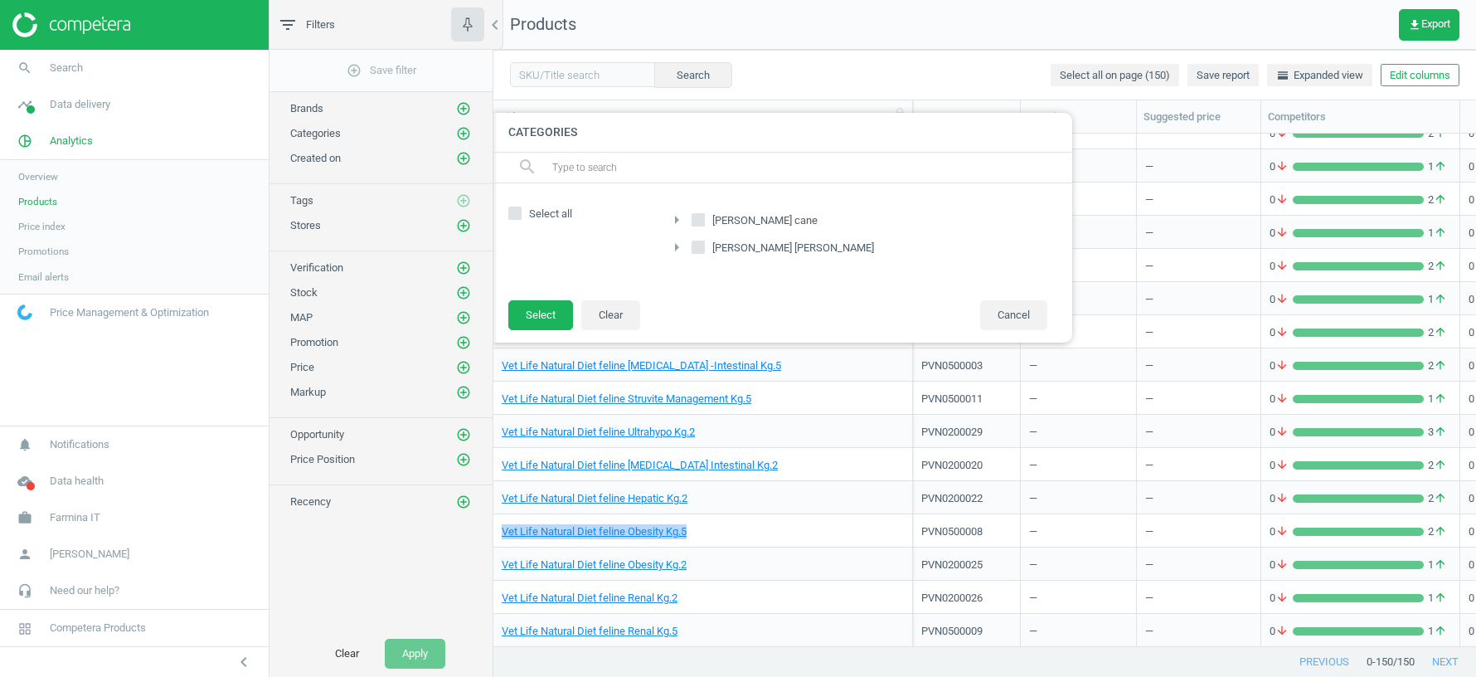
click at [675, 221] on icon "arrow_right" at bounding box center [677, 220] width 20 height 20
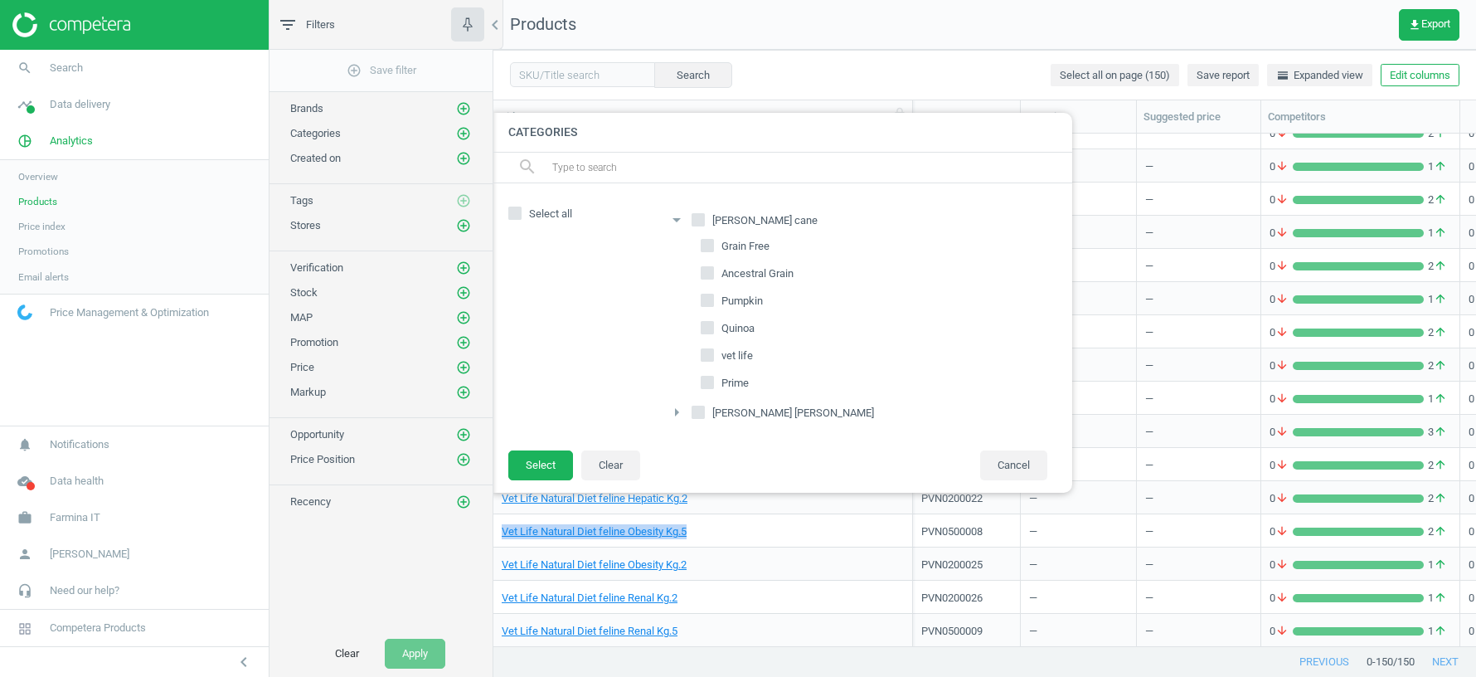
click at [676, 408] on icon "arrow_right" at bounding box center [677, 412] width 20 height 20
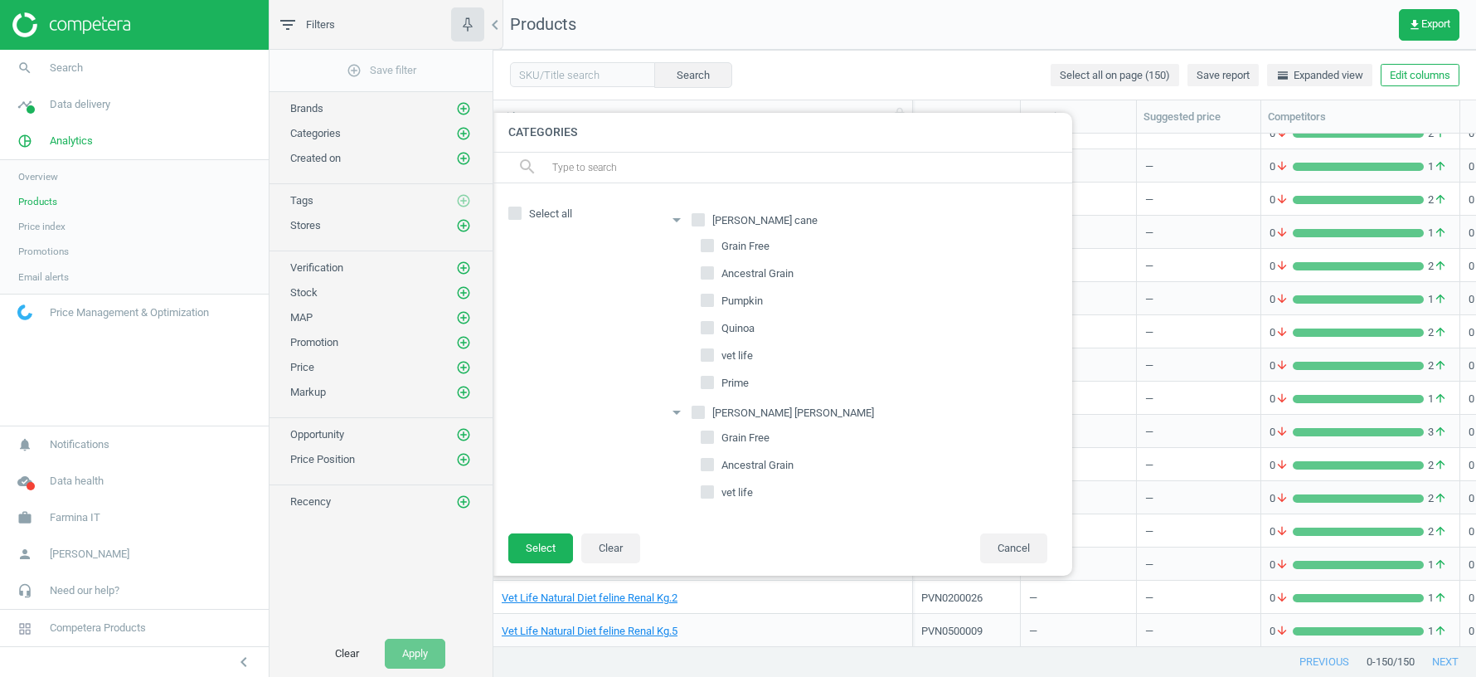
click at [697, 408] on input "[PERSON_NAME] [PERSON_NAME]" at bounding box center [698, 411] width 11 height 11
checkbox input "true"
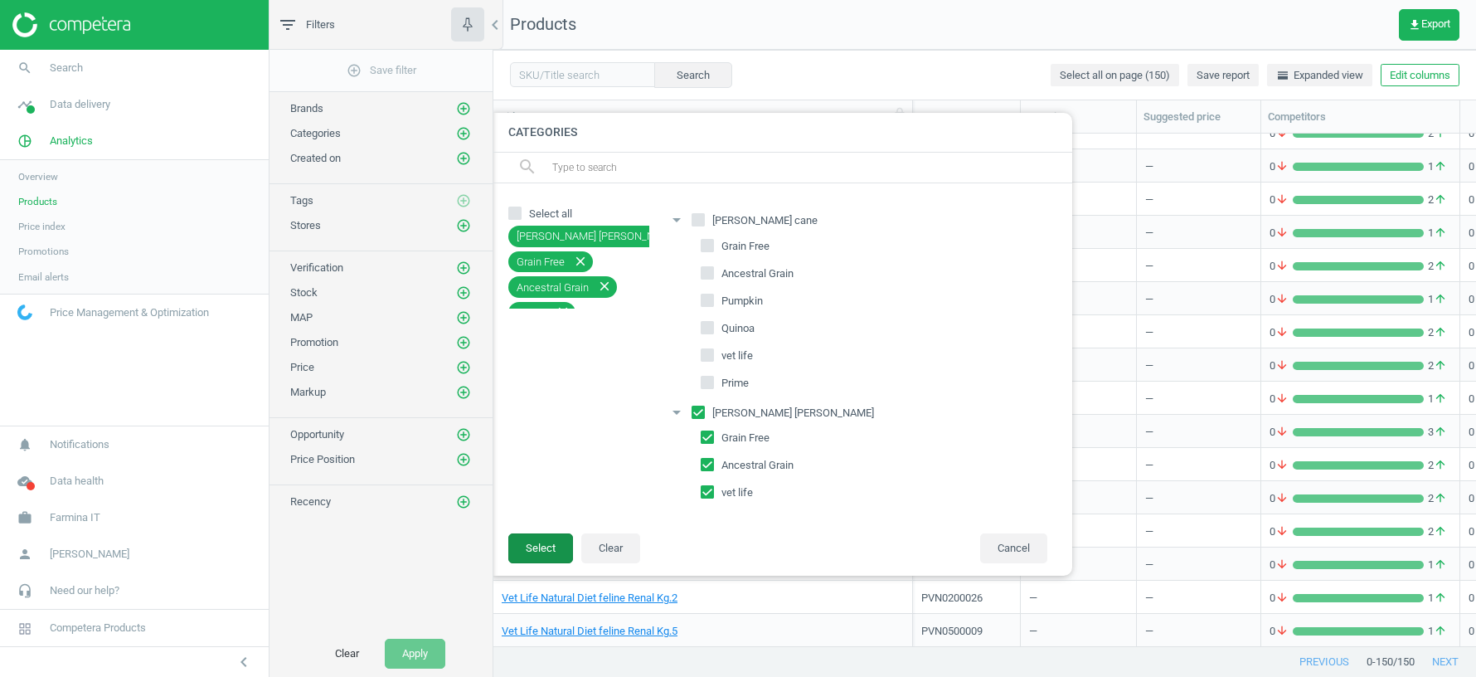
click at [537, 537] on button "Select" at bounding box center [540, 548] width 65 height 30
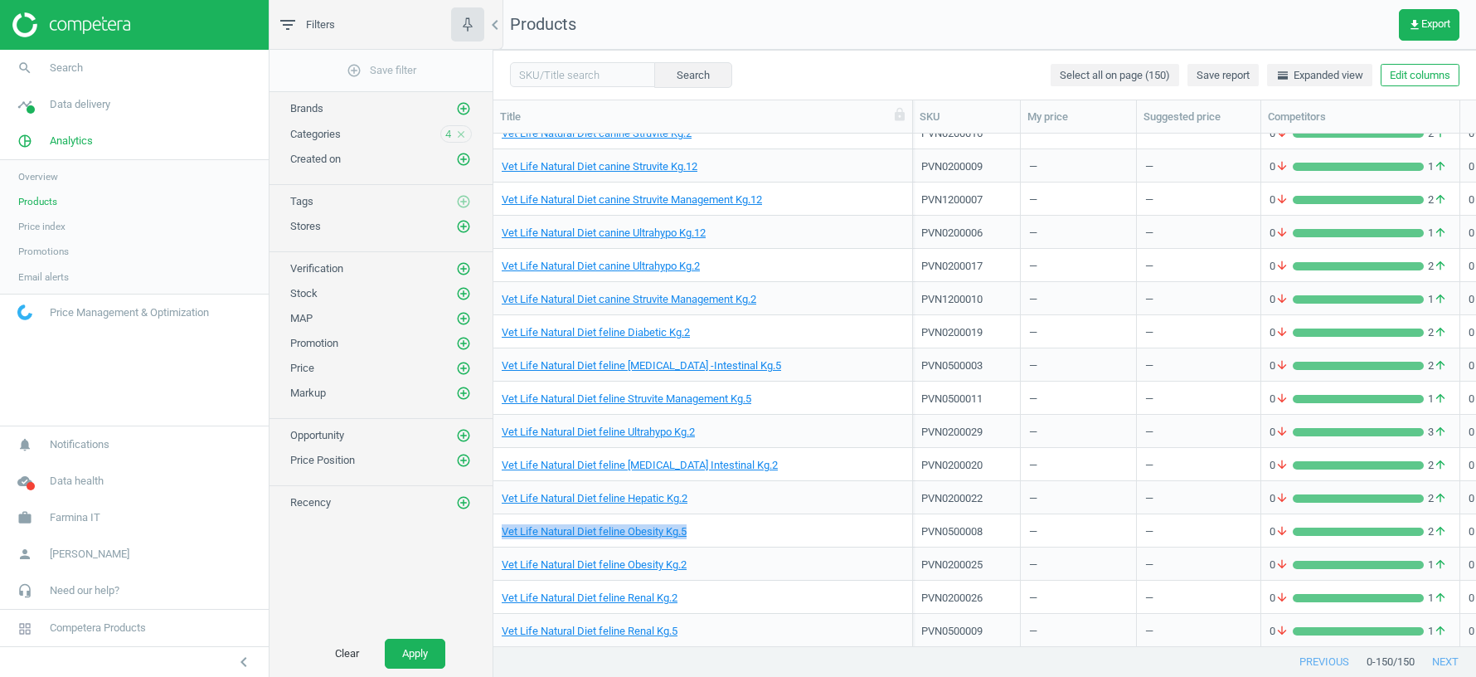
scroll to position [3217, 0]
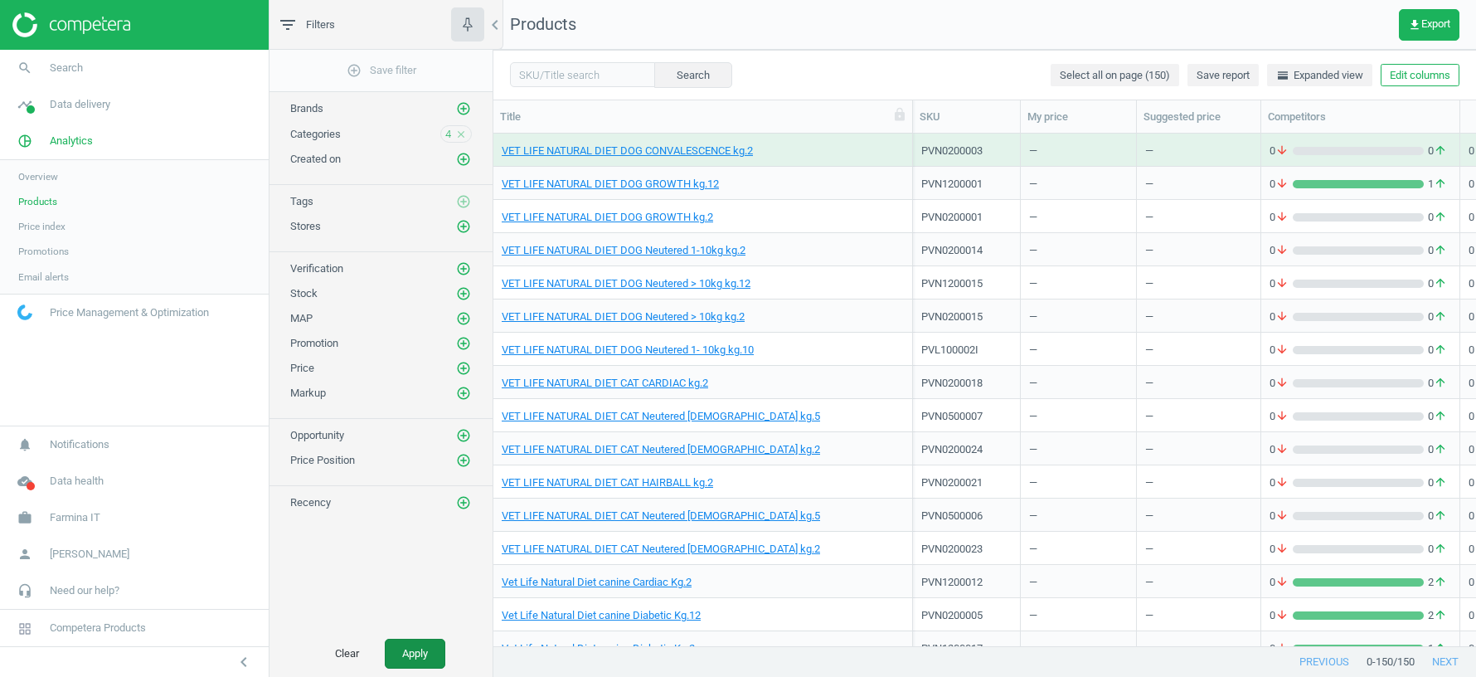
click at [406, 652] on button "Apply" at bounding box center [415, 654] width 61 height 30
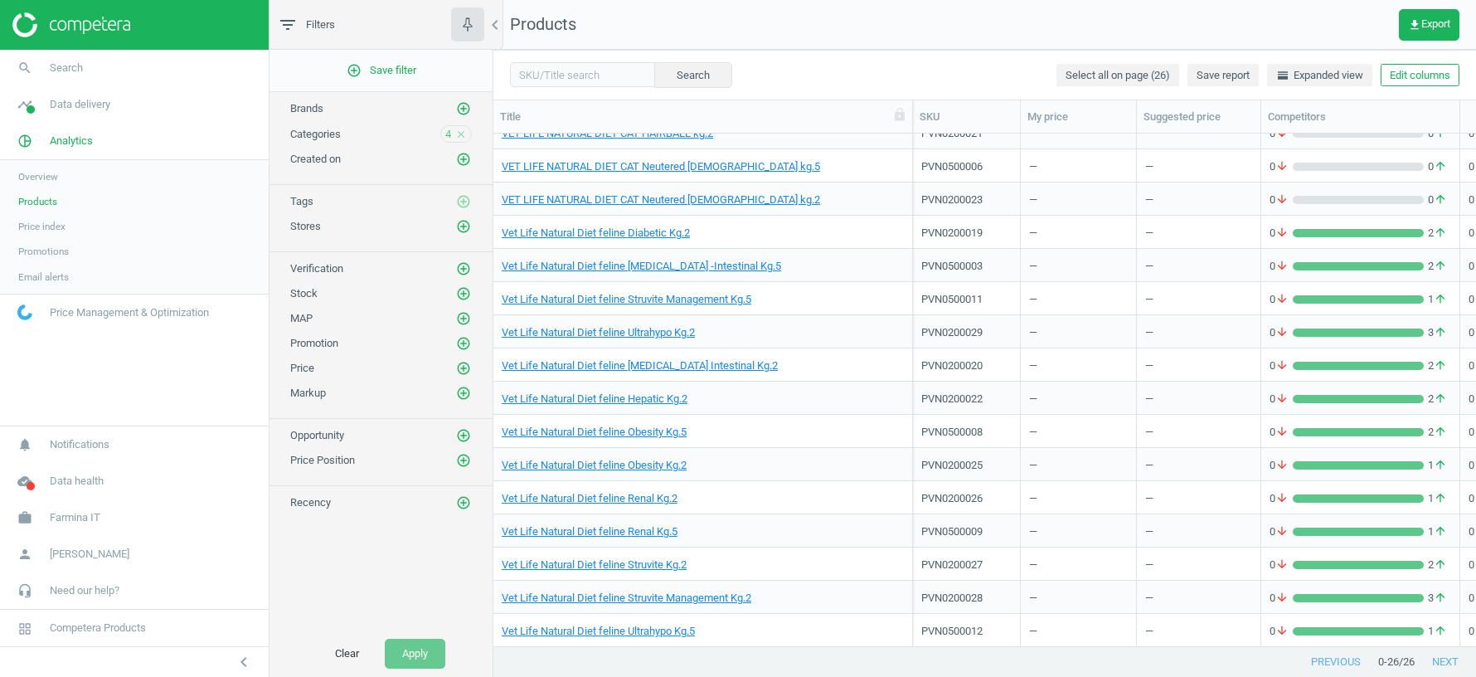
click at [459, 131] on icon "close" at bounding box center [461, 135] width 12 height 12
click at [459, 131] on icon "add_circle_outline" at bounding box center [463, 133] width 15 height 15
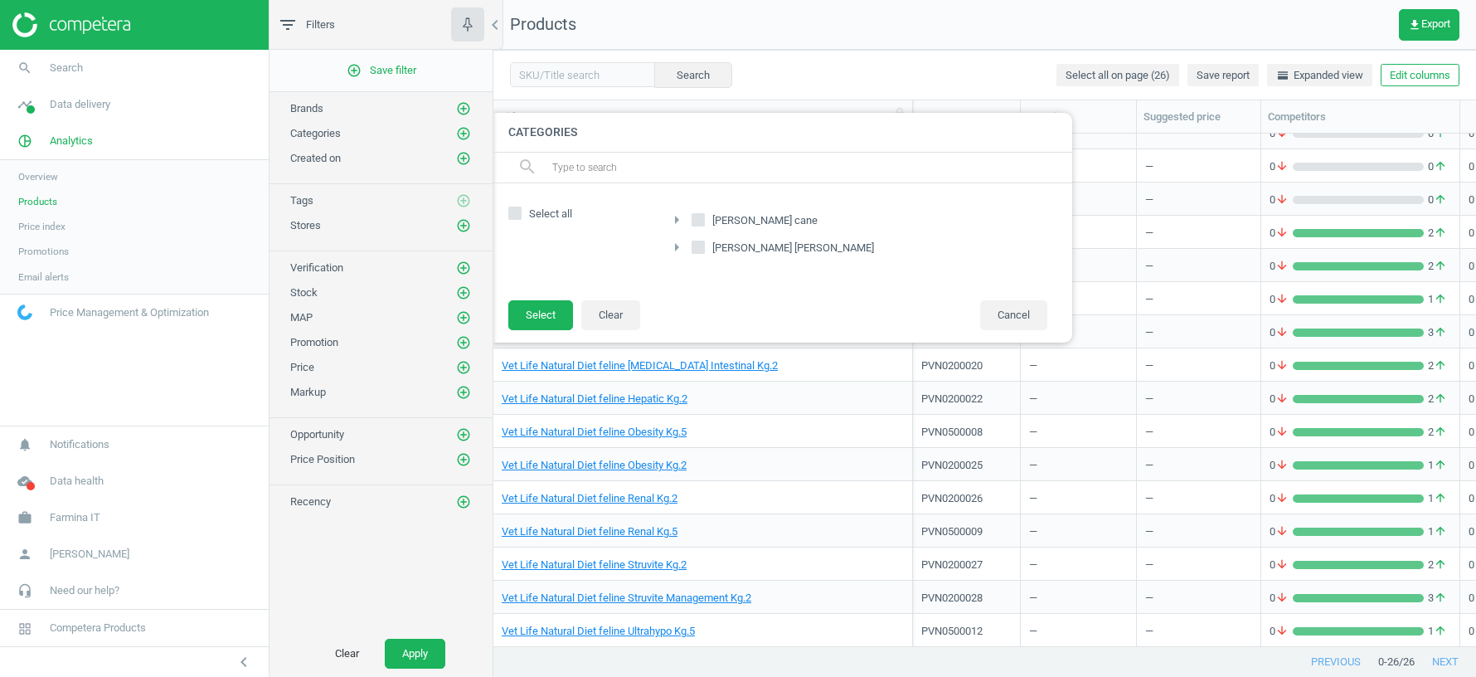
click at [572, 82] on div at bounding box center [1231, 338] width 1476 height 677
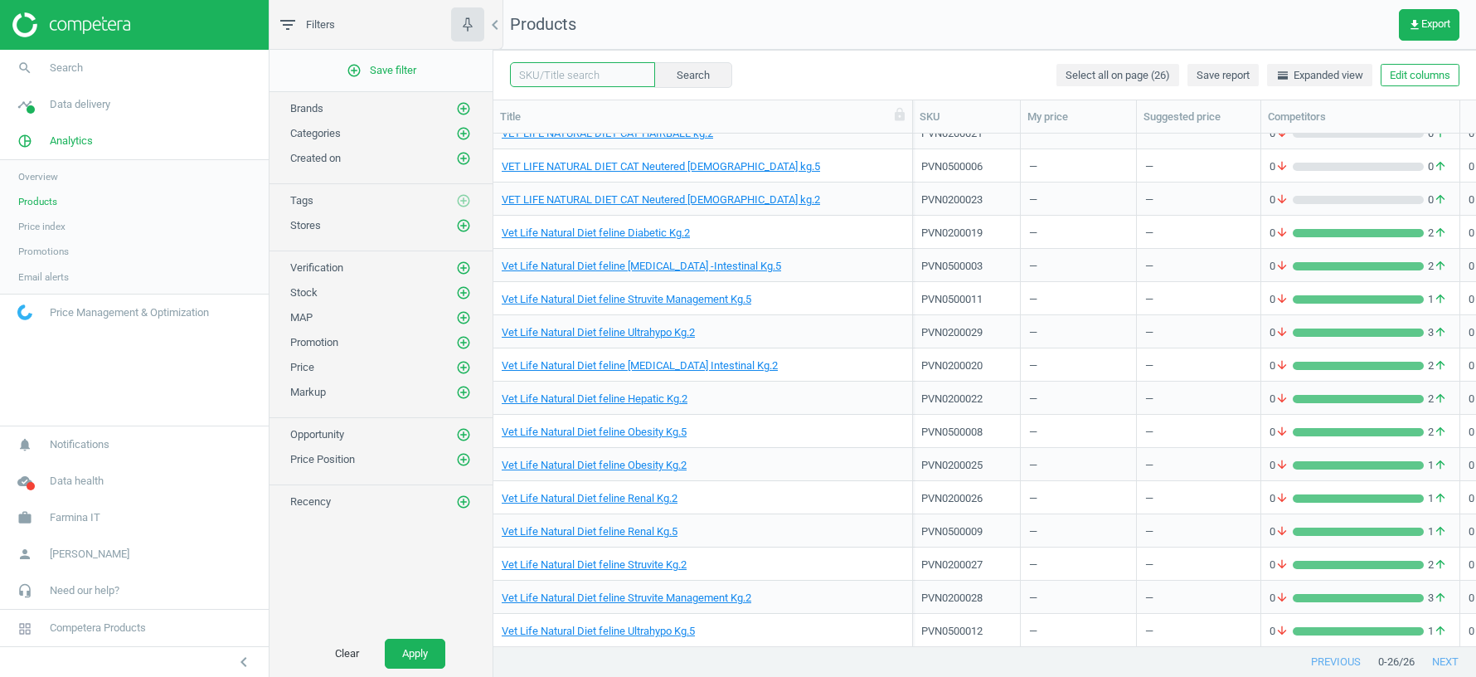
click at [563, 74] on input "text" at bounding box center [582, 74] width 145 height 25
click at [403, 663] on button "Apply" at bounding box center [415, 654] width 61 height 30
click at [592, 75] on input "text" at bounding box center [582, 74] width 145 height 25
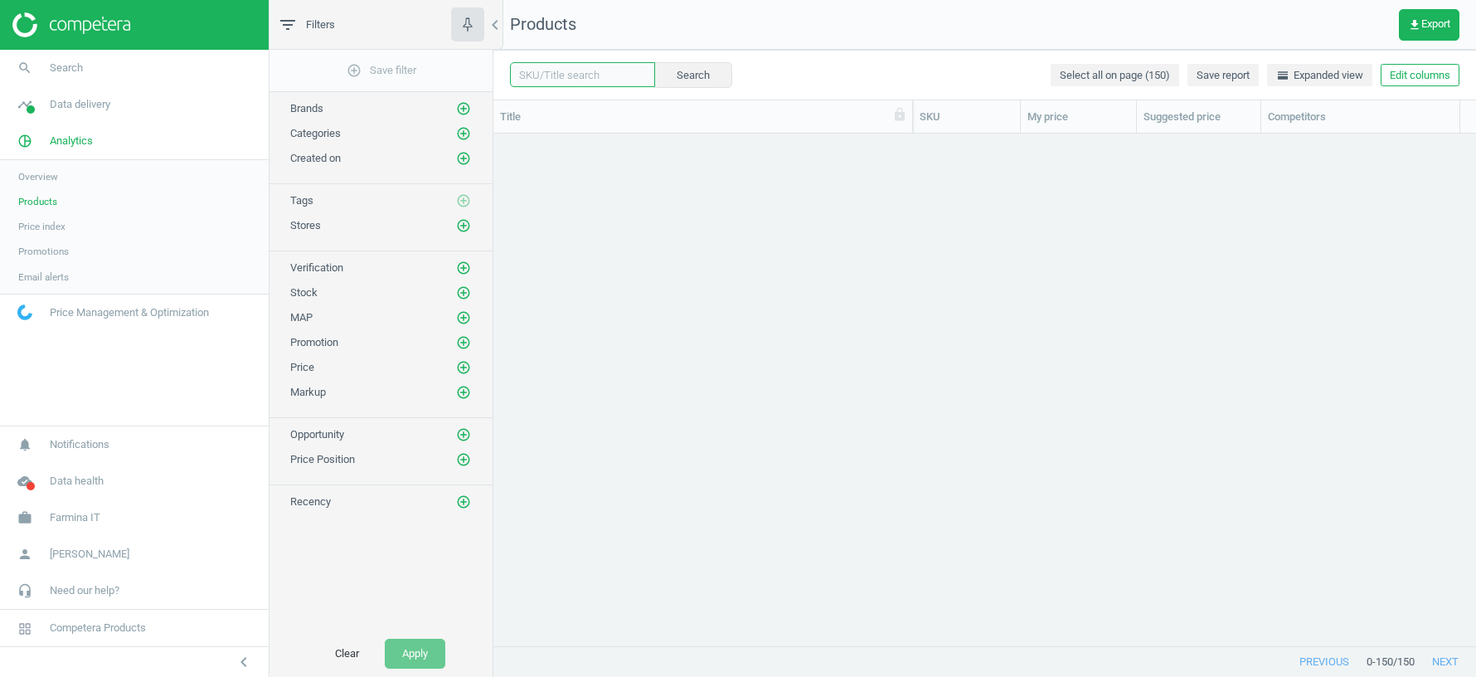
scroll to position [2737, 0]
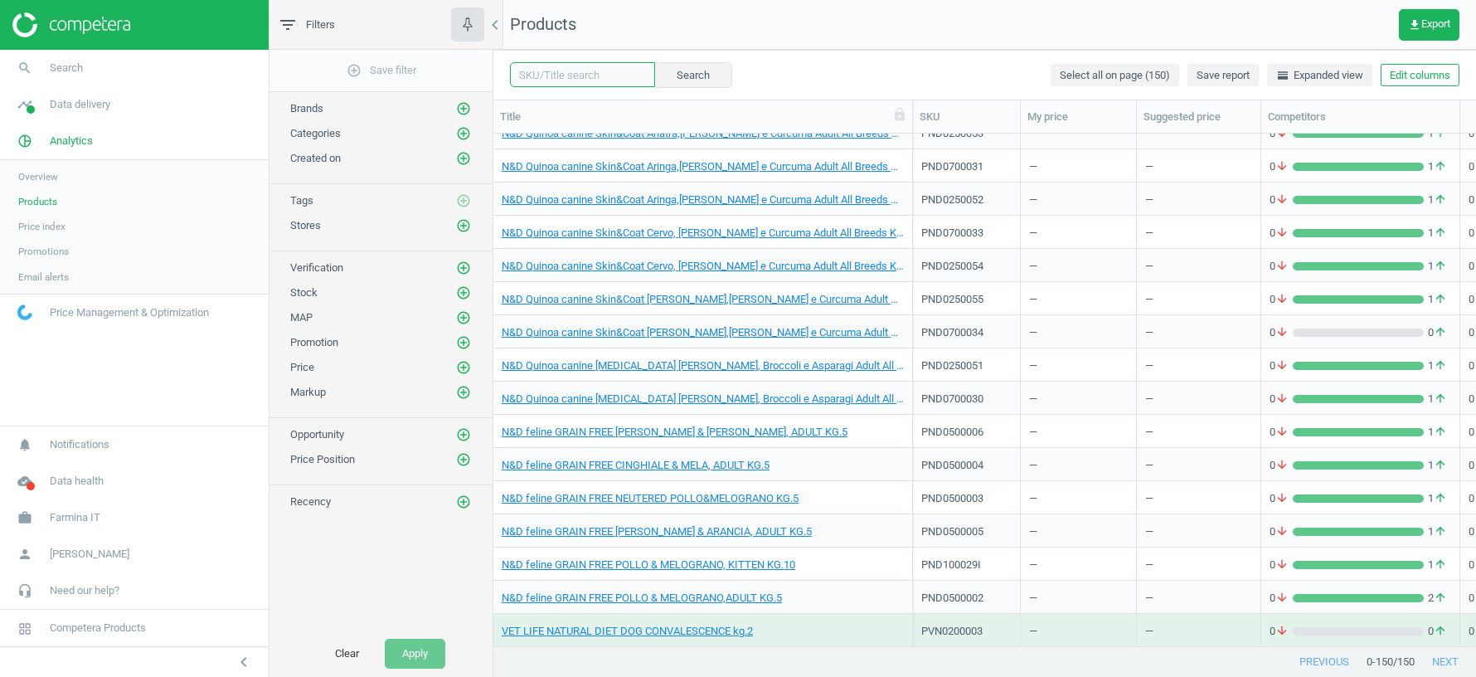
paste input "MANAGEMENT STRUVITE"
type input "MANAGEMENT STRUVITE"
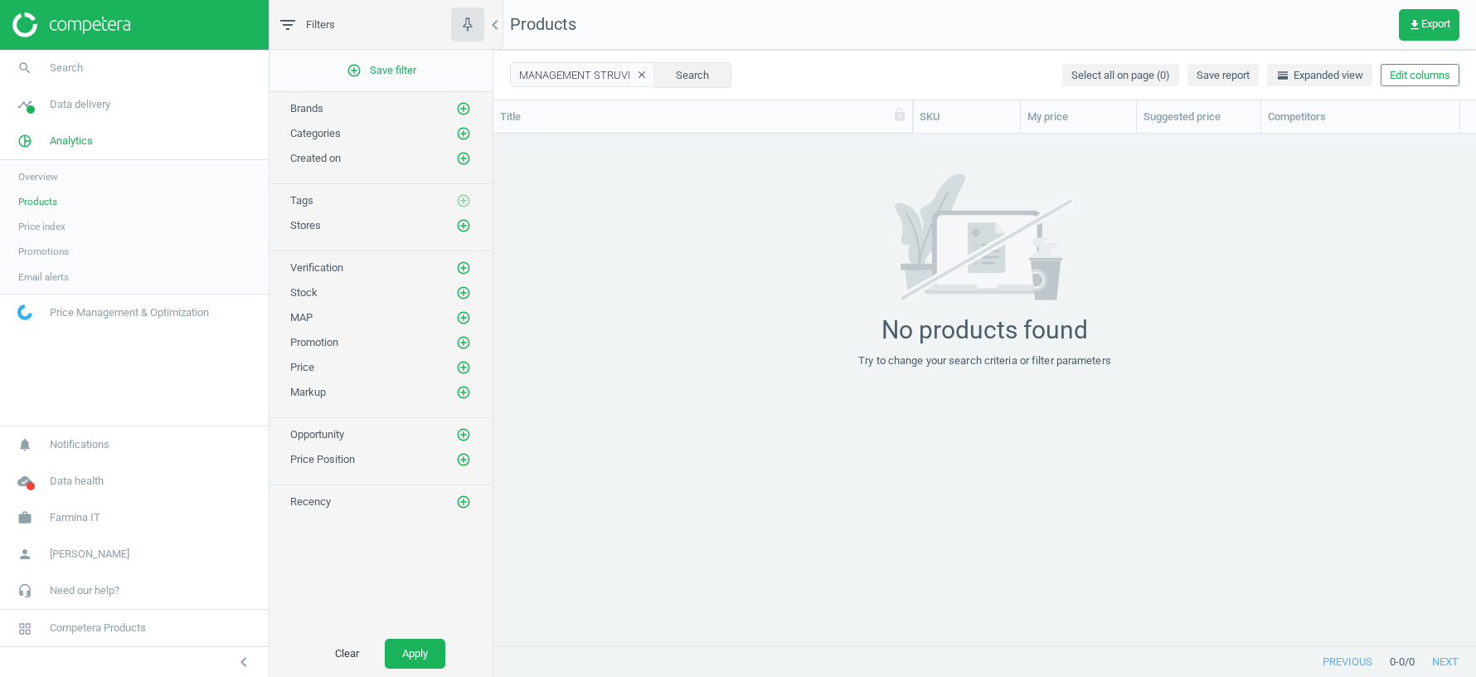
click at [636, 71] on icon "clear" at bounding box center [642, 75] width 12 height 12
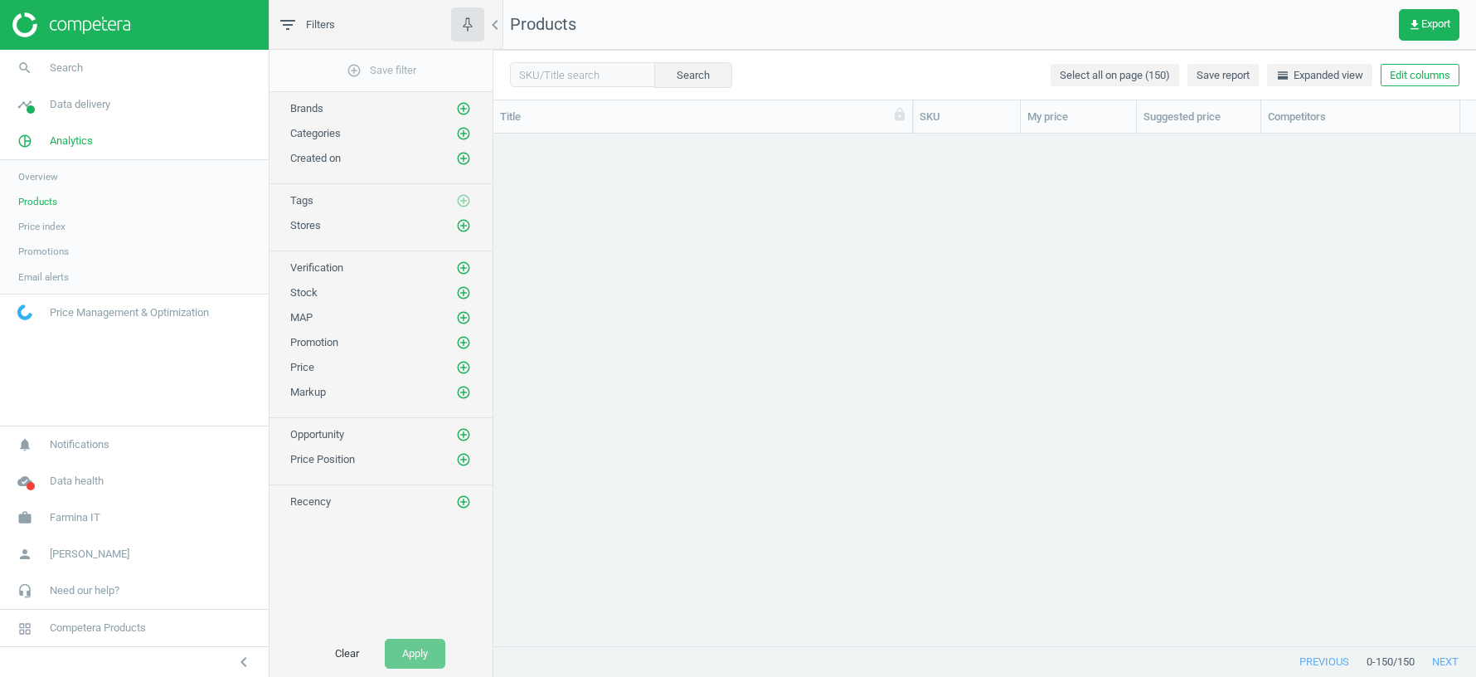
scroll to position [2737, 0]
